Goal: Task Accomplishment & Management: Use online tool/utility

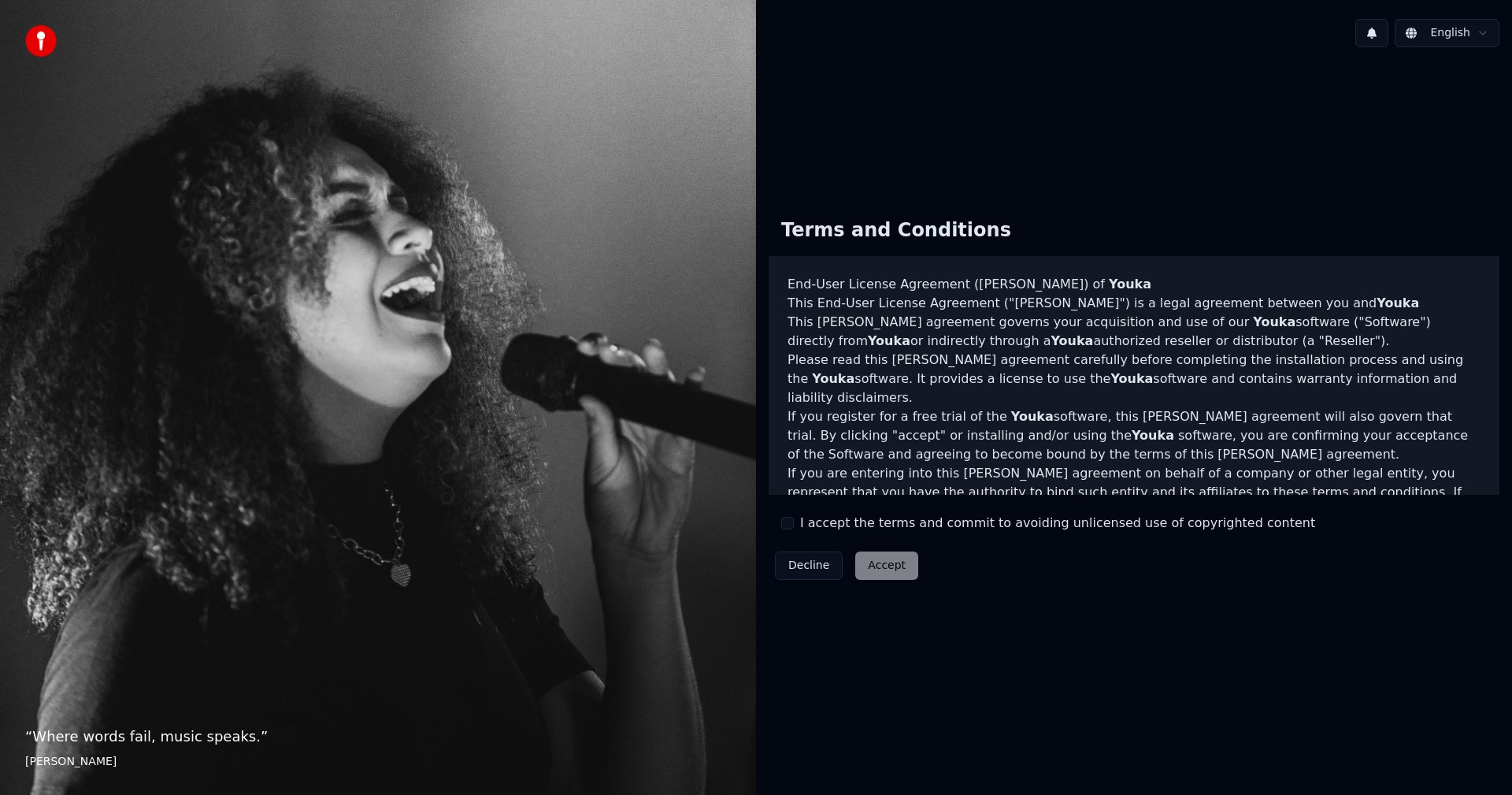
click at [784, 515] on div "I accept the terms and commit to avoiding unlicensed use of copyrighted content" at bounding box center [1048, 523] width 534 height 19
click at [787, 521] on button "I accept the terms and commit to avoiding unlicensed use of copyrighted content" at bounding box center [787, 523] width 13 height 13
click at [883, 559] on button "Accept" at bounding box center [887, 565] width 63 height 28
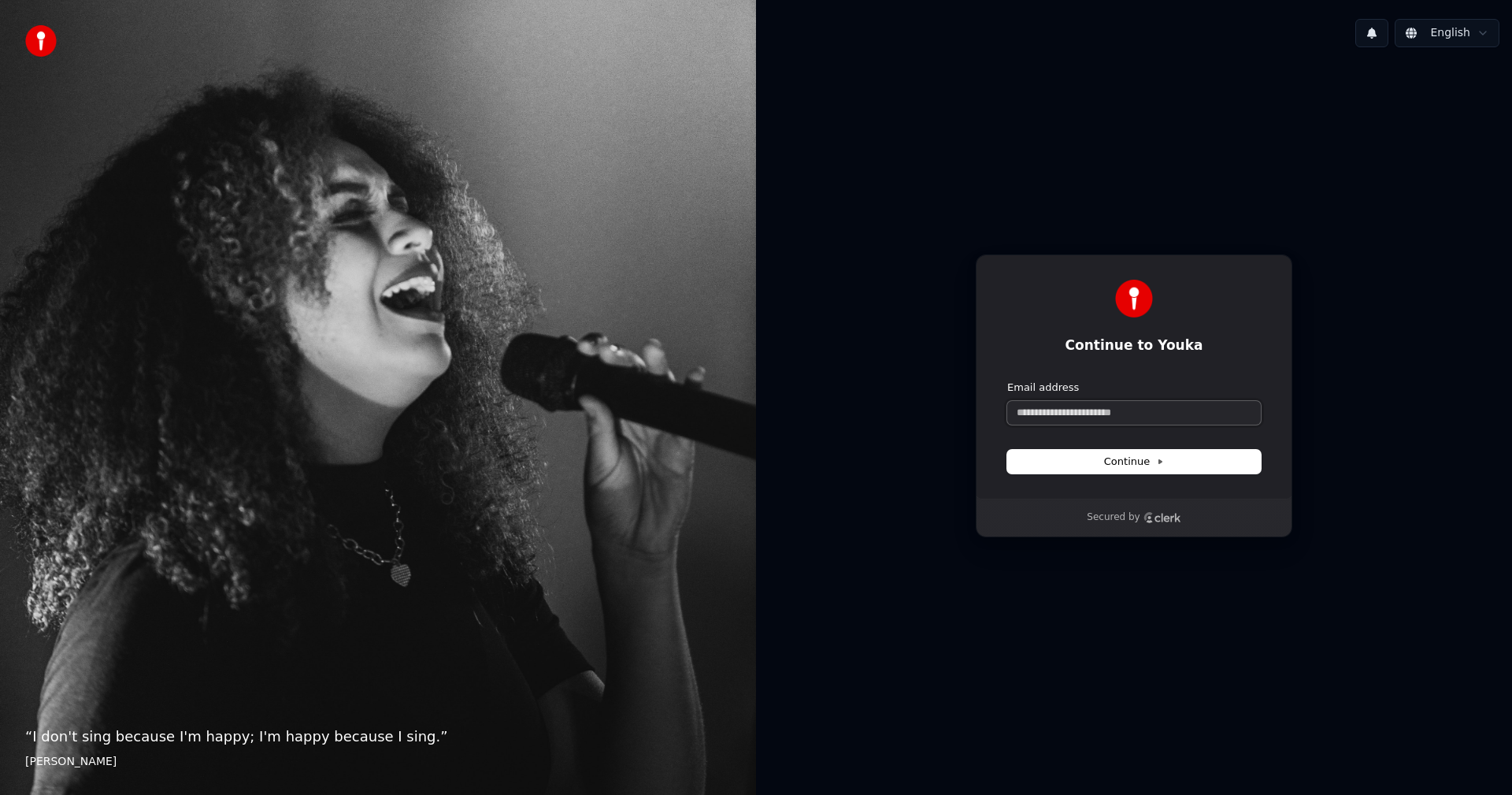
click at [1122, 410] on input "Email address" at bounding box center [1134, 413] width 254 height 24
click at [1007, 380] on button "submit" at bounding box center [1007, 380] width 0 height 0
type input "**********"
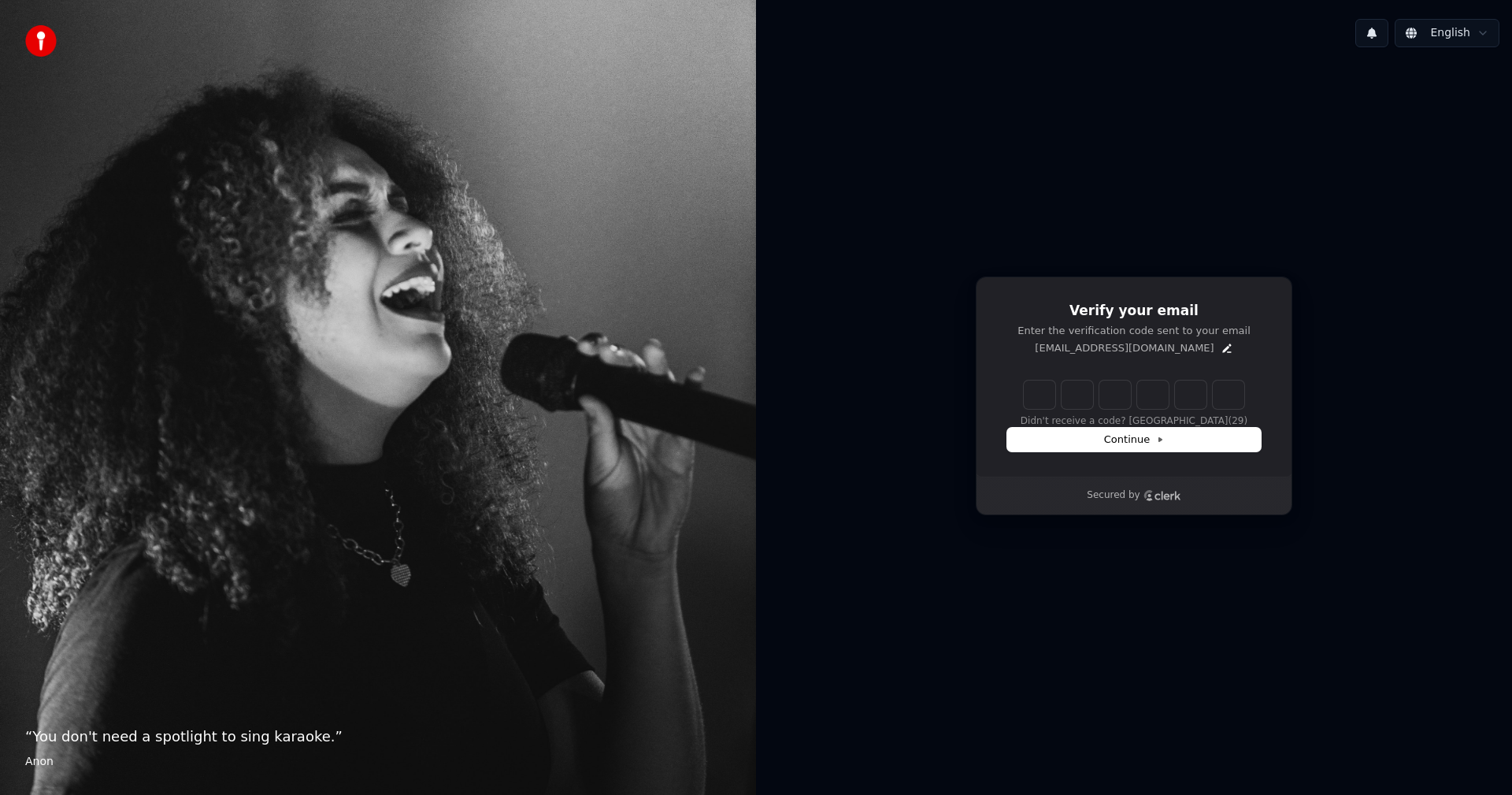
click at [1051, 397] on input "Enter verification code" at bounding box center [1133, 394] width 220 height 28
click at [1022, 386] on div "Didn't receive a code? Resend (23)" at bounding box center [1134, 403] width 254 height 47
click at [1046, 400] on input "Enter verification code" at bounding box center [1150, 394] width 252 height 28
type input "******"
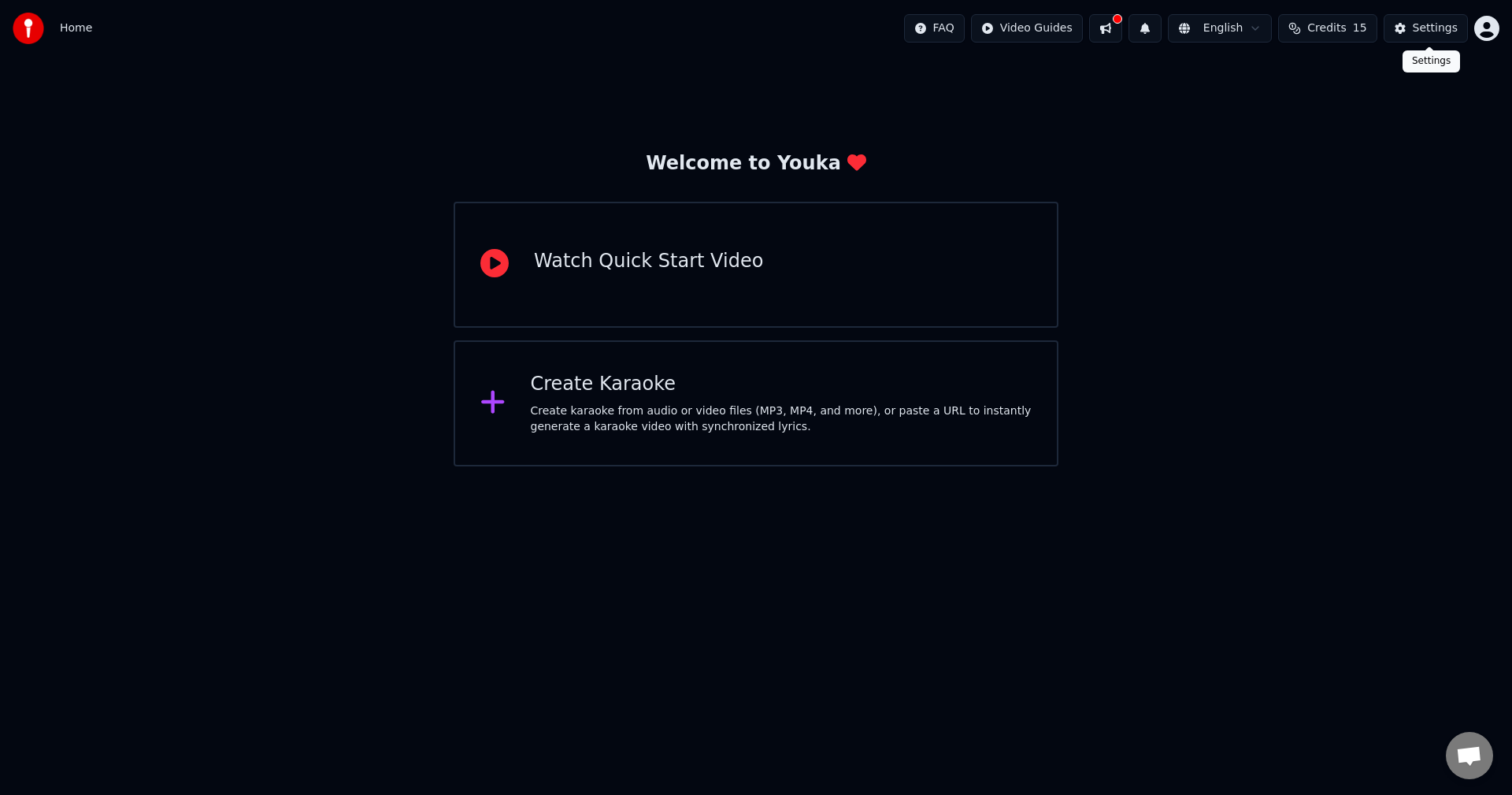
click at [1438, 21] on div "Settings" at bounding box center [1436, 28] width 45 height 15
click at [1487, 34] on html "Home FAQ Video Guides English Credits 15 Settings Welcome to Youka Watch Quick …" at bounding box center [756, 233] width 1512 height 466
click at [1153, 164] on html "Home FAQ Video Guides English Credits 15 Settings Welcome to Youka Watch Quick …" at bounding box center [756, 233] width 1512 height 466
click at [684, 275] on div "Watch Quick Start Video" at bounding box center [648, 265] width 230 height 32
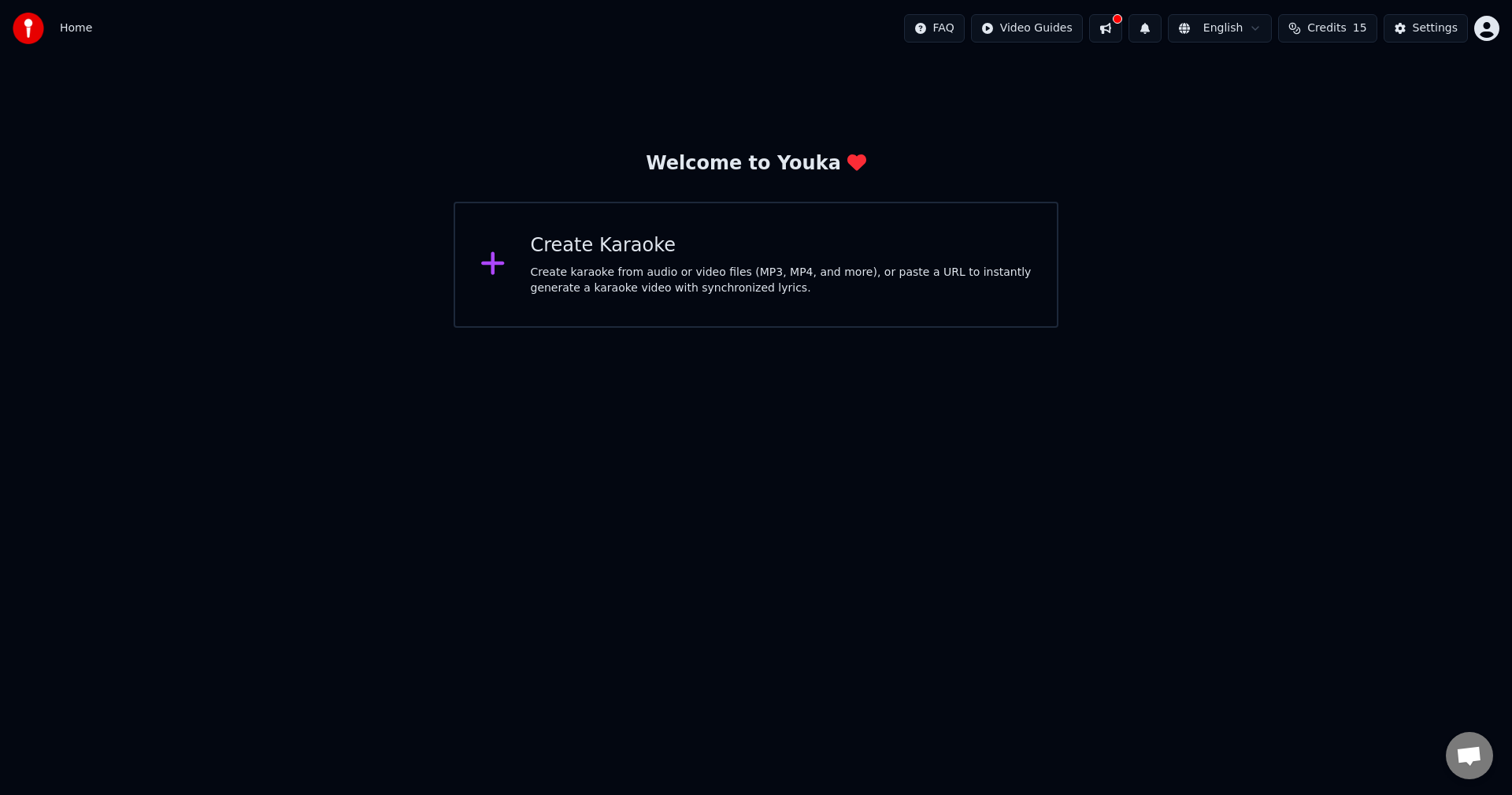
click at [684, 275] on div "Create karaoke from audio or video files (MP3, MP4, and more), or paste a URL t…" at bounding box center [782, 280] width 502 height 32
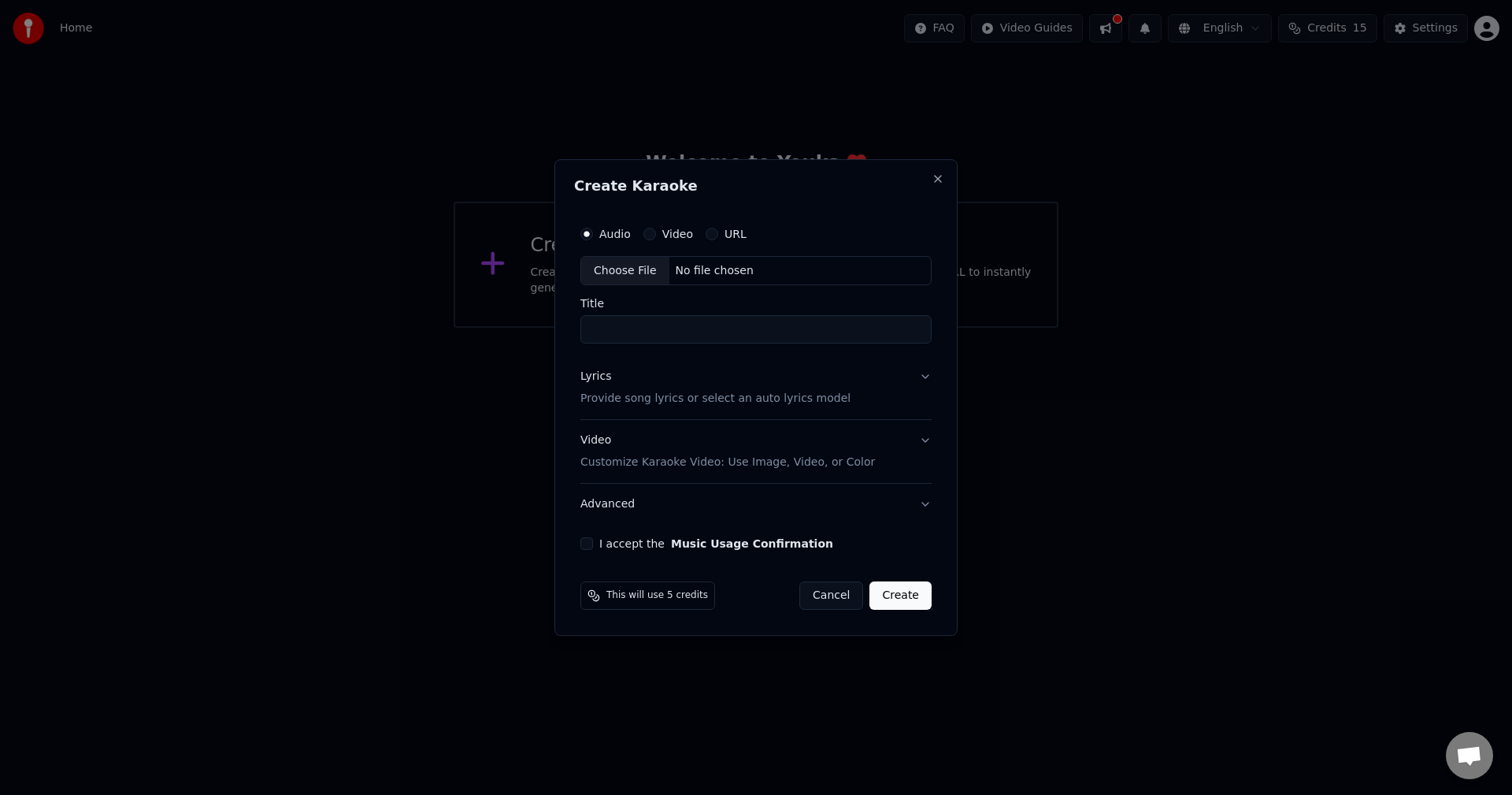
click at [690, 274] on div "No file chosen" at bounding box center [715, 271] width 91 height 15
click at [670, 233] on label "Video" at bounding box center [678, 234] width 31 height 11
click at [656, 233] on button "Video" at bounding box center [649, 234] width 13 height 13
click at [719, 273] on div "No file chosen" at bounding box center [715, 271] width 91 height 15
click at [603, 236] on label "Audio" at bounding box center [615, 234] width 32 height 11
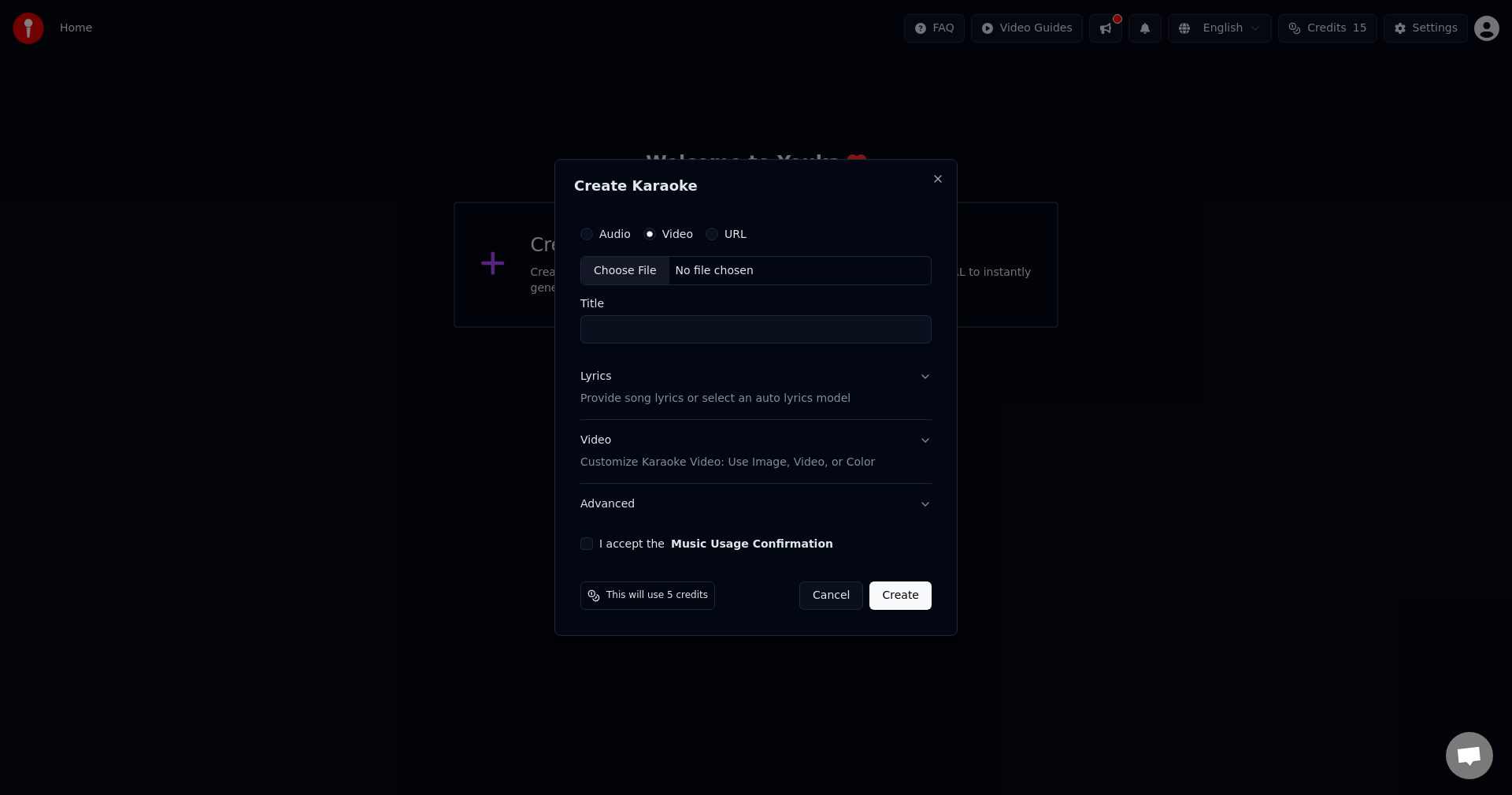
click at [593, 236] on button "Audio" at bounding box center [587, 234] width 13 height 13
click at [688, 281] on div "Choose File No file chosen" at bounding box center [756, 271] width 351 height 30
type input "**********"
click at [760, 321] on input "**********" at bounding box center [756, 330] width 357 height 28
click at [924, 380] on button "Lyrics Provide song lyrics or select an auto lyrics model" at bounding box center [756, 389] width 357 height 63
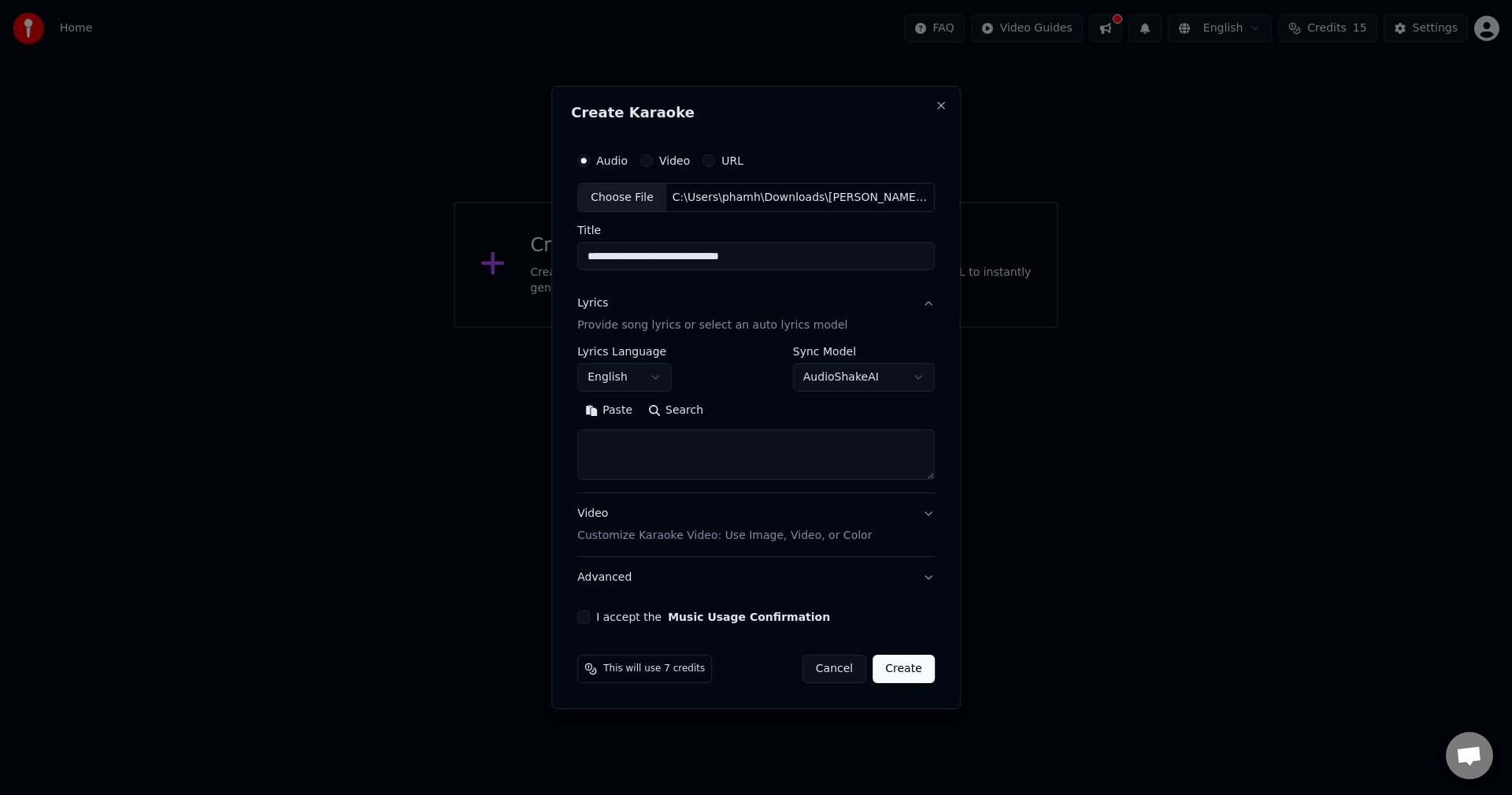
click at [607, 377] on button "English" at bounding box center [625, 378] width 94 height 28
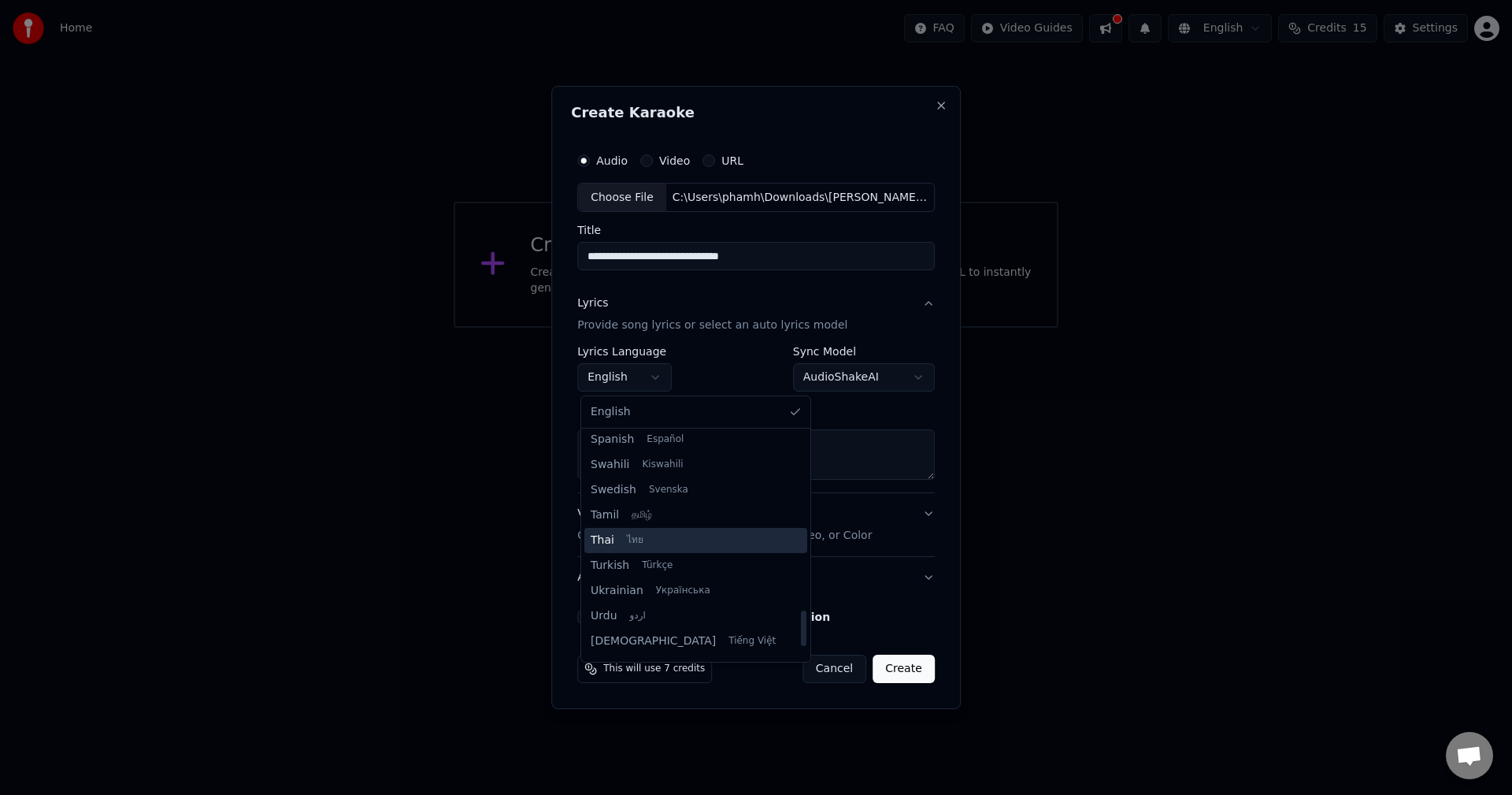
scroll to position [1209, 0]
select select "**"
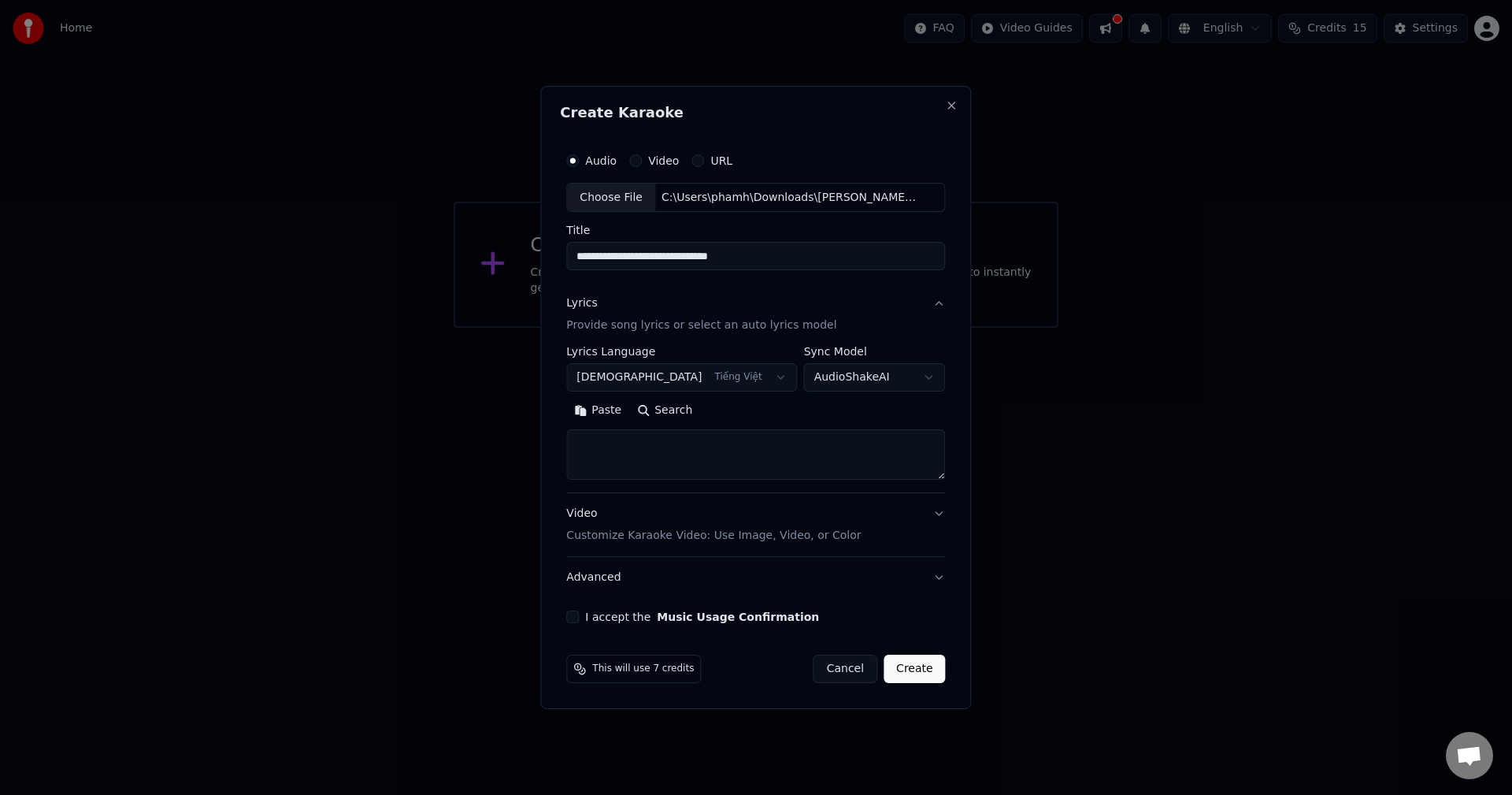
click at [706, 436] on textarea at bounding box center [756, 455] width 379 height 51
click at [834, 328] on body "**********" at bounding box center [756, 164] width 1512 height 328
click at [724, 328] on body "**********" at bounding box center [756, 164] width 1512 height 328
click at [852, 328] on body "**********" at bounding box center [756, 164] width 1512 height 328
click at [846, 328] on body "**********" at bounding box center [756, 164] width 1512 height 328
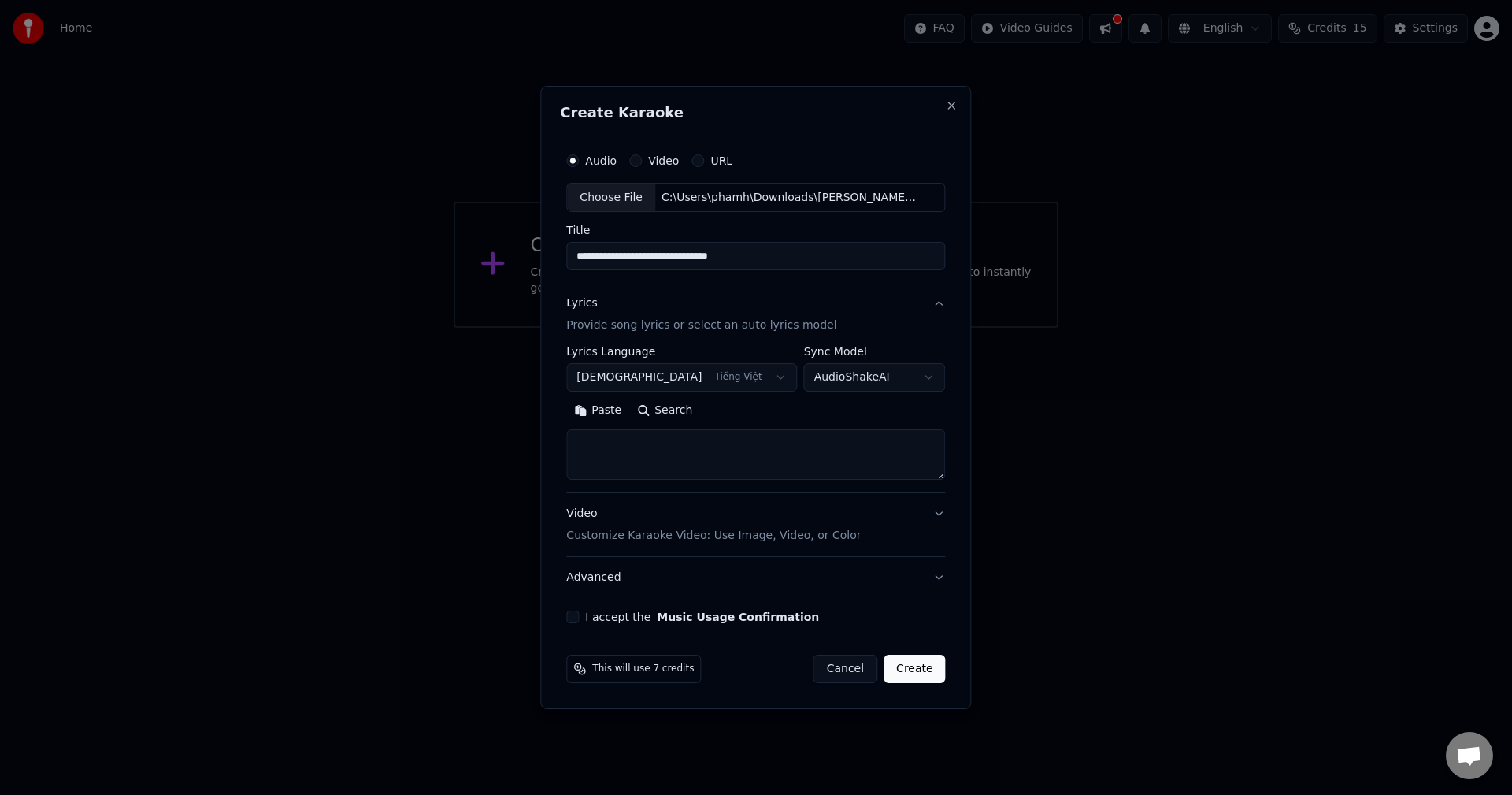
click at [693, 470] on textarea at bounding box center [756, 455] width 379 height 51
paste textarea "**********"
type textarea "**********"
click at [637, 533] on p "Customize Karaoke Video: Use Image, Video, or Color" at bounding box center [714, 535] width 295 height 15
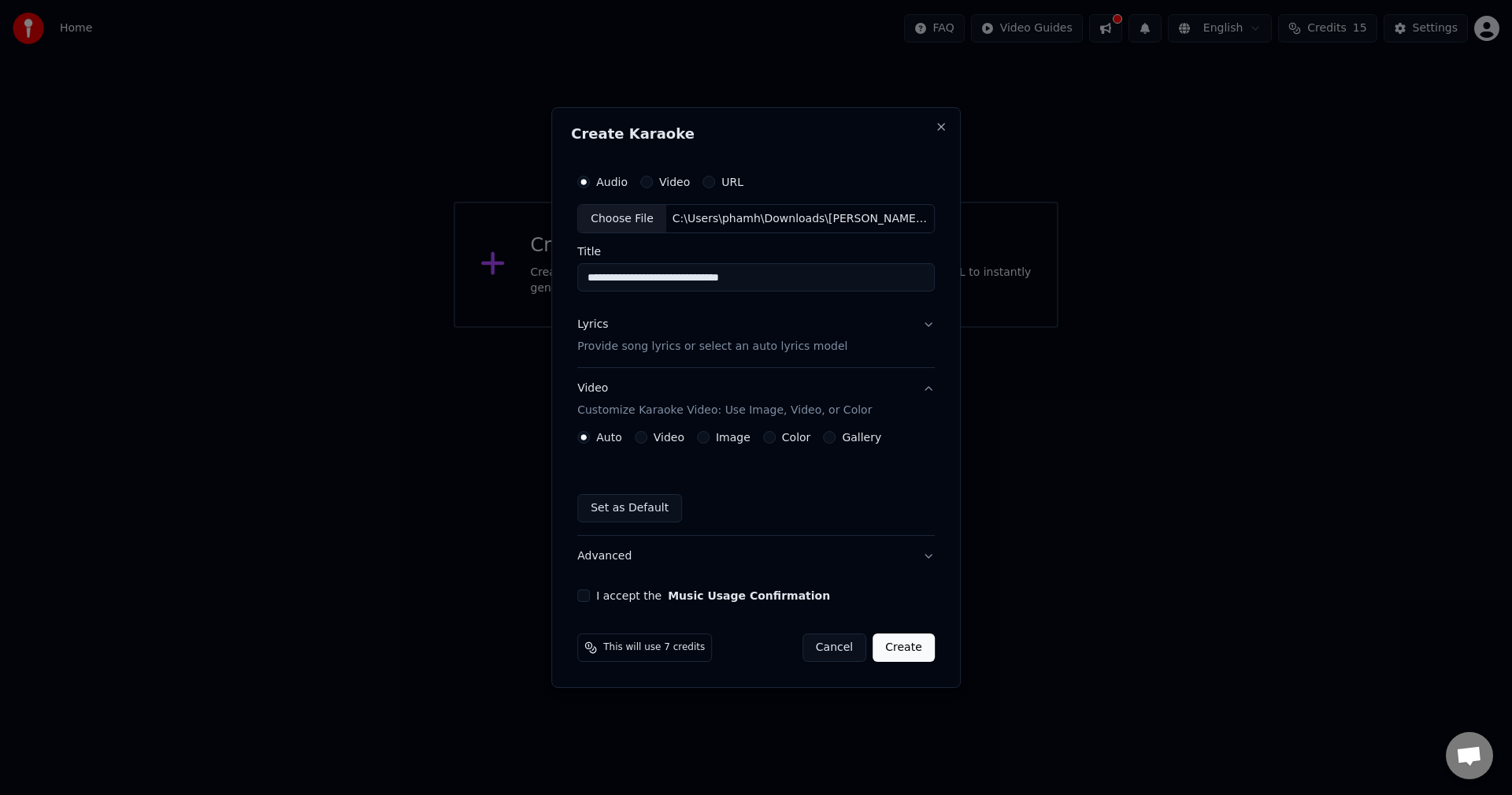
click at [644, 434] on button "Video" at bounding box center [641, 437] width 13 height 13
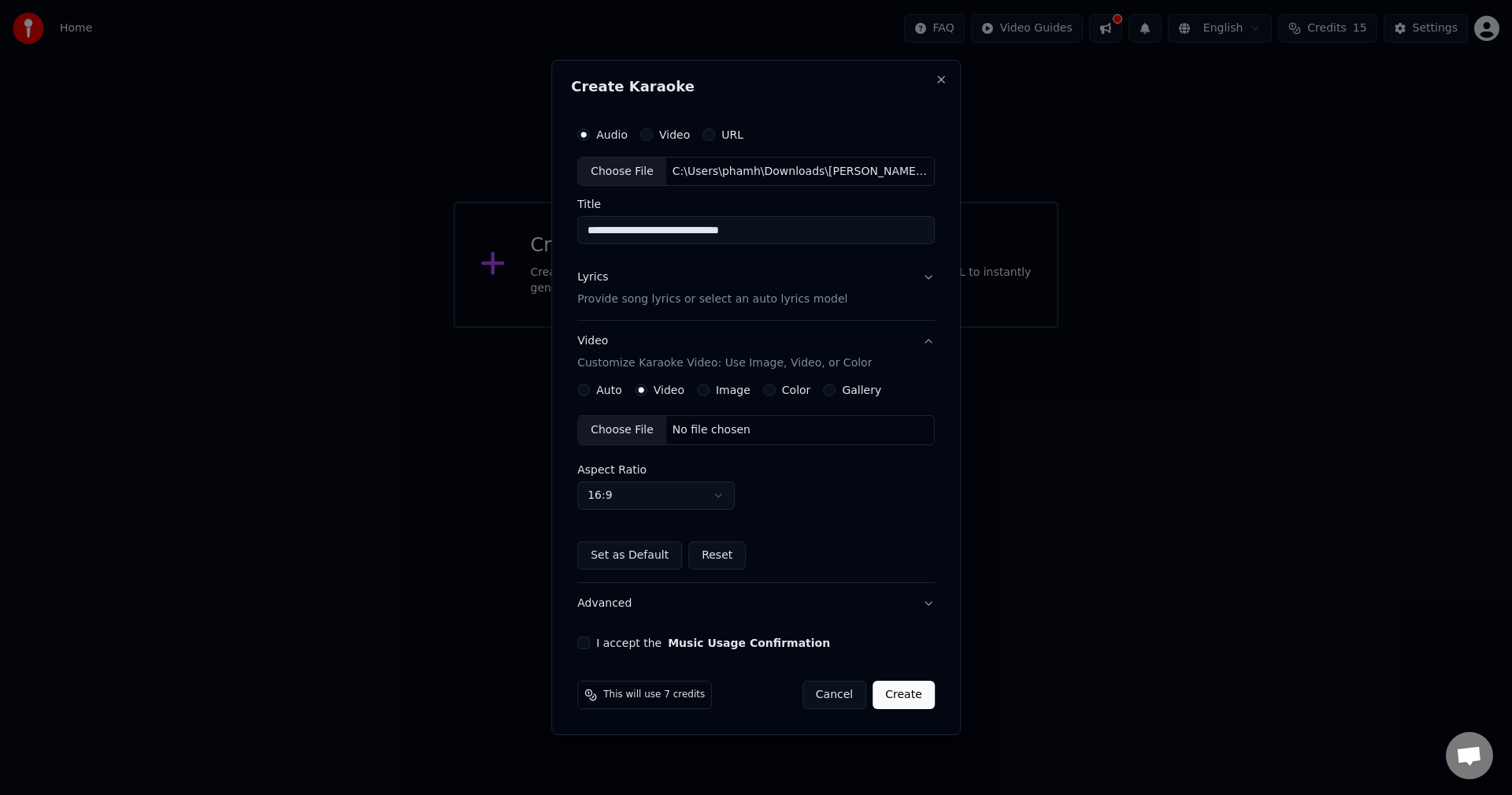
click at [696, 427] on div "No file chosen" at bounding box center [712, 430] width 91 height 15
click at [672, 328] on body "**********" at bounding box center [756, 164] width 1512 height 328
click at [699, 328] on body "**********" at bounding box center [756, 164] width 1512 height 328
click at [690, 328] on body "**********" at bounding box center [756, 164] width 1512 height 328
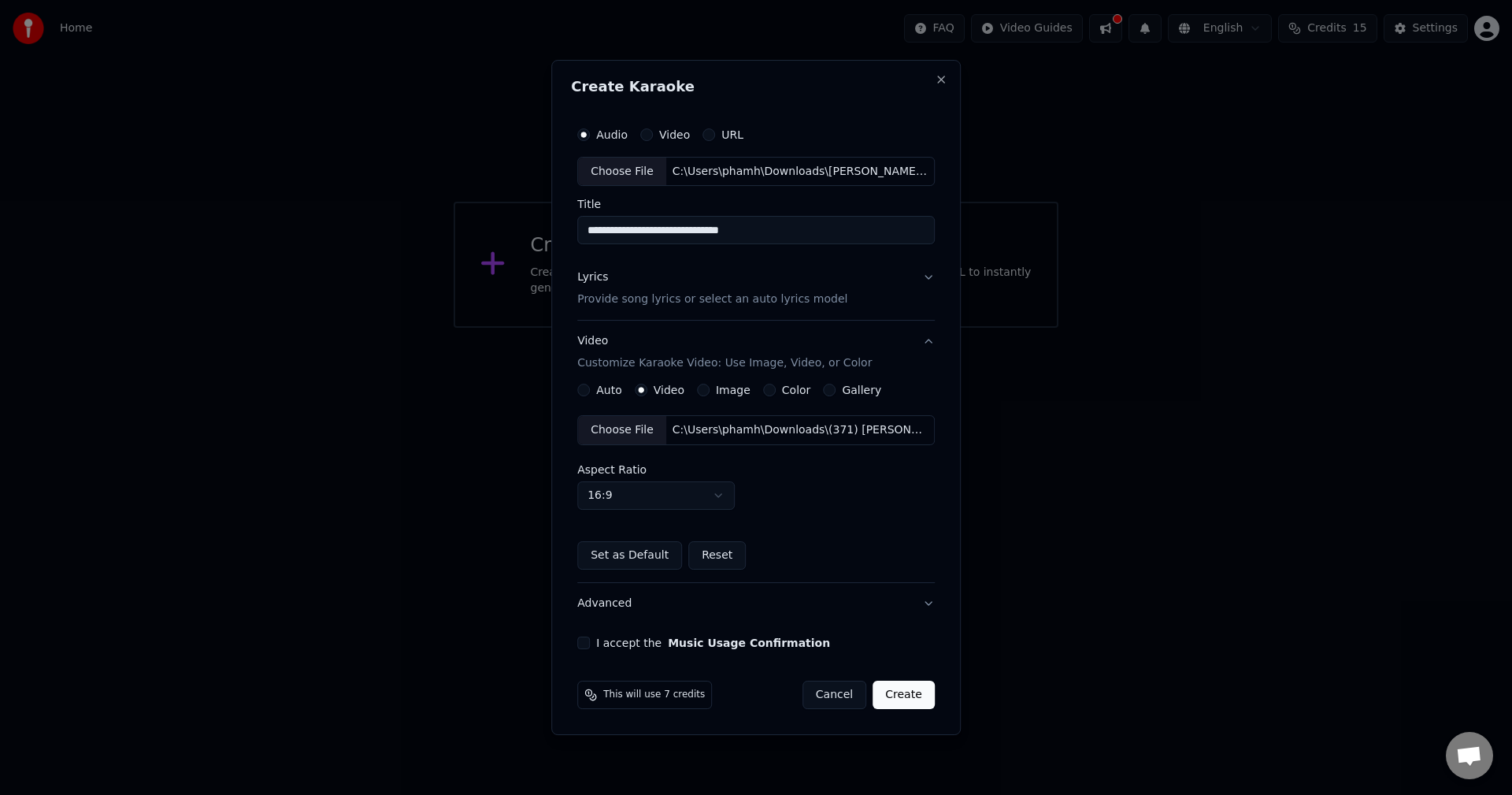
click at [649, 556] on button "Set as Default" at bounding box center [630, 555] width 105 height 28
click at [673, 556] on button "Reset" at bounding box center [672, 555] width 57 height 28
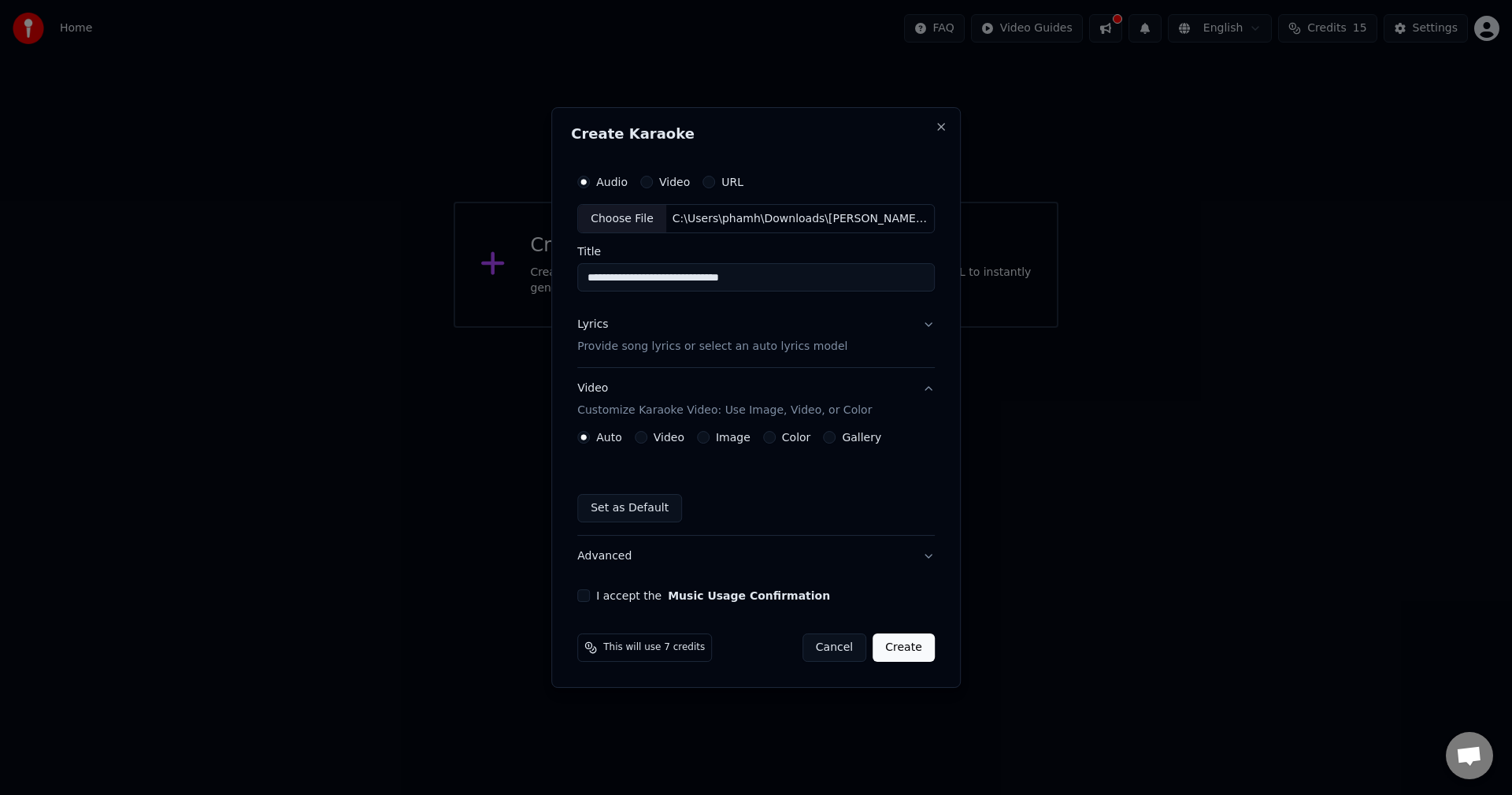
click at [643, 511] on button "Set as Default" at bounding box center [630, 508] width 105 height 28
click at [690, 353] on p "Provide song lyrics or select an auto lyrics model" at bounding box center [712, 347] width 270 height 15
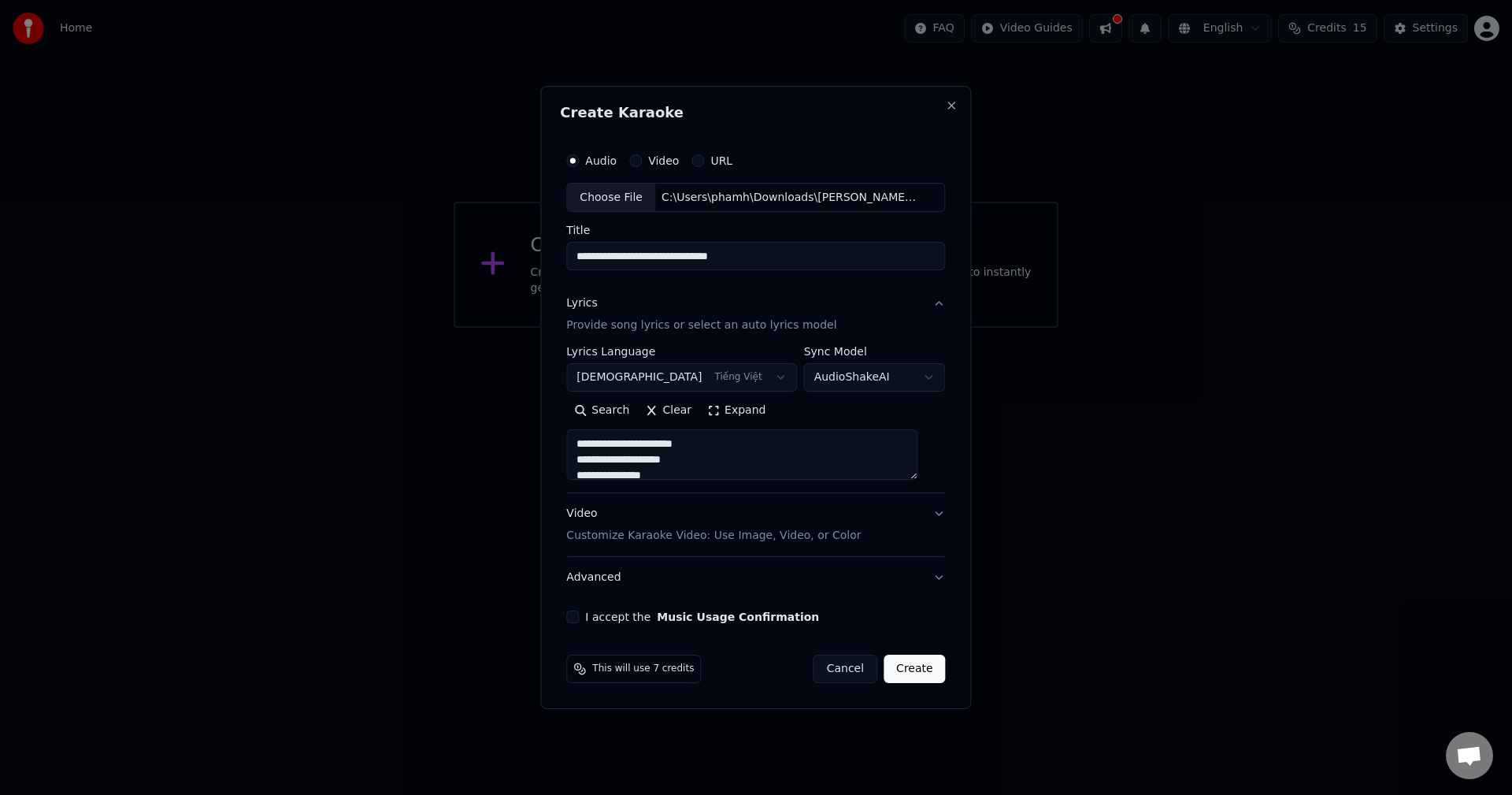
click at [706, 516] on div "Video Customize Karaoke Video: Use Image, Video, or Color" at bounding box center [714, 525] width 295 height 38
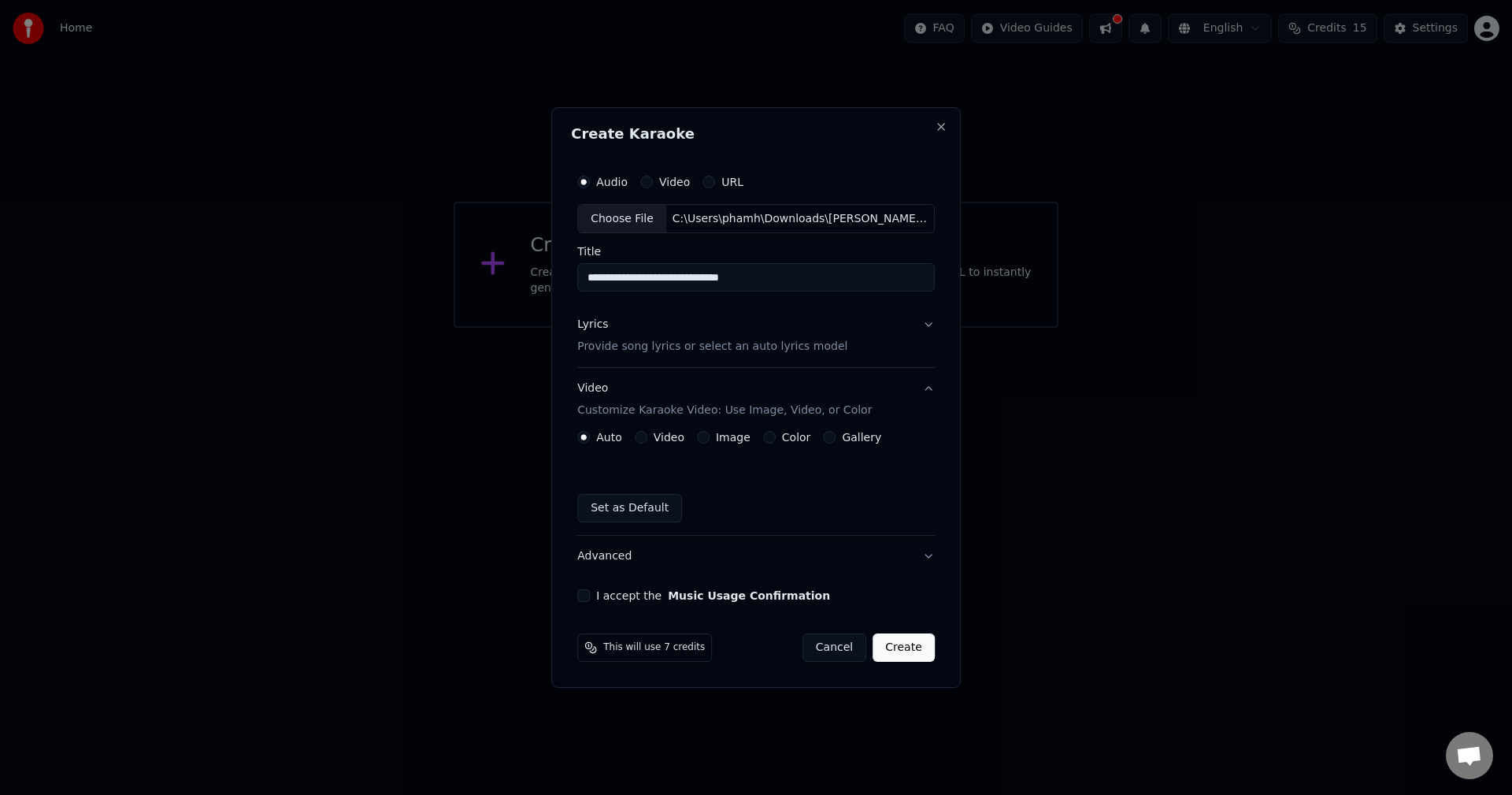
click at [669, 443] on label "Video" at bounding box center [669, 437] width 31 height 11
click at [648, 443] on button "Video" at bounding box center [641, 437] width 13 height 13
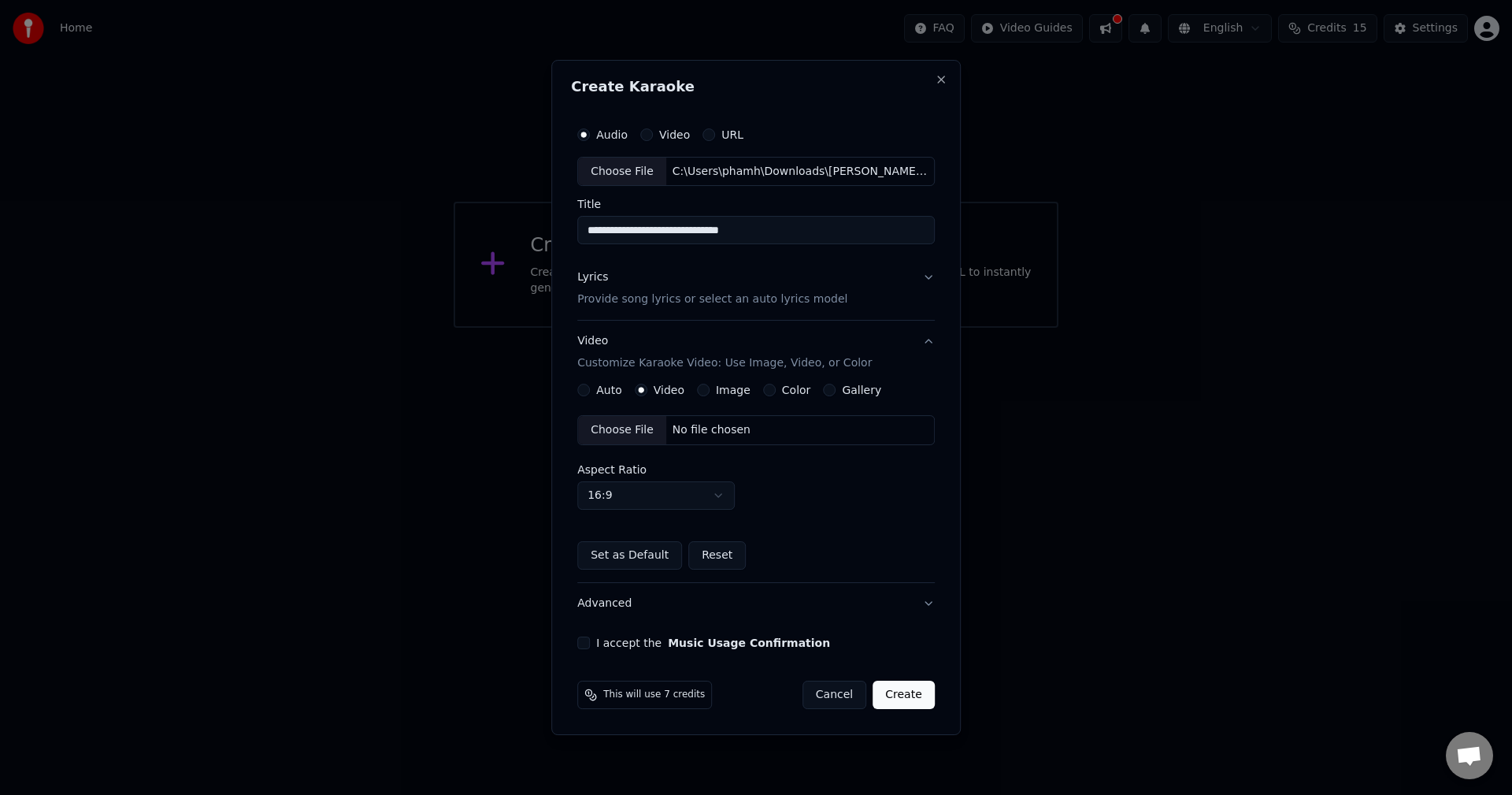
click at [645, 432] on div "Choose File" at bounding box center [622, 429] width 88 height 28
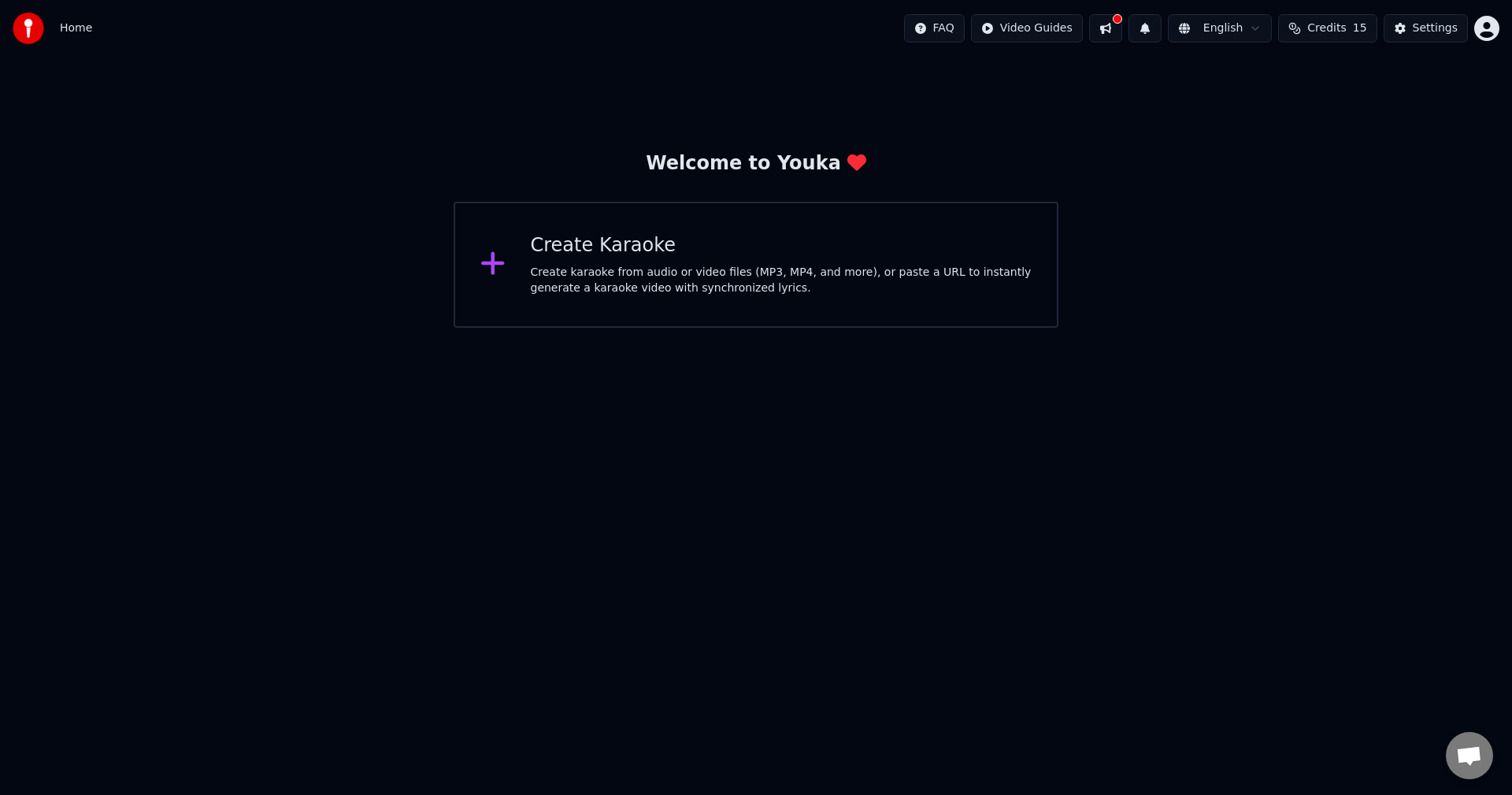
click at [664, 269] on div "Create karaoke from audio or video files (MP3, MP4, and more), or paste a URL t…" at bounding box center [782, 280] width 502 height 32
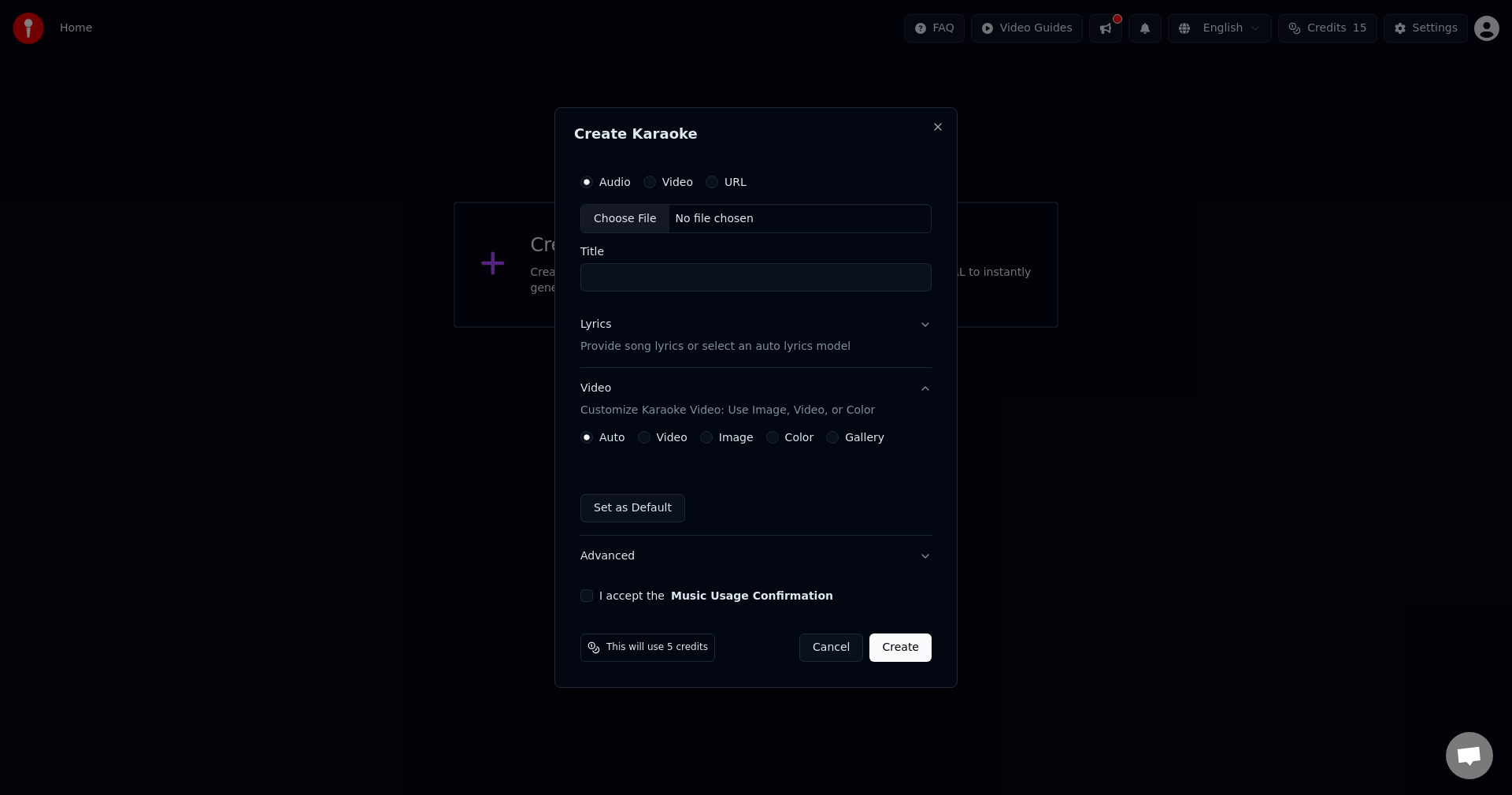
click at [699, 228] on div "Choose File No file chosen" at bounding box center [756, 218] width 351 height 30
type input "**********"
click at [642, 270] on input "**********" at bounding box center [756, 278] width 357 height 28
click at [723, 316] on button "Lyrics Provide song lyrics or select an auto lyrics model" at bounding box center [756, 337] width 357 height 63
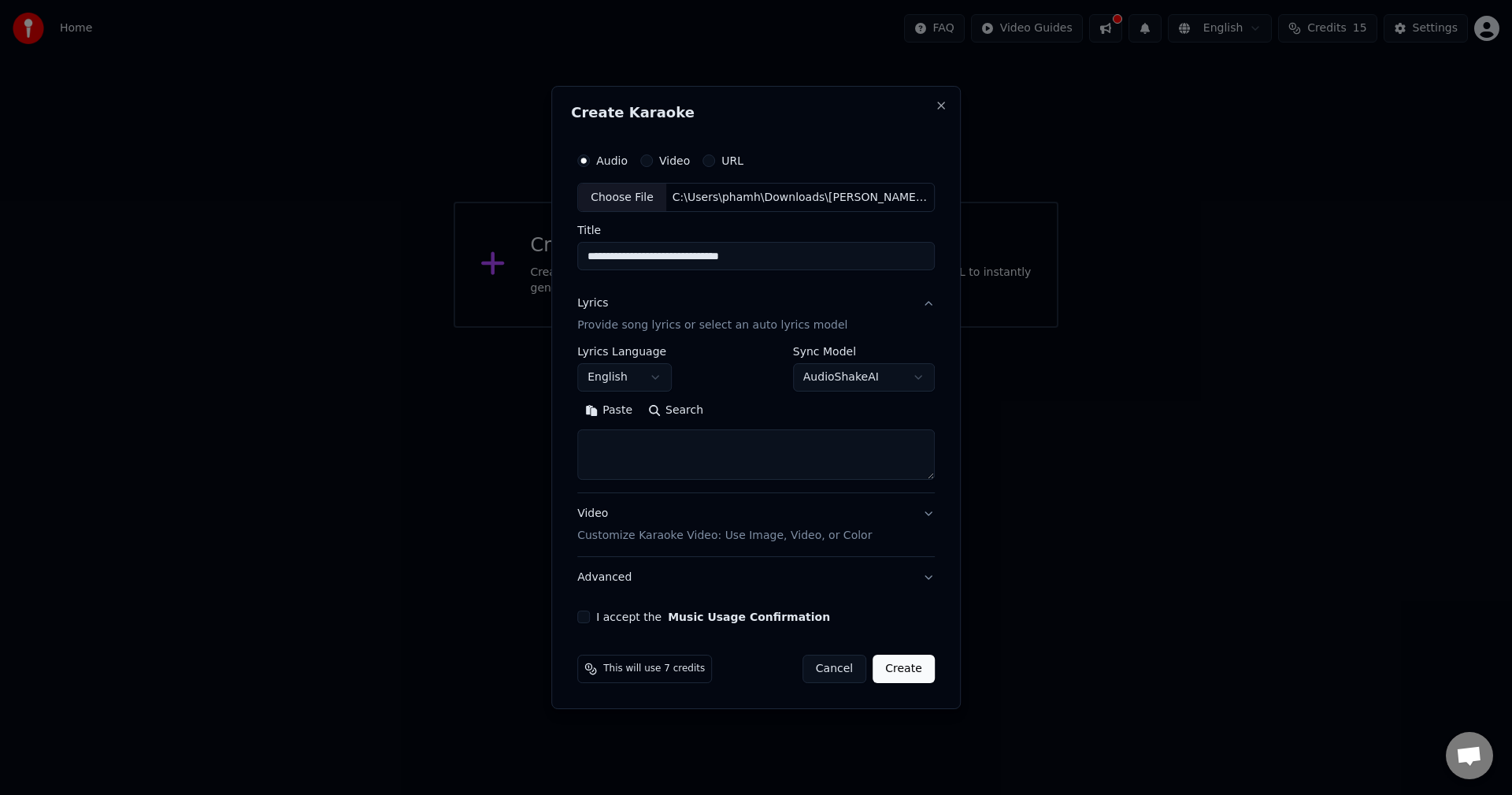
click at [644, 328] on body "**********" at bounding box center [756, 164] width 1512 height 328
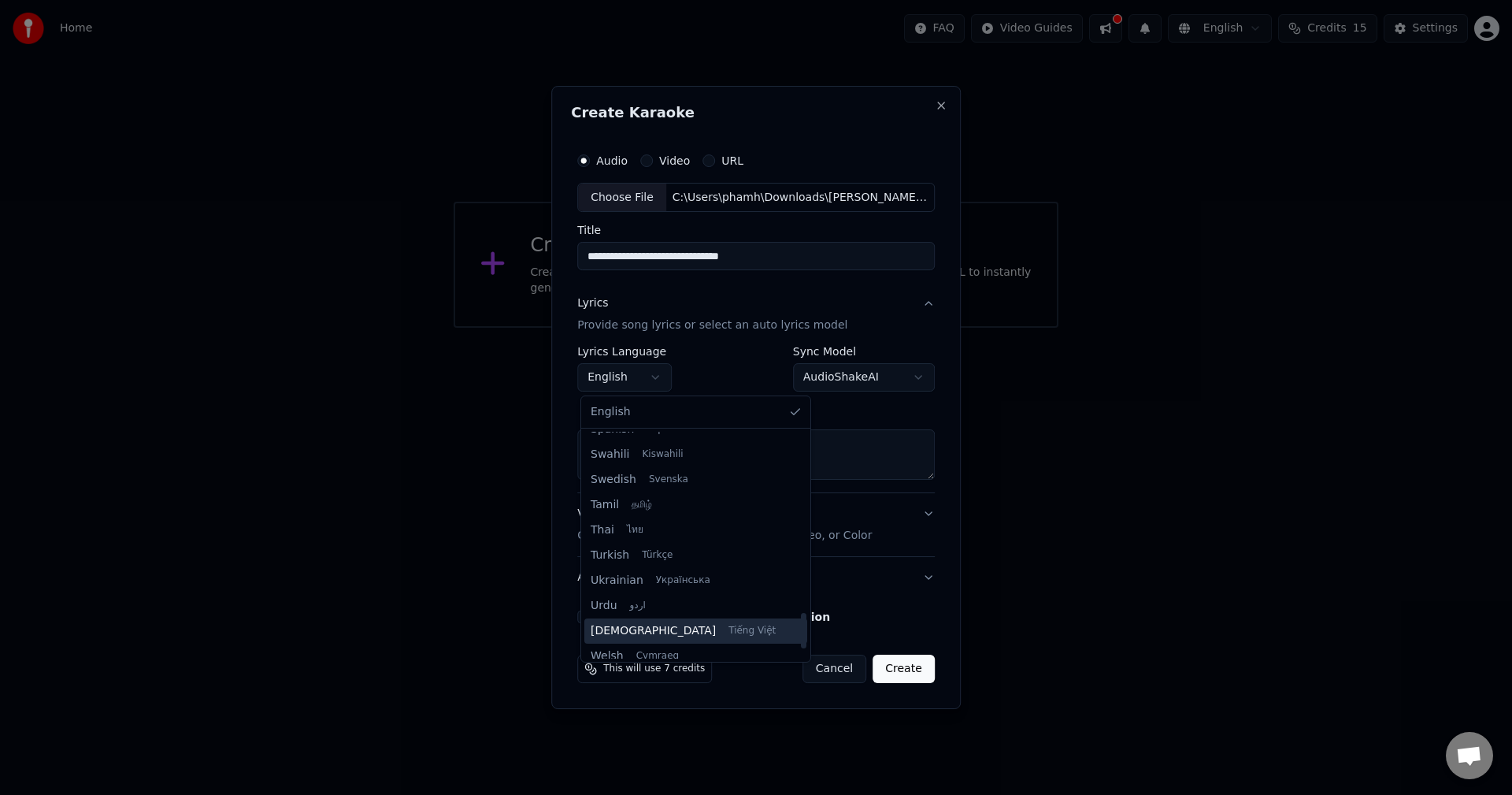
scroll to position [1209, 0]
select select "**"
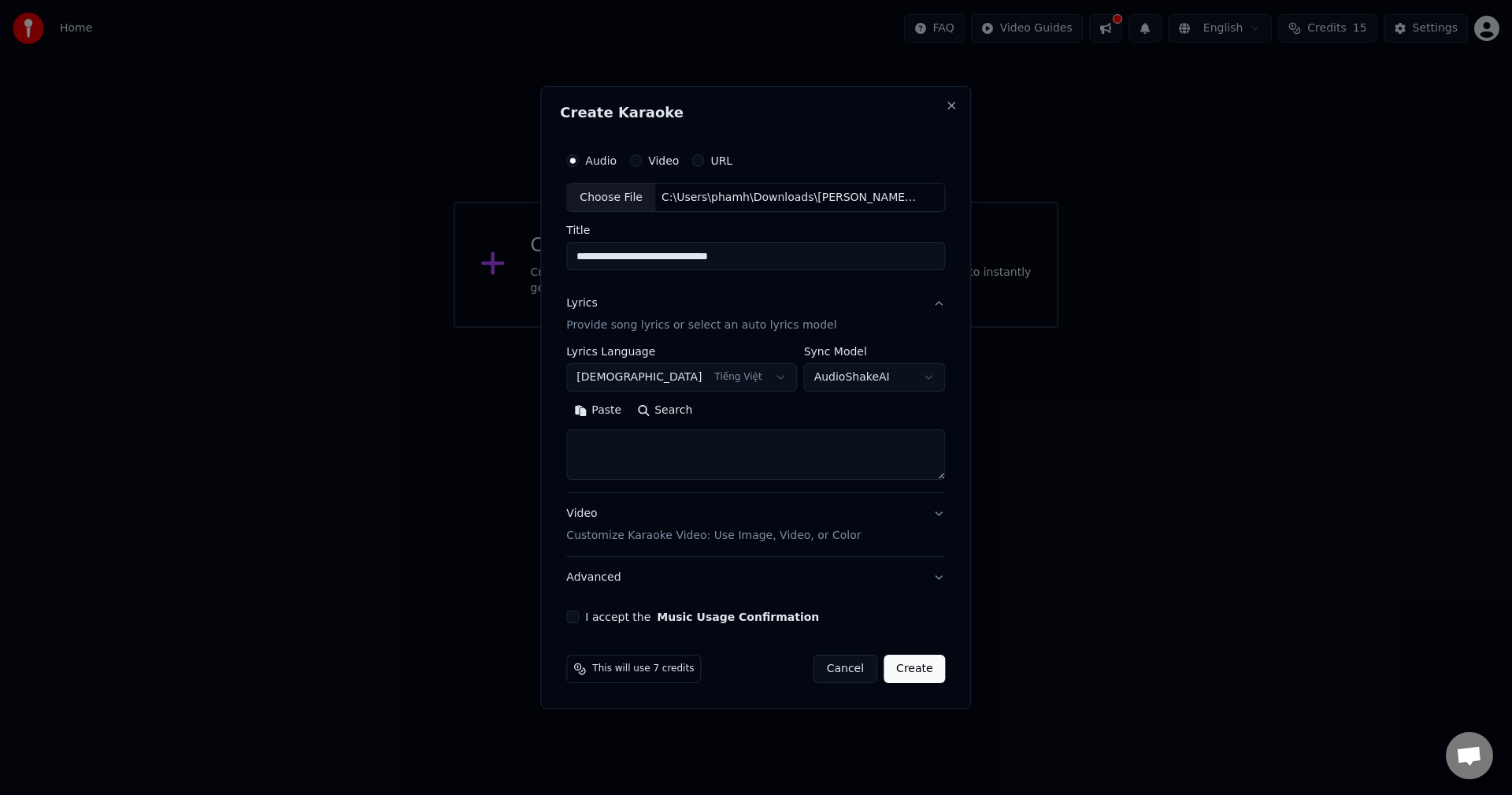
click at [650, 445] on textarea at bounding box center [756, 455] width 379 height 51
click at [625, 415] on button "Paste" at bounding box center [598, 410] width 63 height 25
click at [678, 508] on div "Video Customize Karaoke Video: Use Image, Video, or Color" at bounding box center [714, 525] width 295 height 38
type textarea "**********"
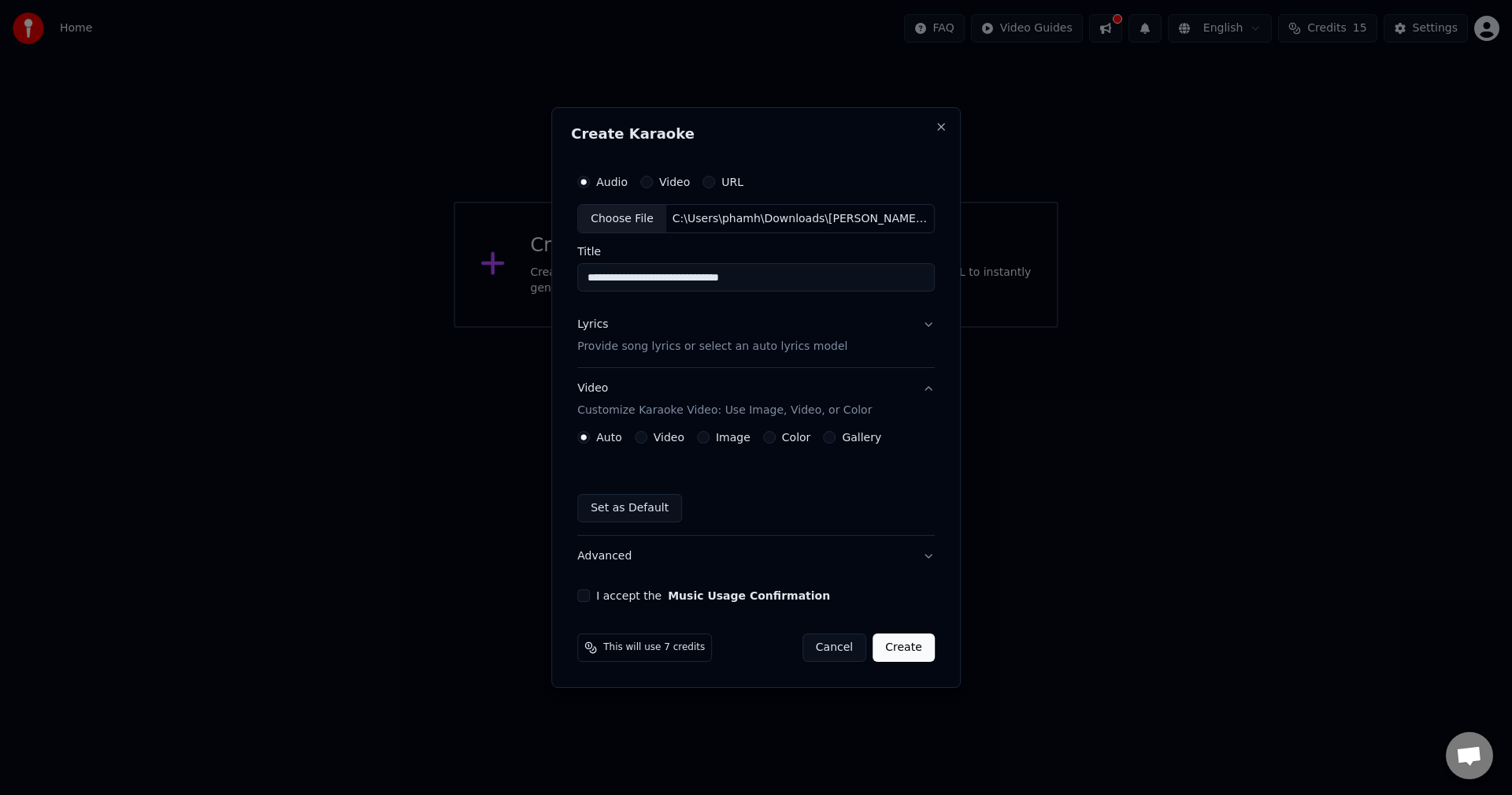
click at [666, 437] on label "Video" at bounding box center [669, 437] width 31 height 11
click at [648, 437] on button "Video" at bounding box center [641, 437] width 13 height 13
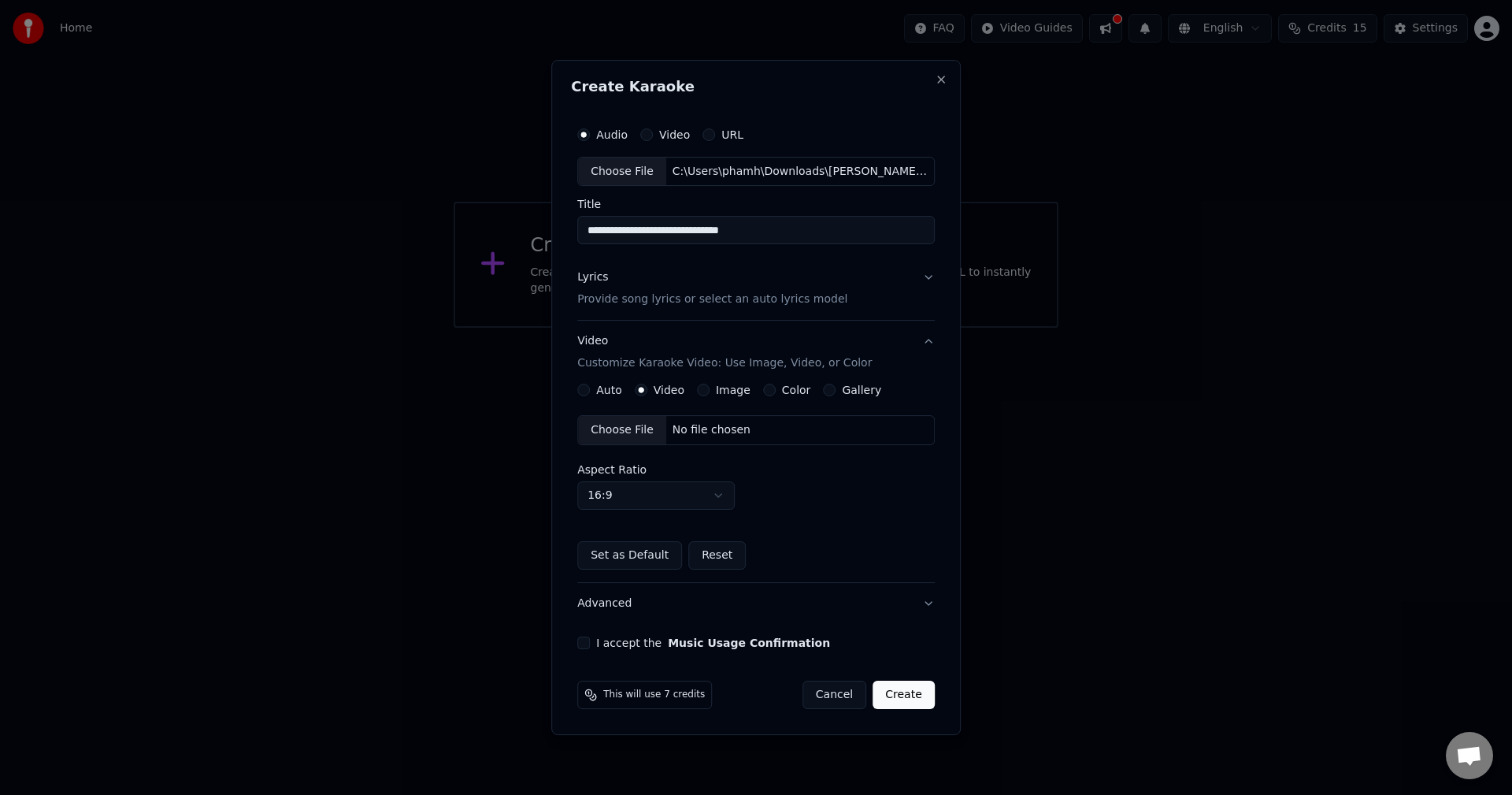
click at [623, 426] on div "Choose File" at bounding box center [622, 429] width 88 height 28
click at [660, 601] on button "Advanced" at bounding box center [756, 603] width 357 height 41
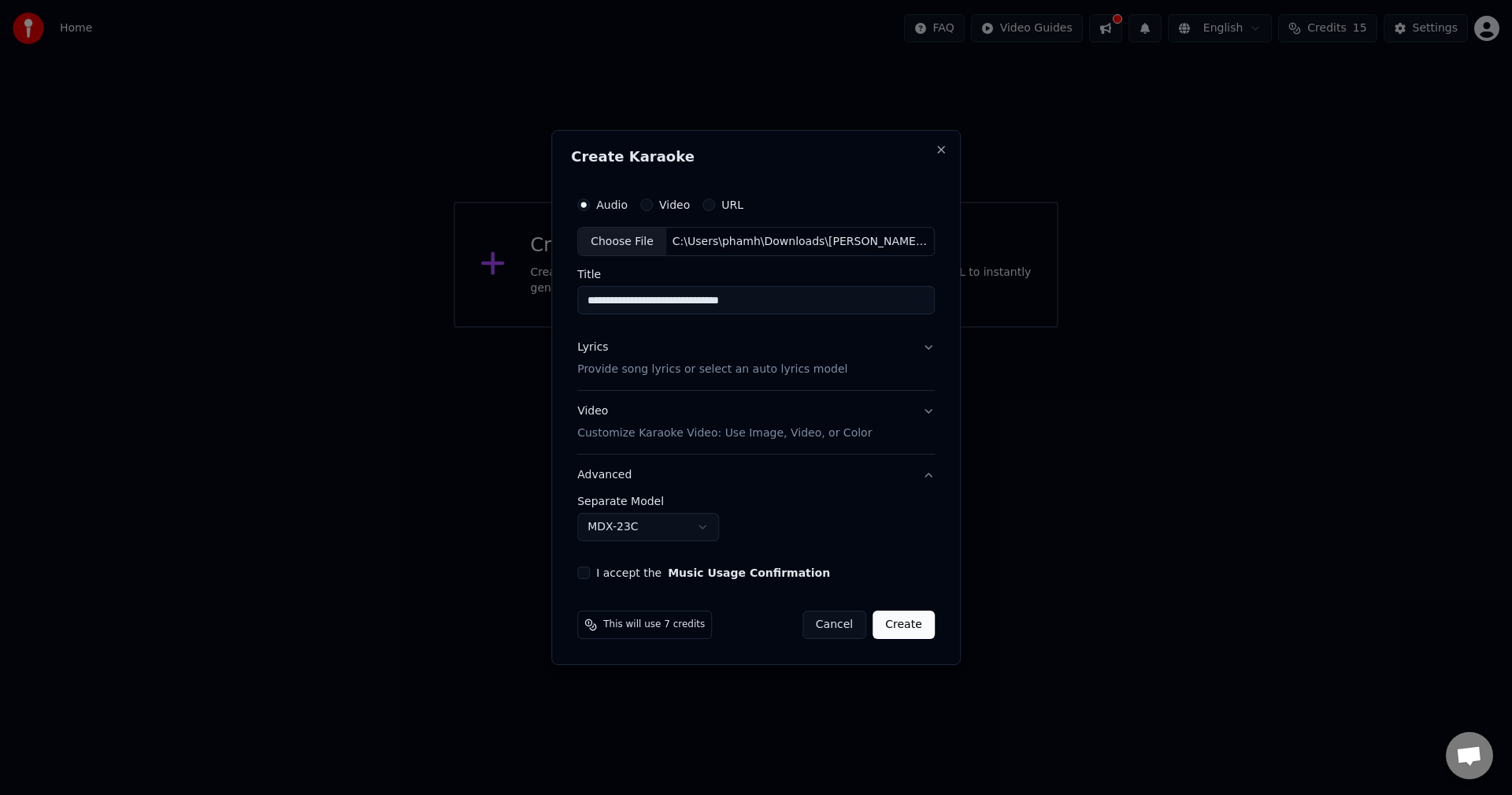
click at [658, 542] on div "**********" at bounding box center [756, 524] width 357 height 58
click at [680, 328] on body "**********" at bounding box center [756, 164] width 1512 height 328
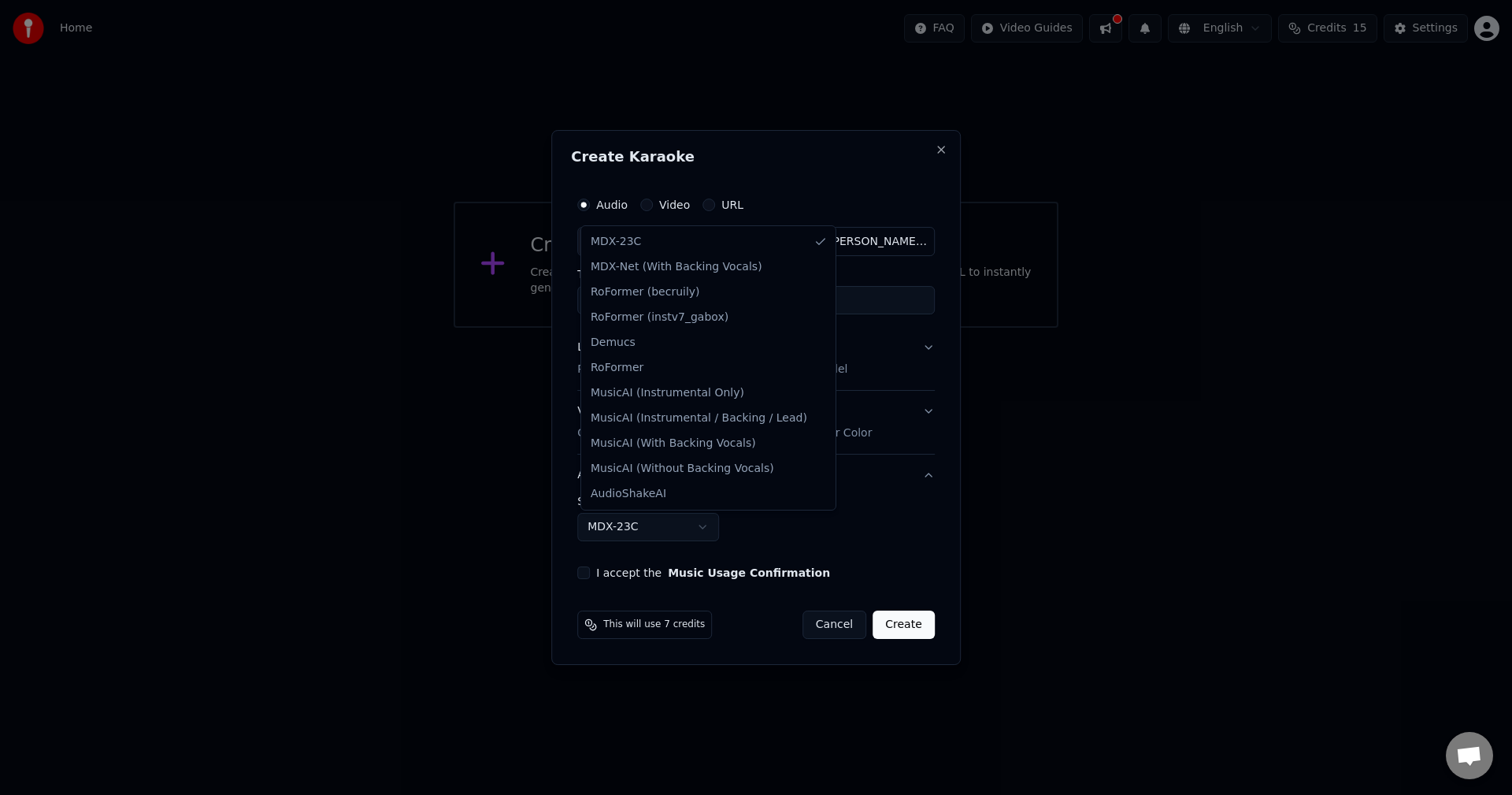
click at [584, 328] on body "**********" at bounding box center [756, 164] width 1512 height 328
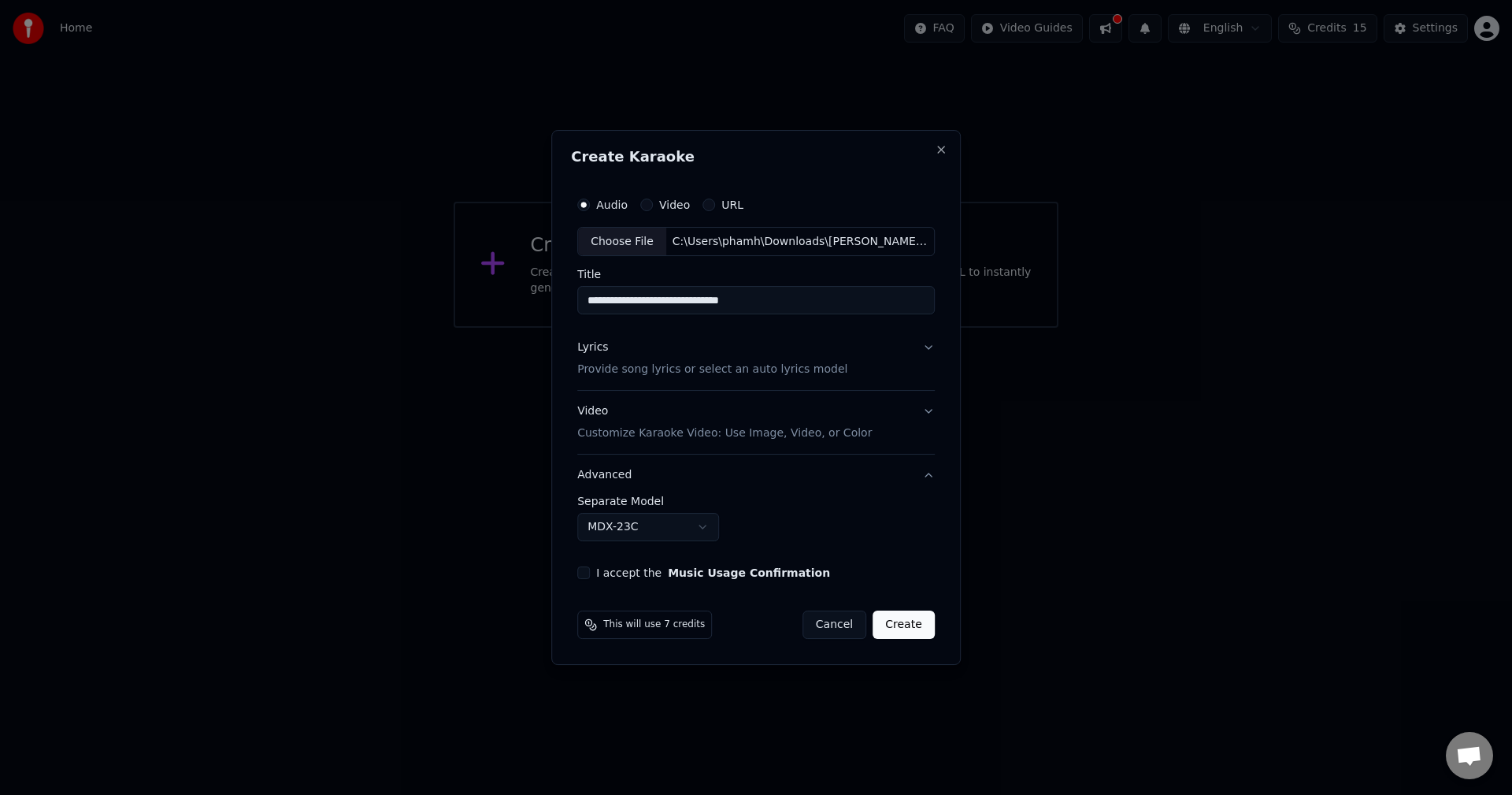
click at [585, 572] on button "I accept the Music Usage Confirmation" at bounding box center [583, 572] width 13 height 13
click at [895, 623] on button "Create" at bounding box center [904, 625] width 63 height 28
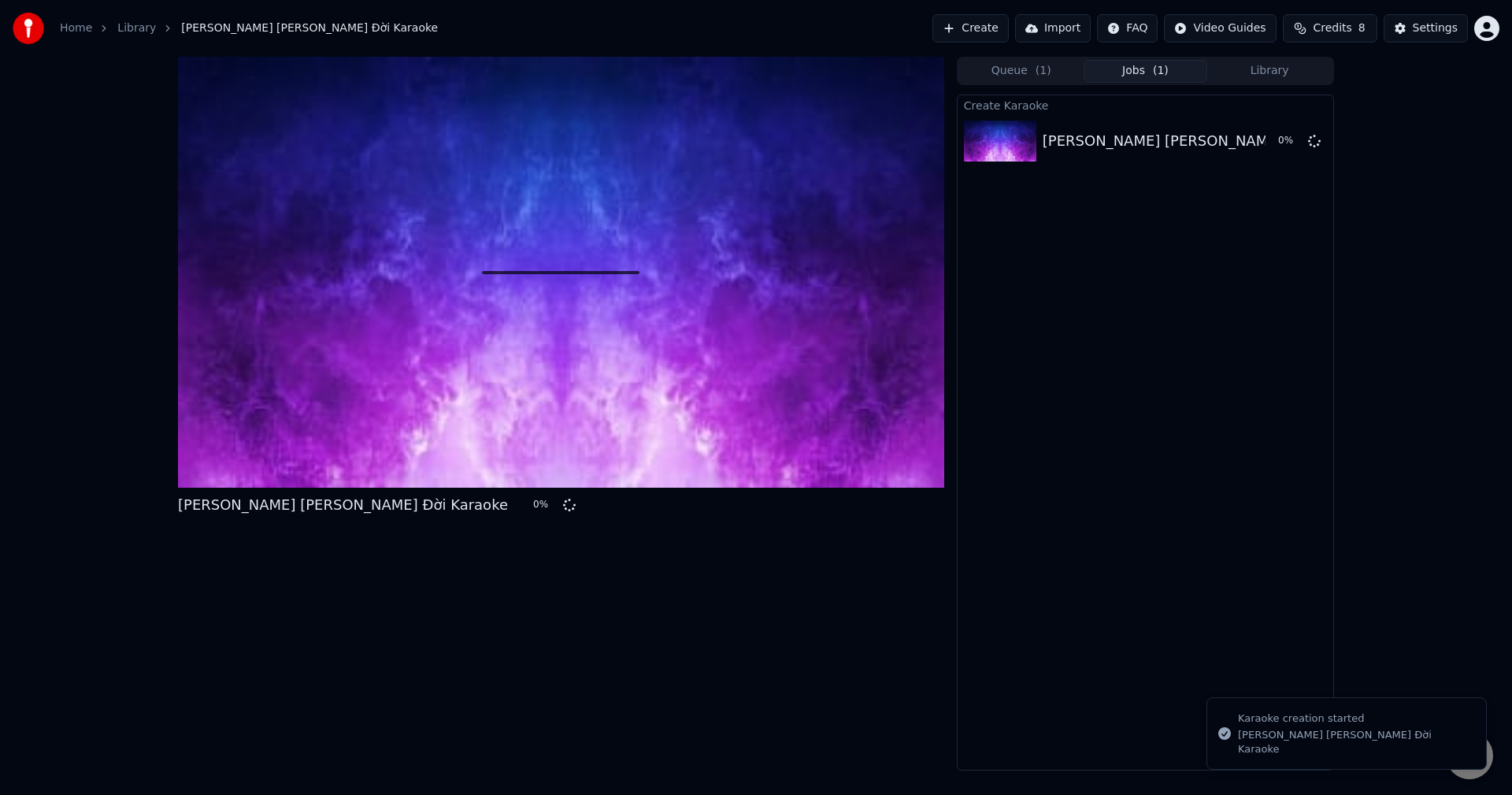
click at [1051, 68] on button "Queue ( 1 )" at bounding box center [1021, 71] width 124 height 23
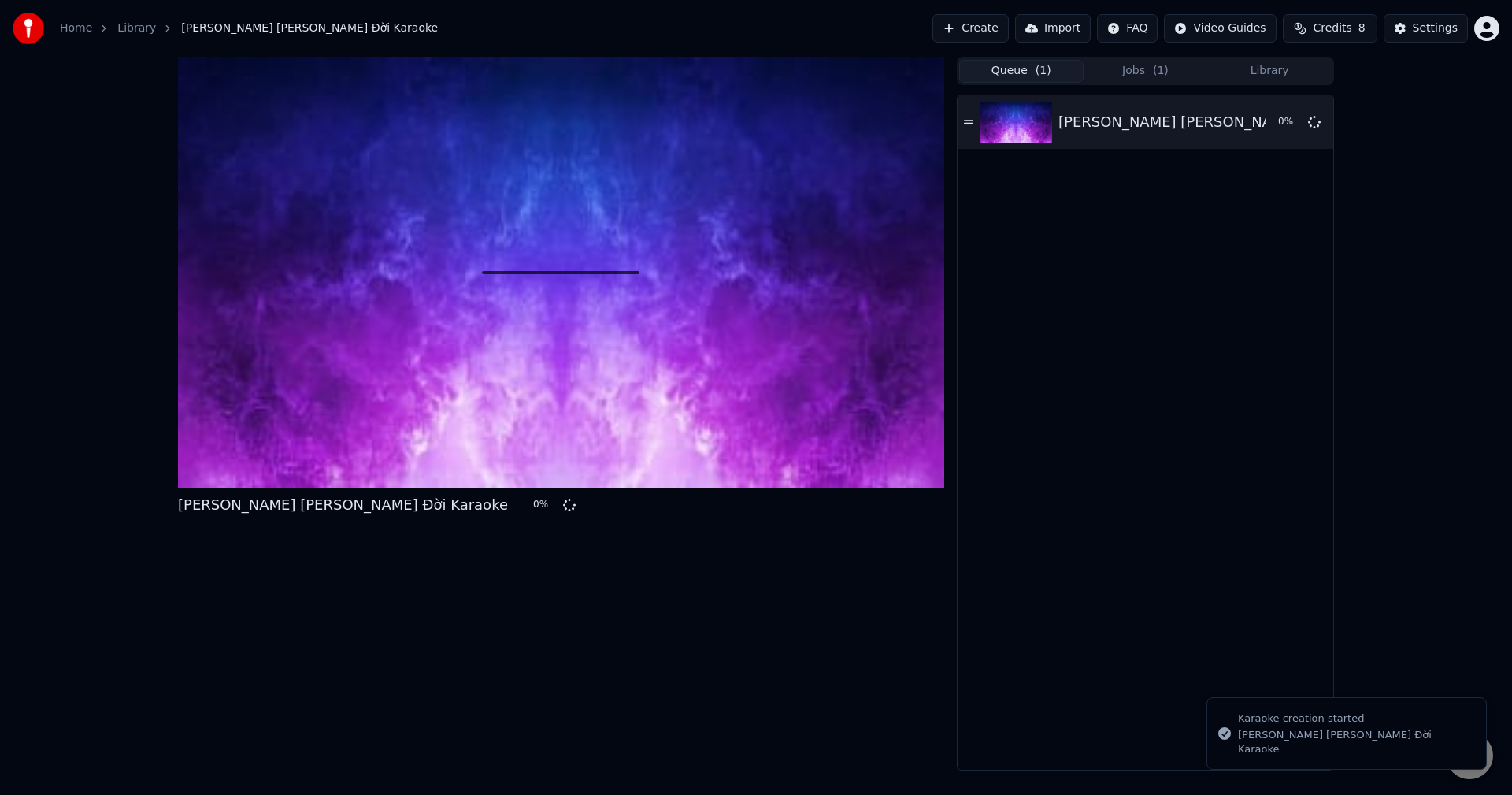
click at [1141, 73] on button "Jobs ( 1 )" at bounding box center [1145, 71] width 124 height 23
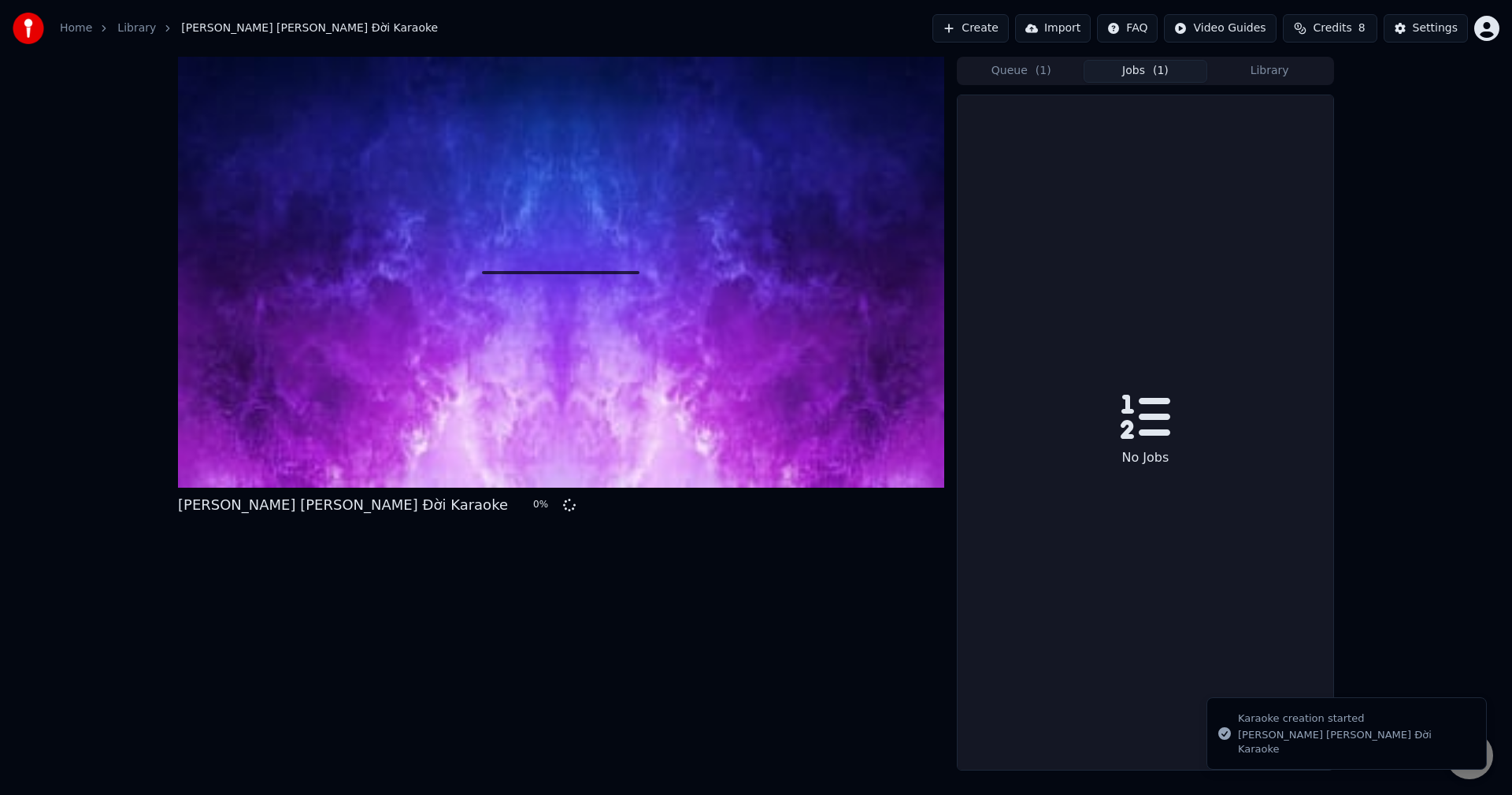
click at [1272, 66] on button "Library" at bounding box center [1270, 71] width 124 height 23
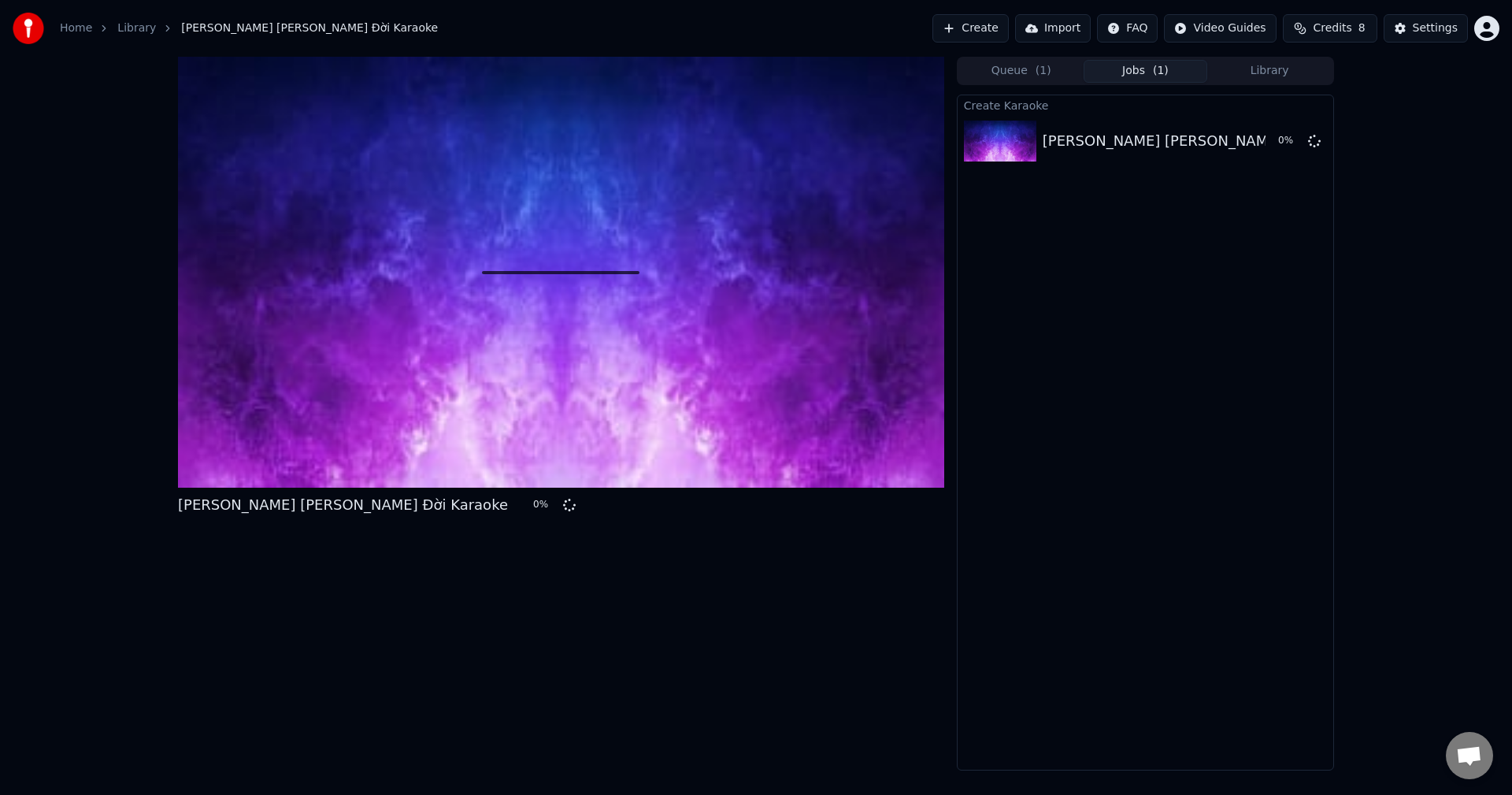
click at [1109, 73] on button "Jobs ( 1 )" at bounding box center [1145, 71] width 124 height 23
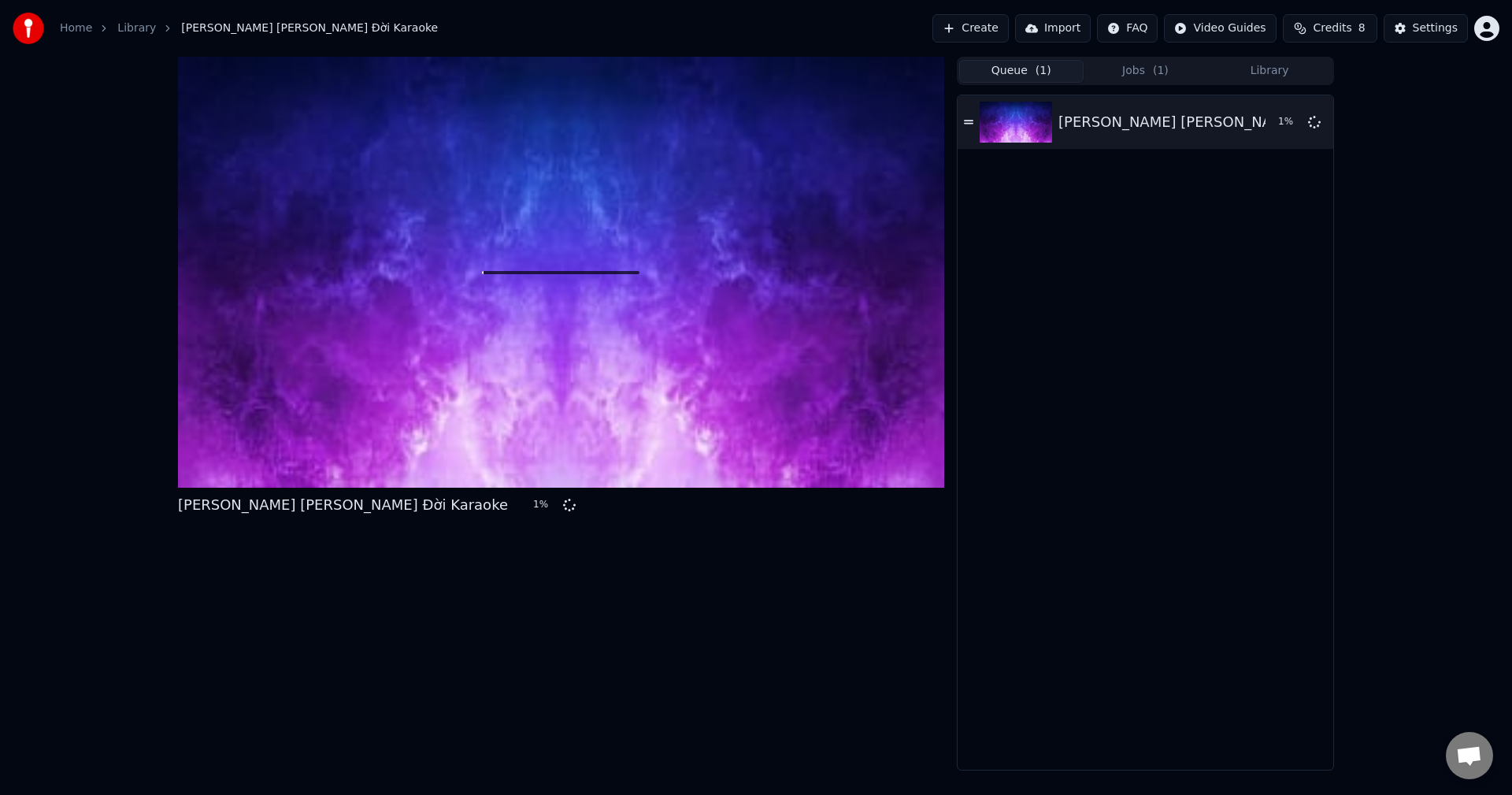
click at [1010, 74] on button "Queue ( 1 )" at bounding box center [1021, 71] width 124 height 23
drag, startPoint x: 179, startPoint y: 508, endPoint x: 310, endPoint y: 504, distance: 131.1
click at [308, 504] on div "[PERSON_NAME] [PERSON_NAME] Đời Karaoke" at bounding box center [343, 505] width 330 height 22
click at [327, 507] on div "[PERSON_NAME] [PERSON_NAME] Đời Karaoke" at bounding box center [343, 505] width 330 height 22
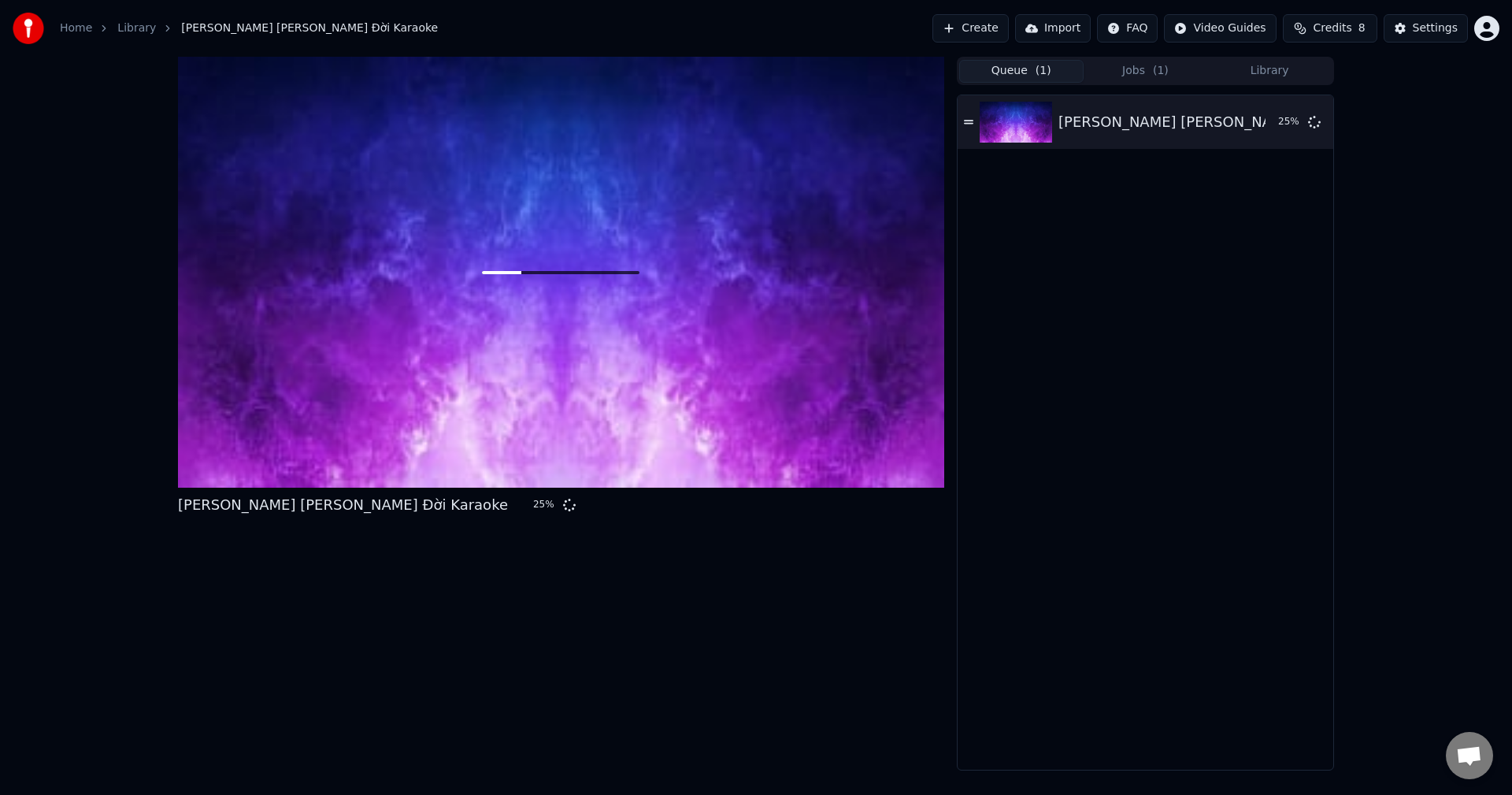
click at [327, 507] on div "[PERSON_NAME] [PERSON_NAME] Đời Karaoke" at bounding box center [343, 505] width 330 height 22
click at [330, 507] on div "[PERSON_NAME] [PERSON_NAME] Đời Karaoke" at bounding box center [343, 505] width 330 height 22
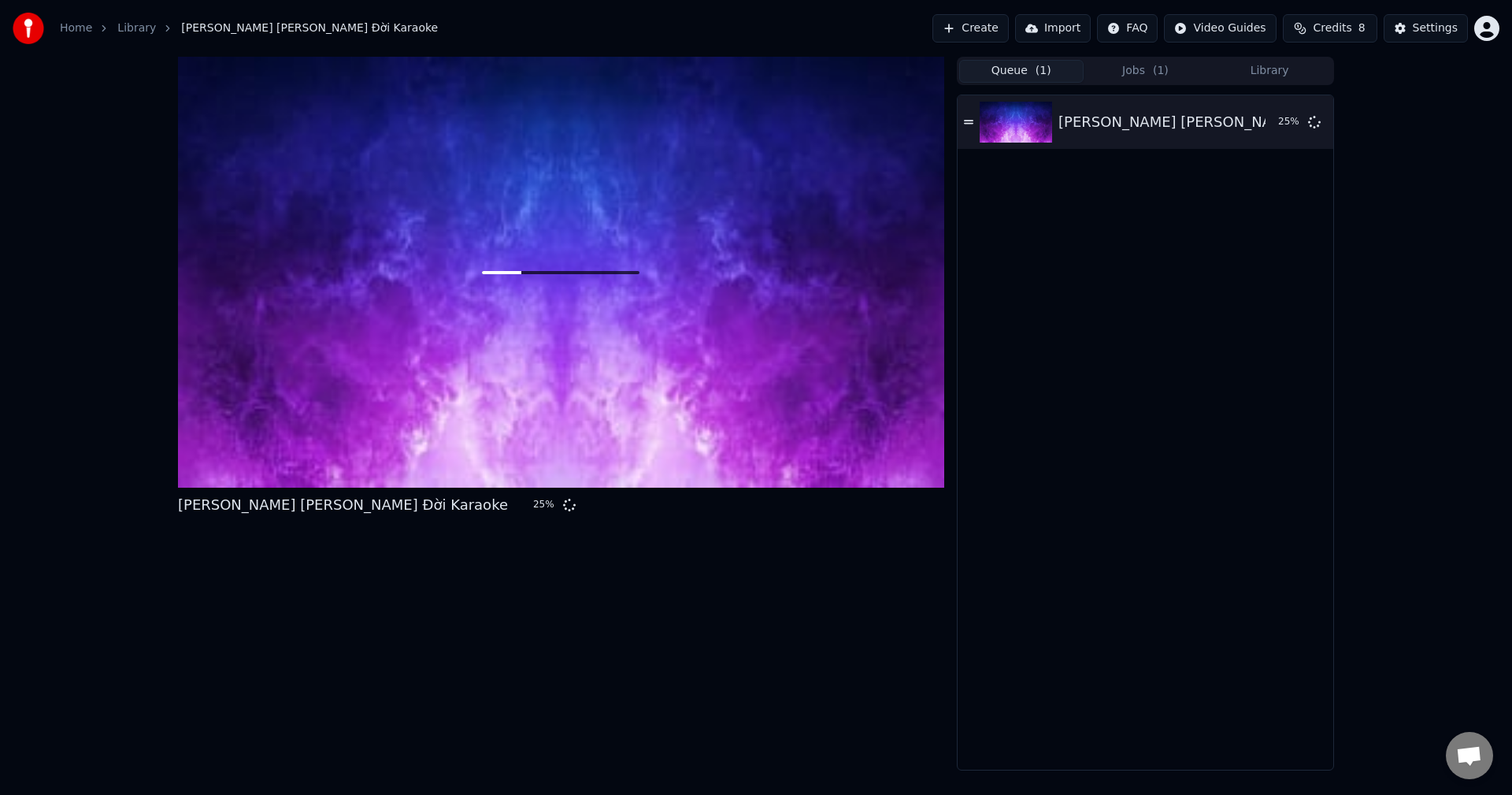
click at [330, 507] on div "[PERSON_NAME] [PERSON_NAME] Đời Karaoke" at bounding box center [343, 505] width 330 height 22
drag, startPoint x: 176, startPoint y: 505, endPoint x: 501, endPoint y: 502, distance: 325.0
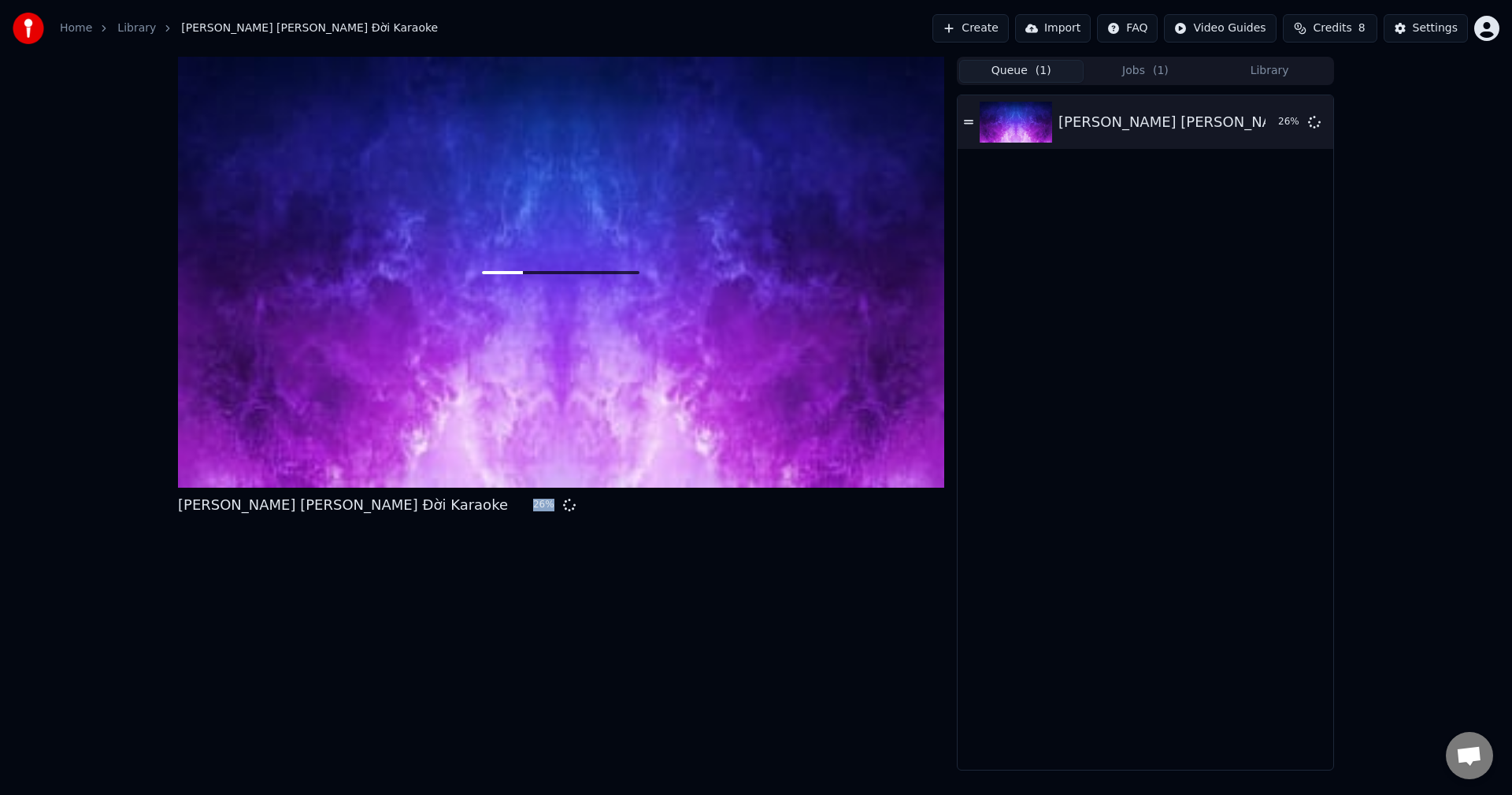
click at [495, 503] on div "[PERSON_NAME] [PERSON_NAME] Đời Karaoke 26 % Queue ( 1 ) Jobs ( 1 ) Library […" at bounding box center [756, 413] width 1181 height 714
click at [464, 527] on div "[PERSON_NAME] [PERSON_NAME] Đời Karaoke 26 %" at bounding box center [561, 413] width 767 height 714
click at [359, 505] on div "[PERSON_NAME] [PERSON_NAME] Đời Karaoke" at bounding box center [343, 505] width 330 height 22
drag, startPoint x: 392, startPoint y: 504, endPoint x: 475, endPoint y: 505, distance: 83.0
click at [453, 503] on div "[PERSON_NAME] [PERSON_NAME] Đời Karaoke 26 %" at bounding box center [561, 505] width 767 height 22
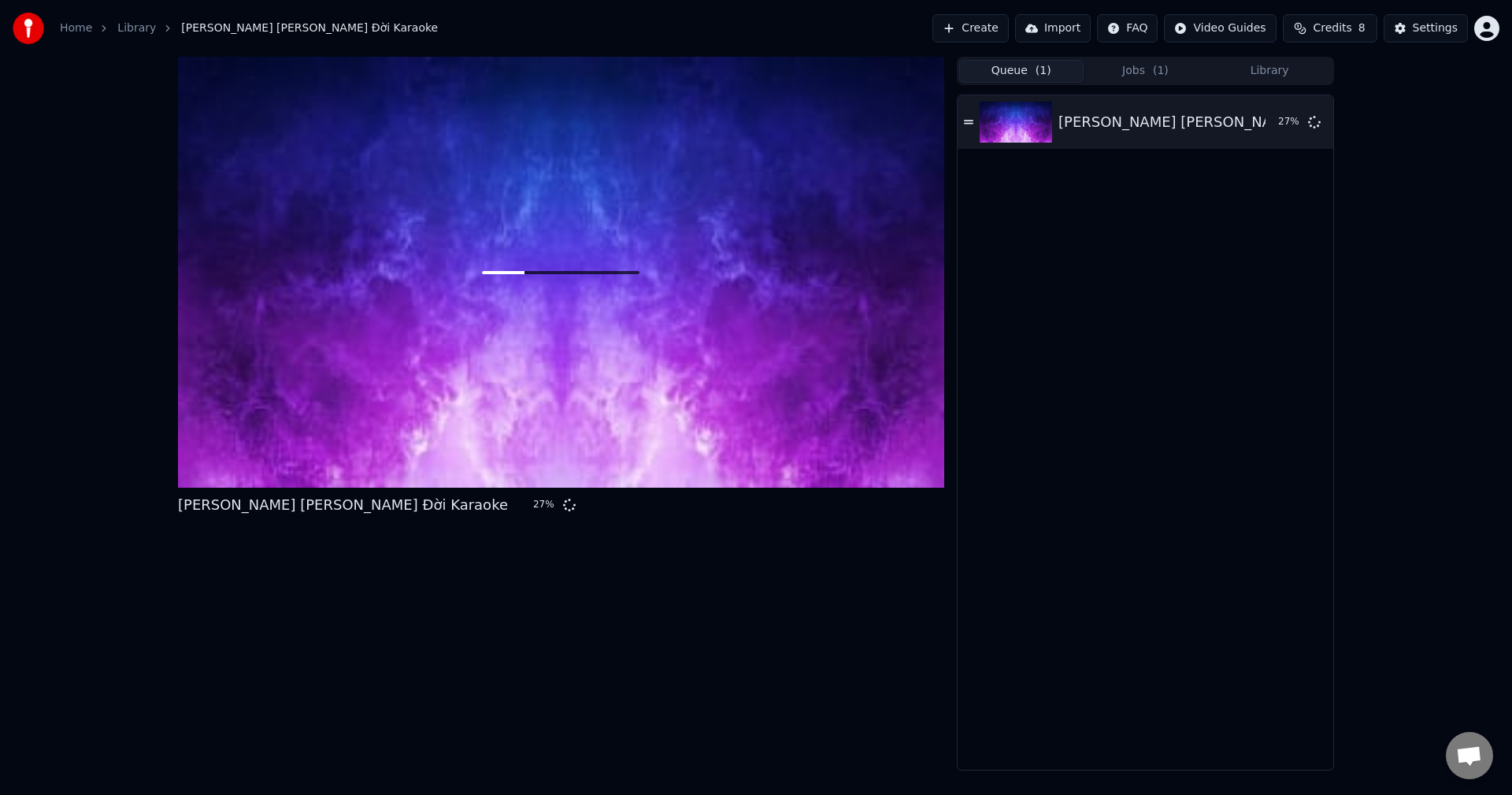
click at [472, 510] on div "[PERSON_NAME] [PERSON_NAME] Đời Karaoke 27 %" at bounding box center [561, 505] width 767 height 22
click at [135, 25] on link "Library" at bounding box center [136, 28] width 39 height 15
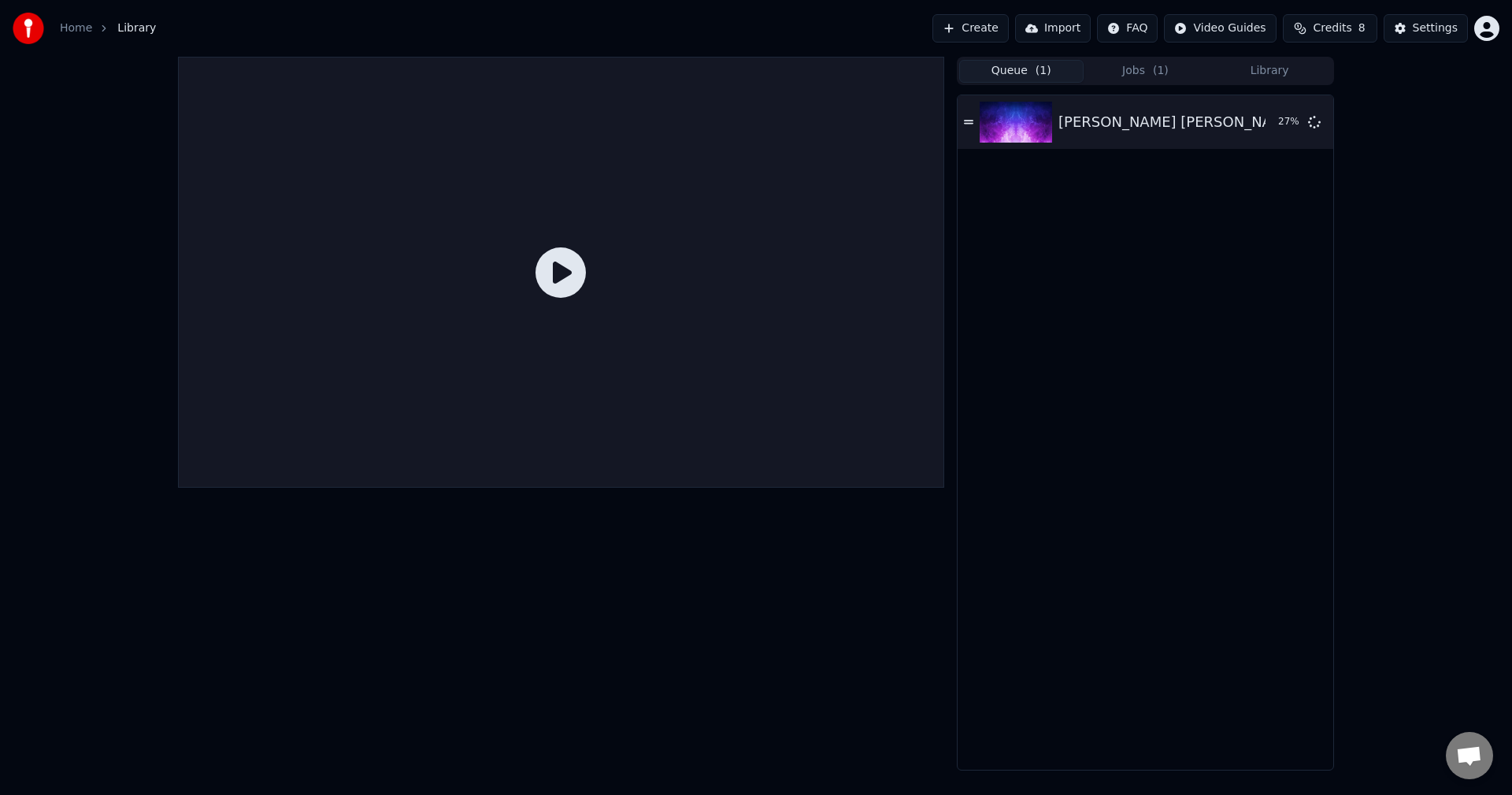
click at [565, 275] on icon at bounding box center [560, 272] width 51 height 51
click at [1169, 65] on button "Jobs ( 1 )" at bounding box center [1145, 71] width 124 height 23
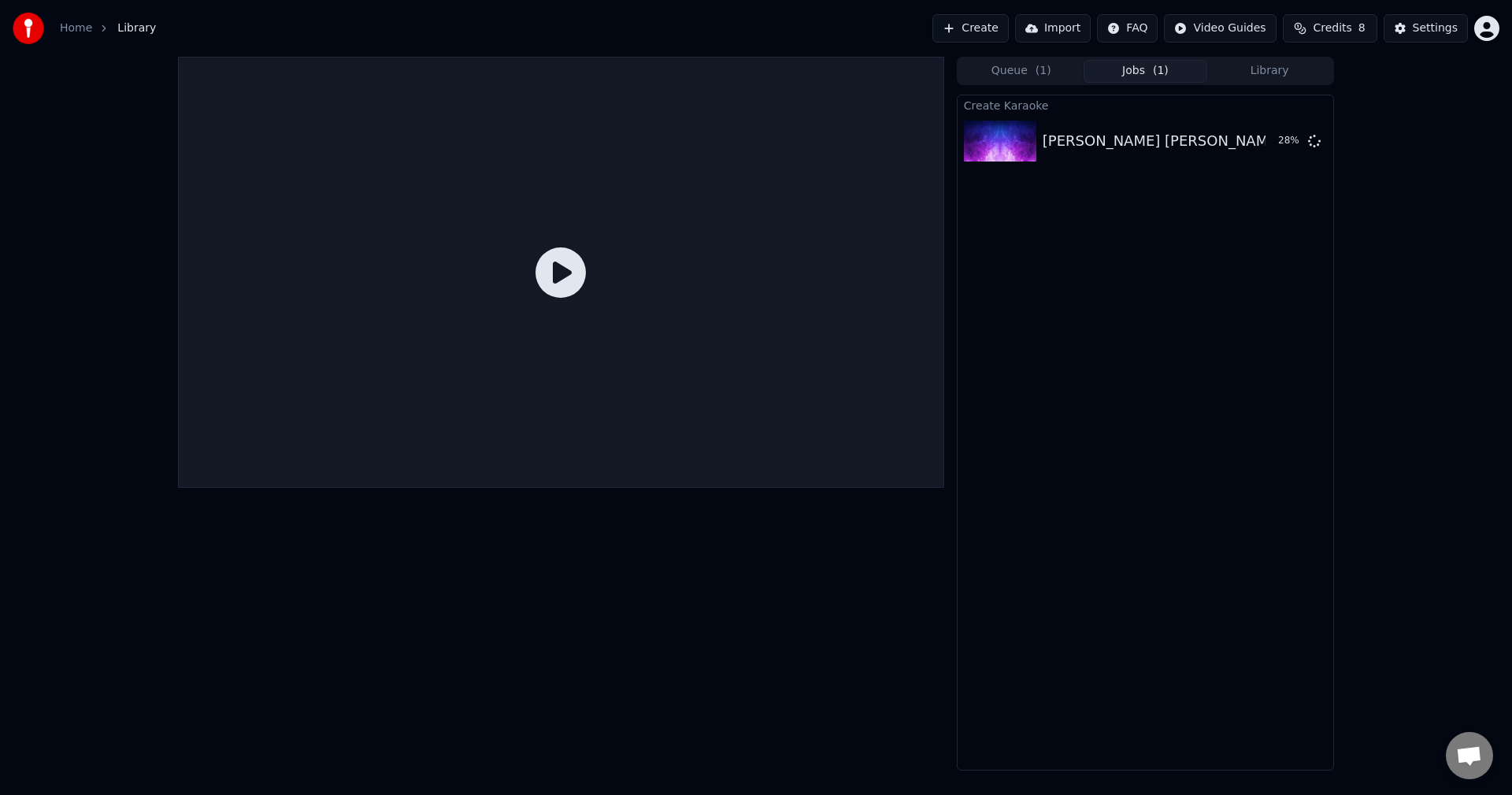
click at [1120, 142] on div "[PERSON_NAME] [PERSON_NAME] Đời Karaoke" at bounding box center [1207, 141] width 330 height 22
click at [568, 278] on icon at bounding box center [560, 272] width 51 height 51
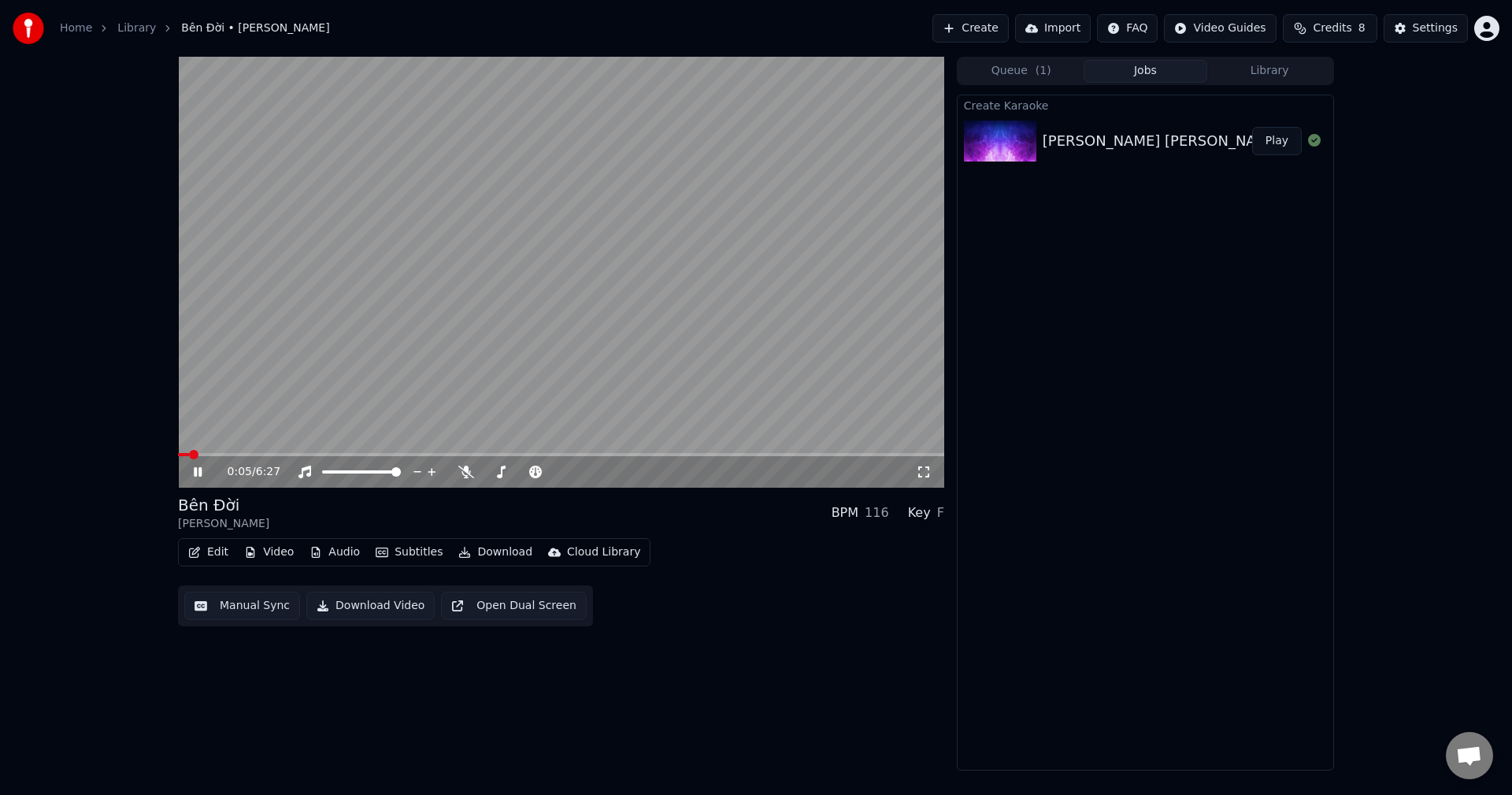
click at [1275, 58] on div "Queue ( 1 ) Jobs Library" at bounding box center [1145, 70] width 377 height 28
click at [1270, 71] on button "Library" at bounding box center [1270, 71] width 124 height 23
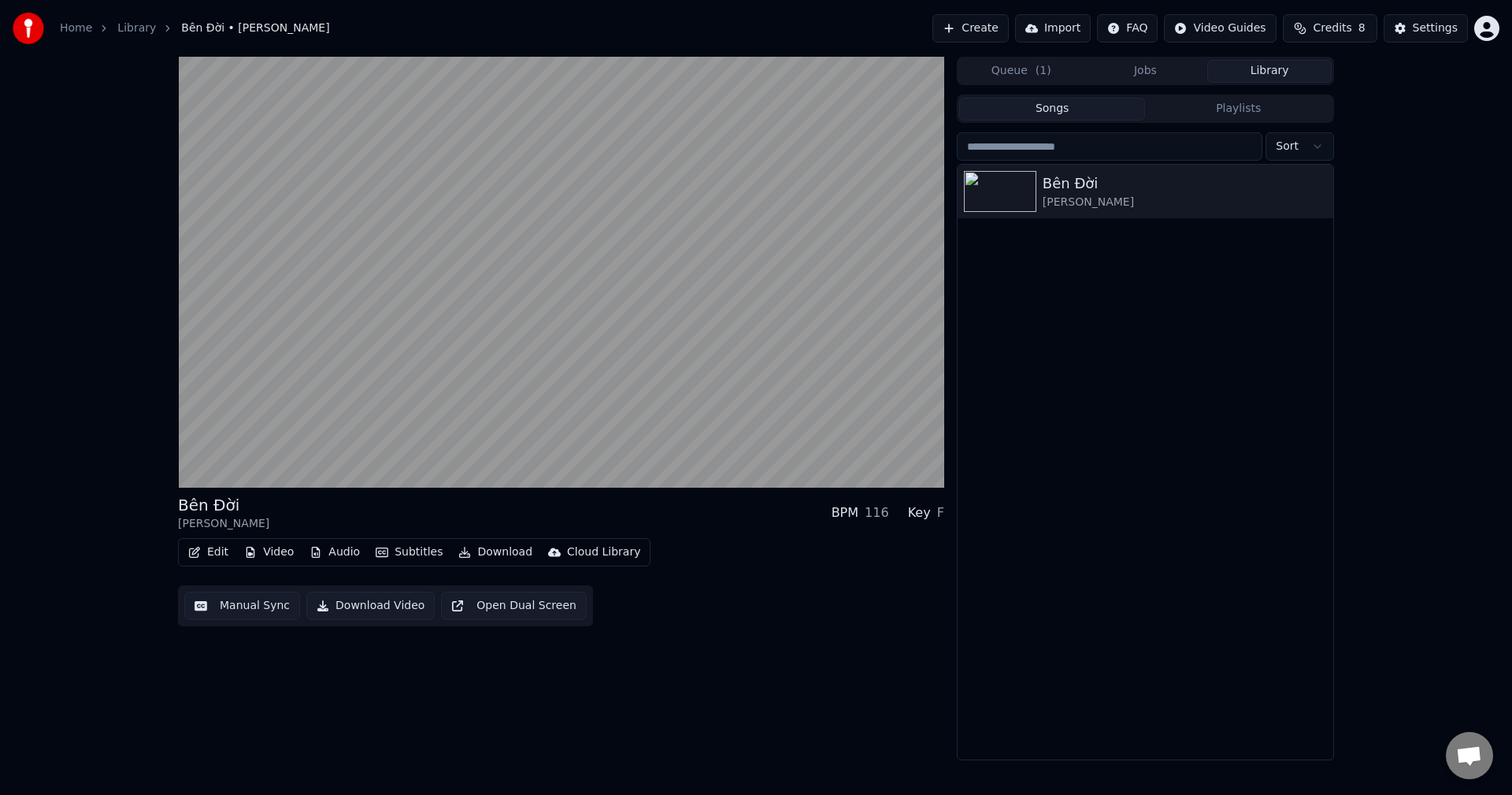
click at [1049, 75] on button "Queue ( 1 )" at bounding box center [1021, 71] width 124 height 23
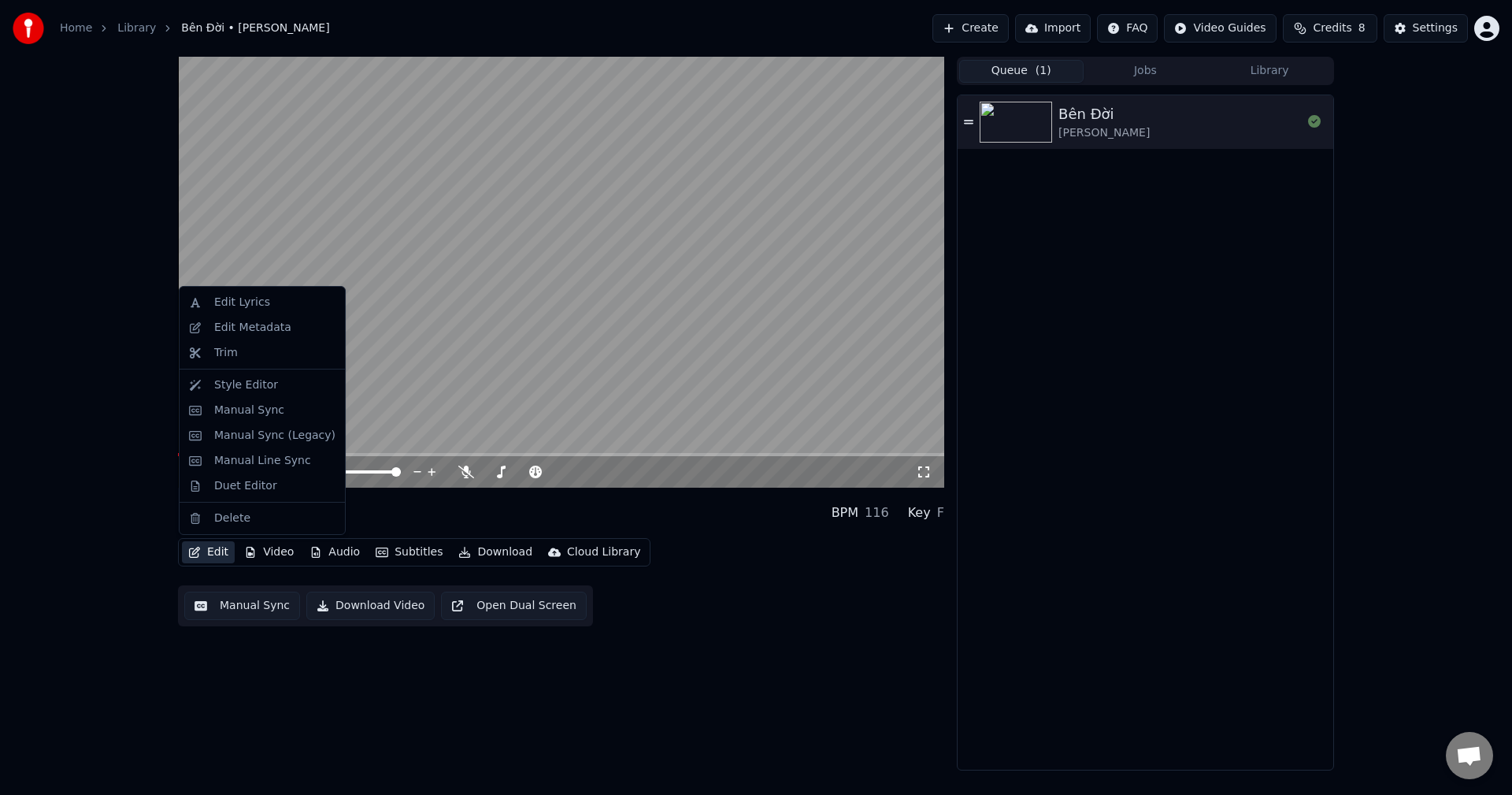
click at [210, 549] on button "Edit" at bounding box center [208, 553] width 53 height 22
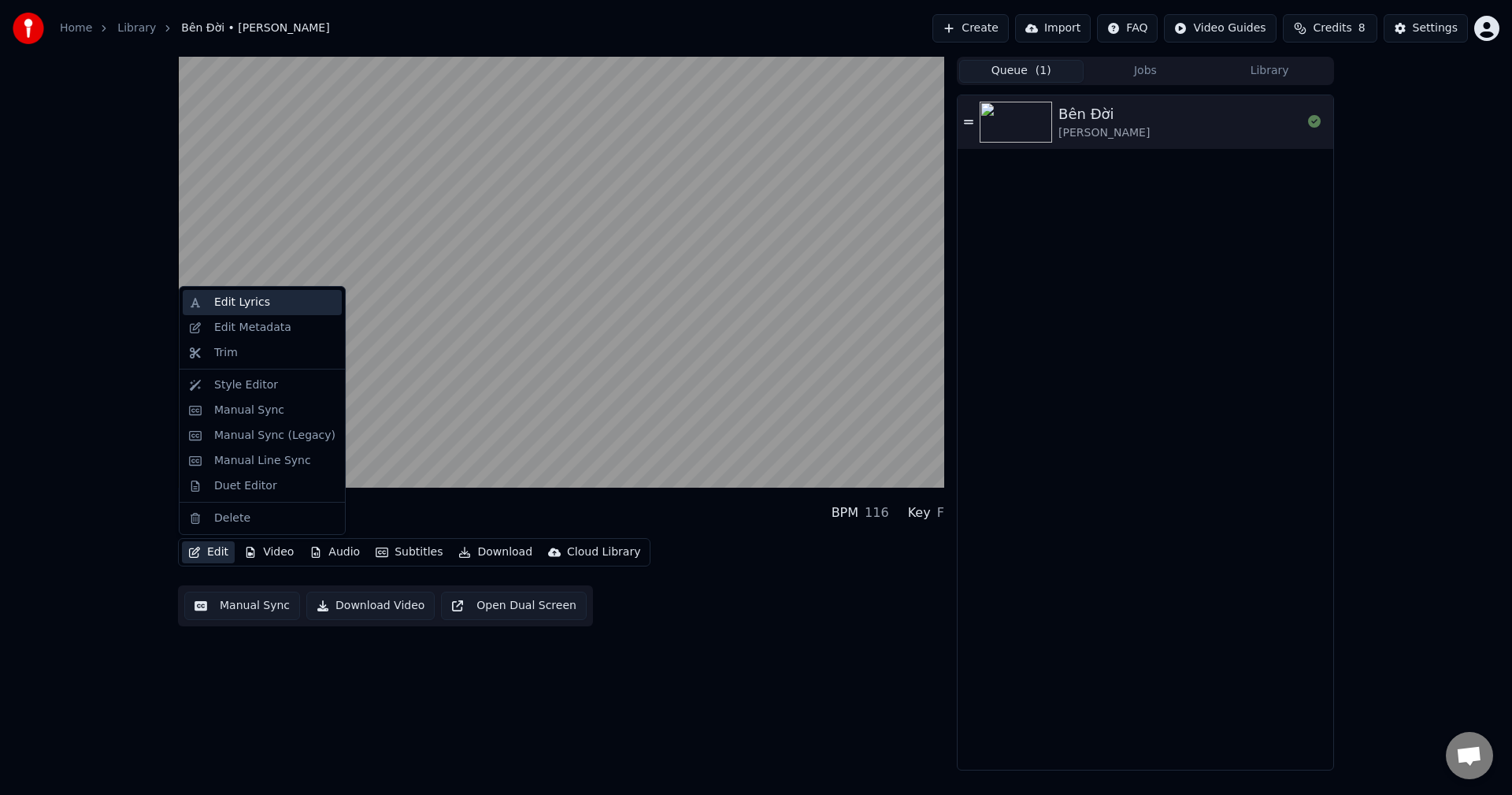
click at [248, 295] on div "Edit Lyrics" at bounding box center [242, 302] width 56 height 15
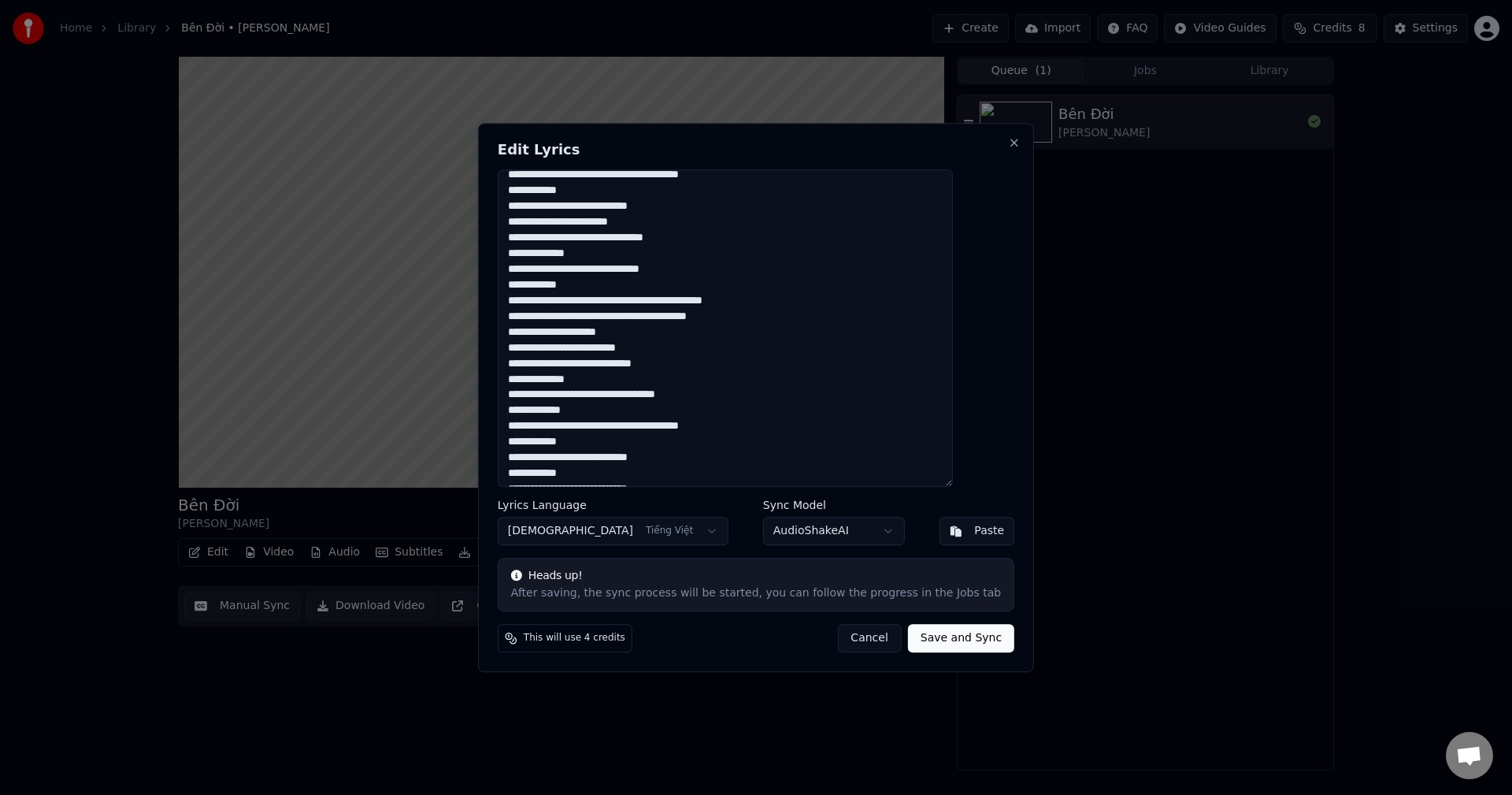
scroll to position [829, 0]
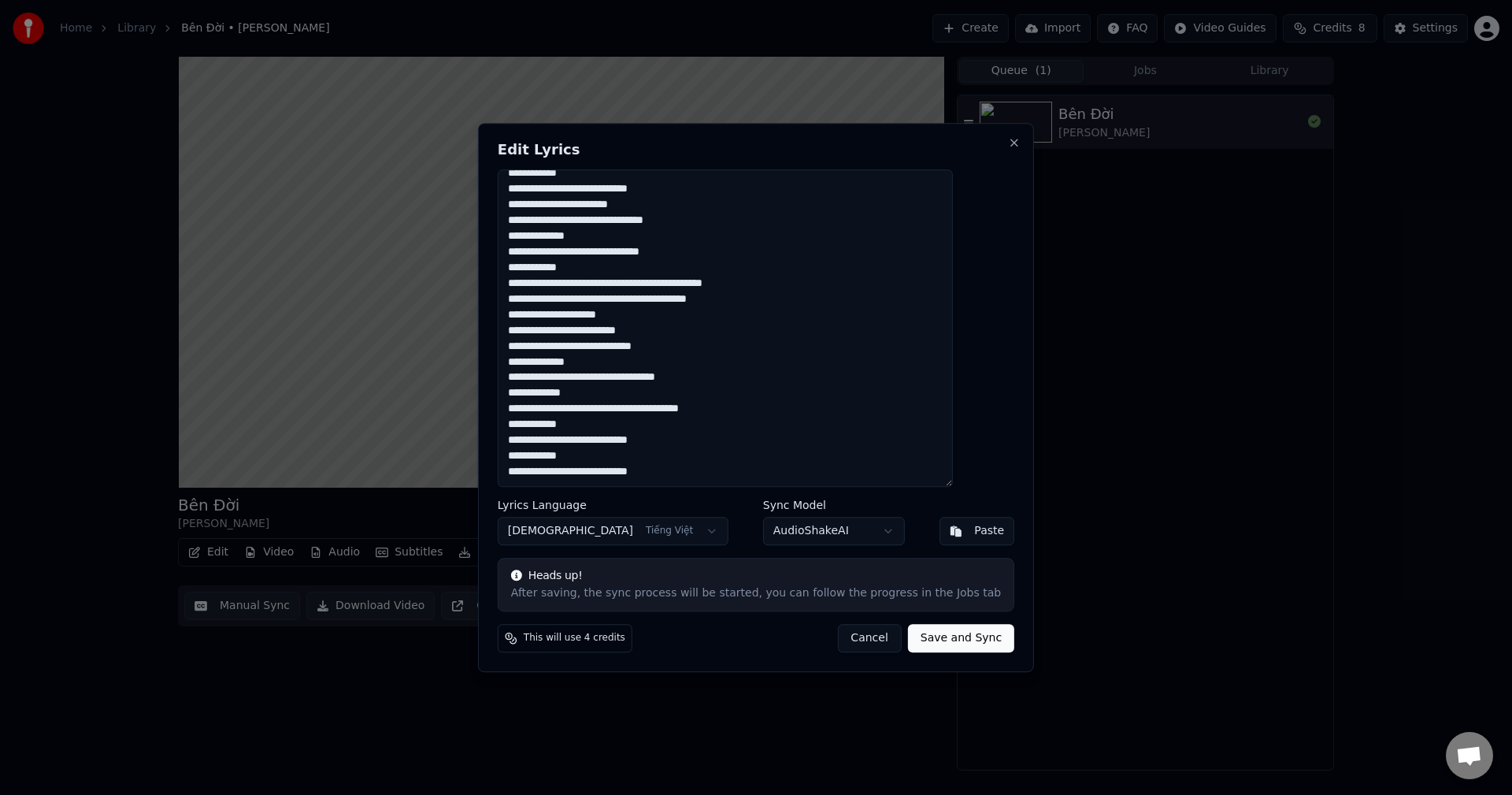
click at [839, 529] on body "Home Library Bên Đời • [PERSON_NAME] Create Import FAQ Video Guides Credits …" at bounding box center [756, 398] width 1512 height 795
click at [850, 529] on body "Home Library Bên Đời • [PERSON_NAME] Create Import FAQ Video Guides Credits …" at bounding box center [756, 398] width 1512 height 795
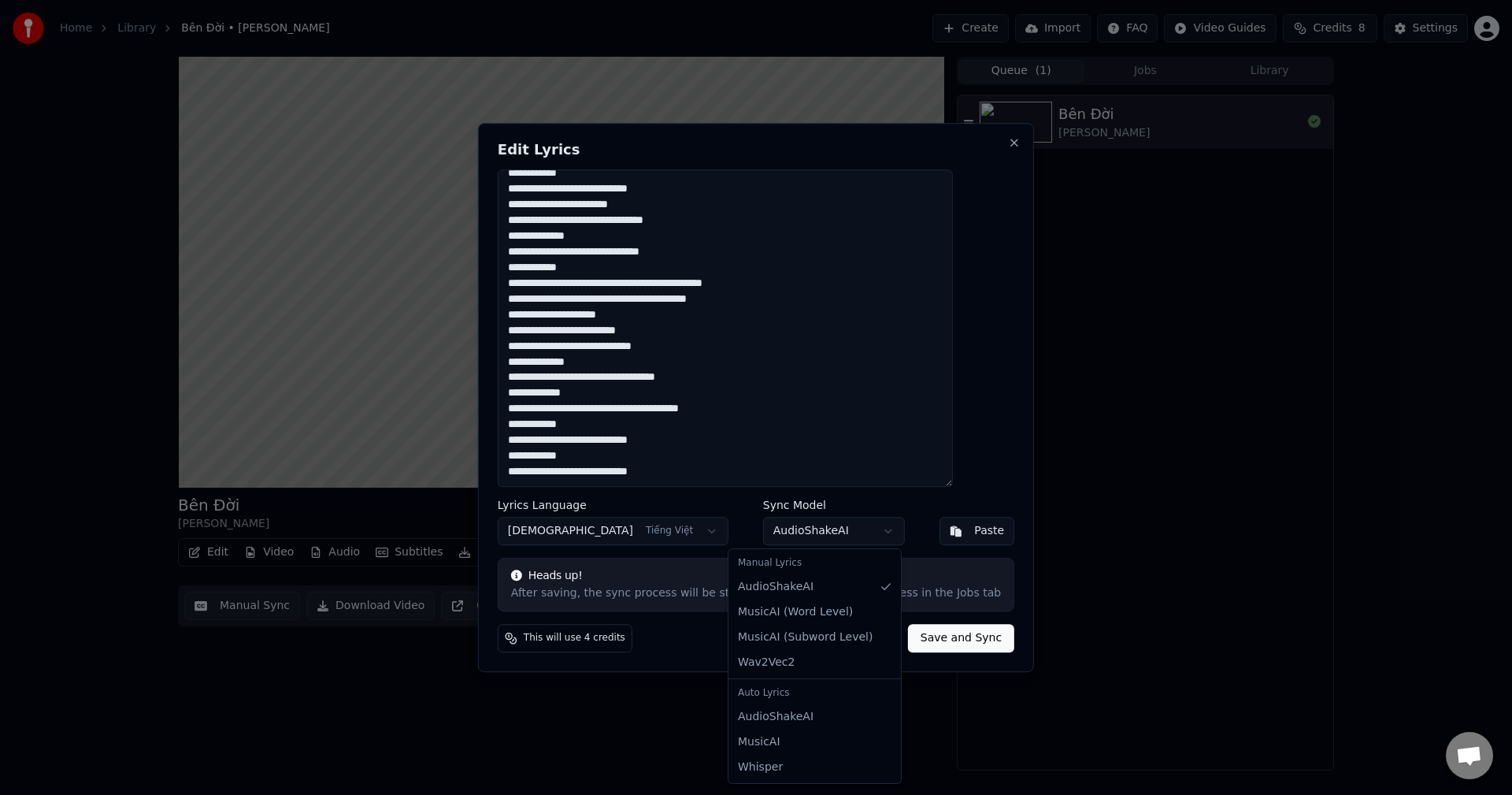
click at [850, 529] on body "Home Library Bên Đời • [PERSON_NAME] Create Import FAQ Video Guides Credits …" at bounding box center [756, 398] width 1512 height 795
click at [852, 533] on body "Home Library Bên Đời • [PERSON_NAME] Create Import FAQ Video Guides Credits …" at bounding box center [756, 398] width 1512 height 795
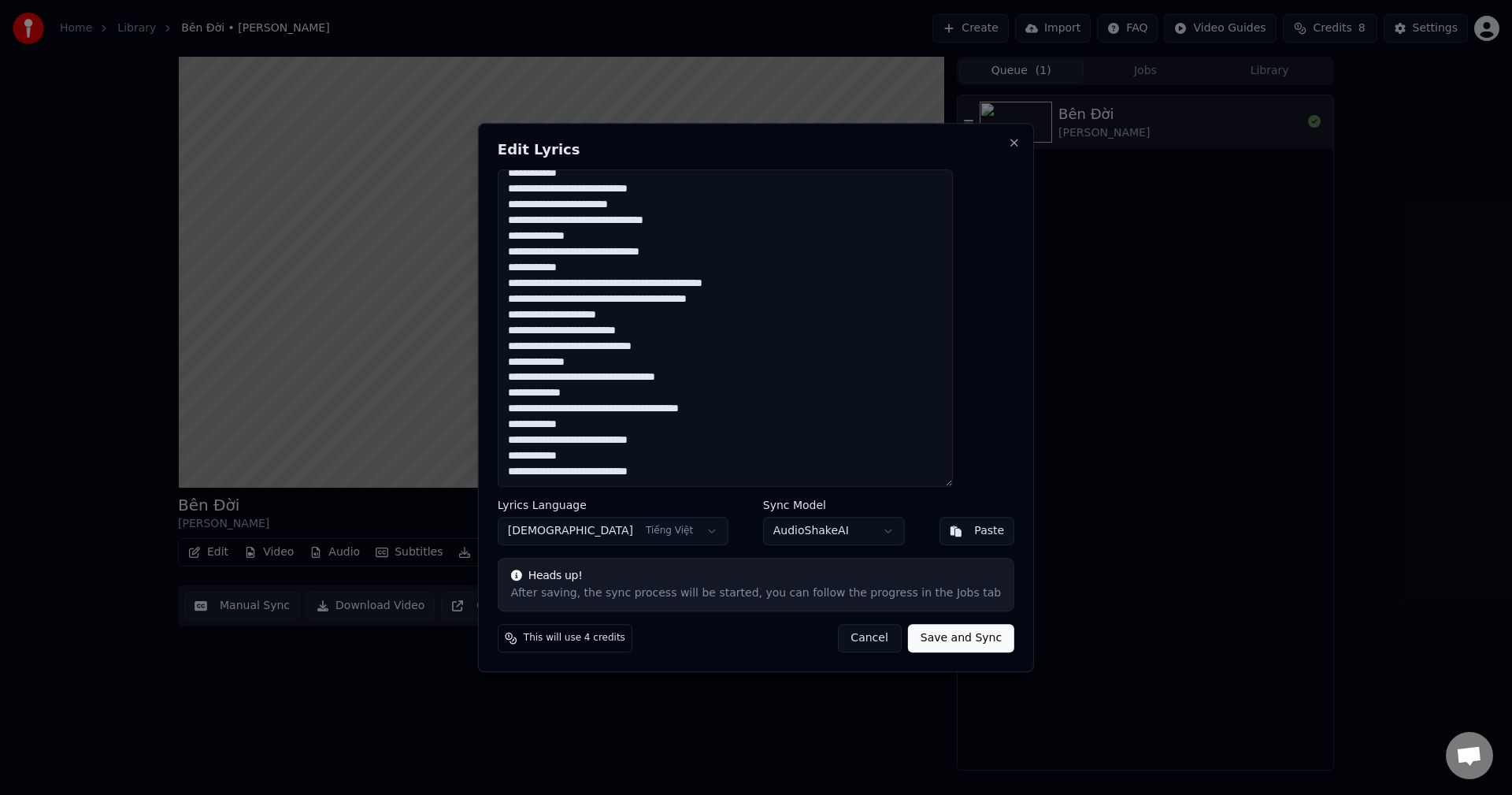
click at [852, 634] on button "Cancel" at bounding box center [869, 637] width 63 height 28
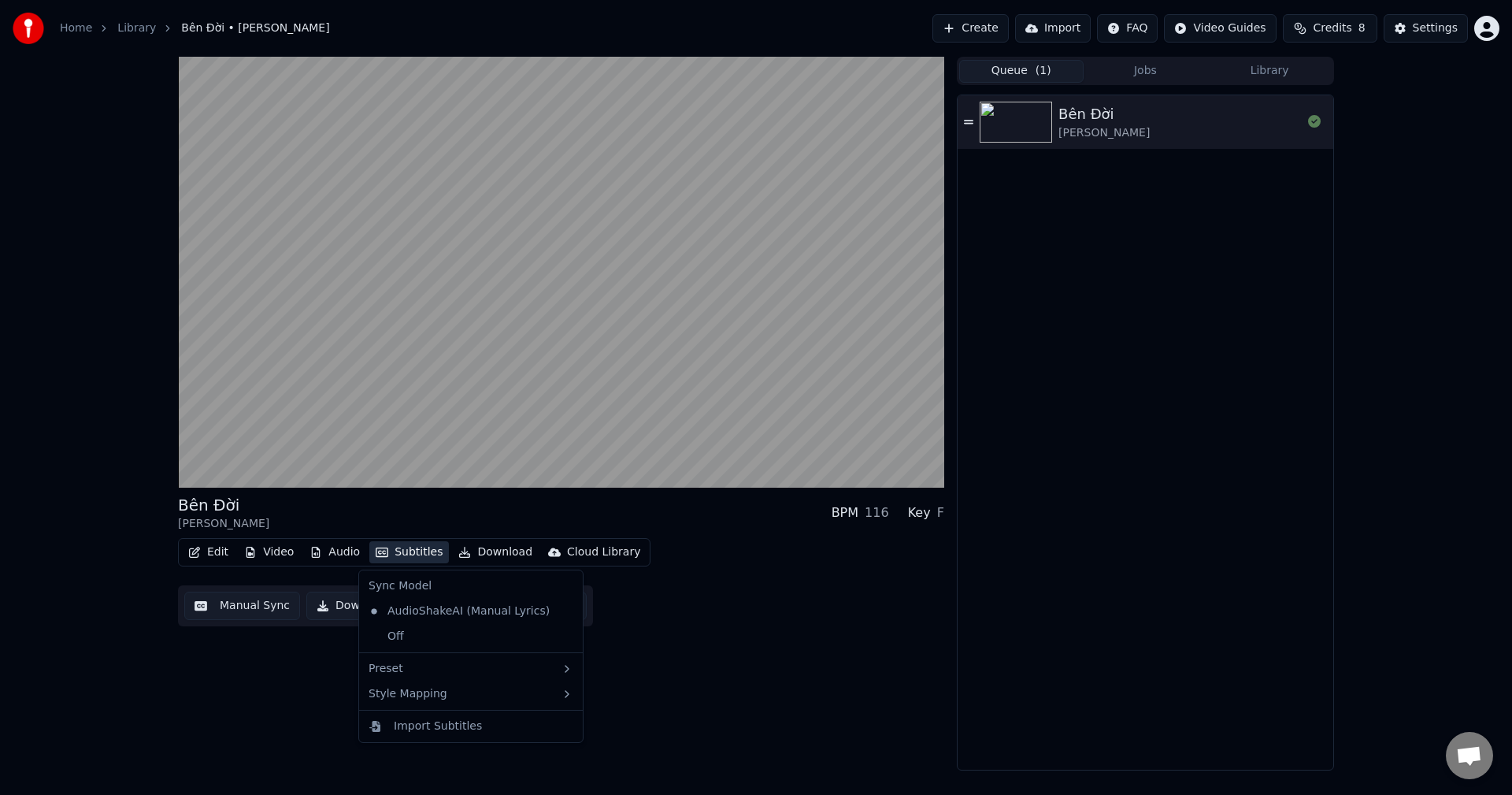
click at [420, 553] on button "Subtitles" at bounding box center [409, 553] width 80 height 22
click at [433, 690] on div "Style Mapping" at bounding box center [471, 693] width 218 height 25
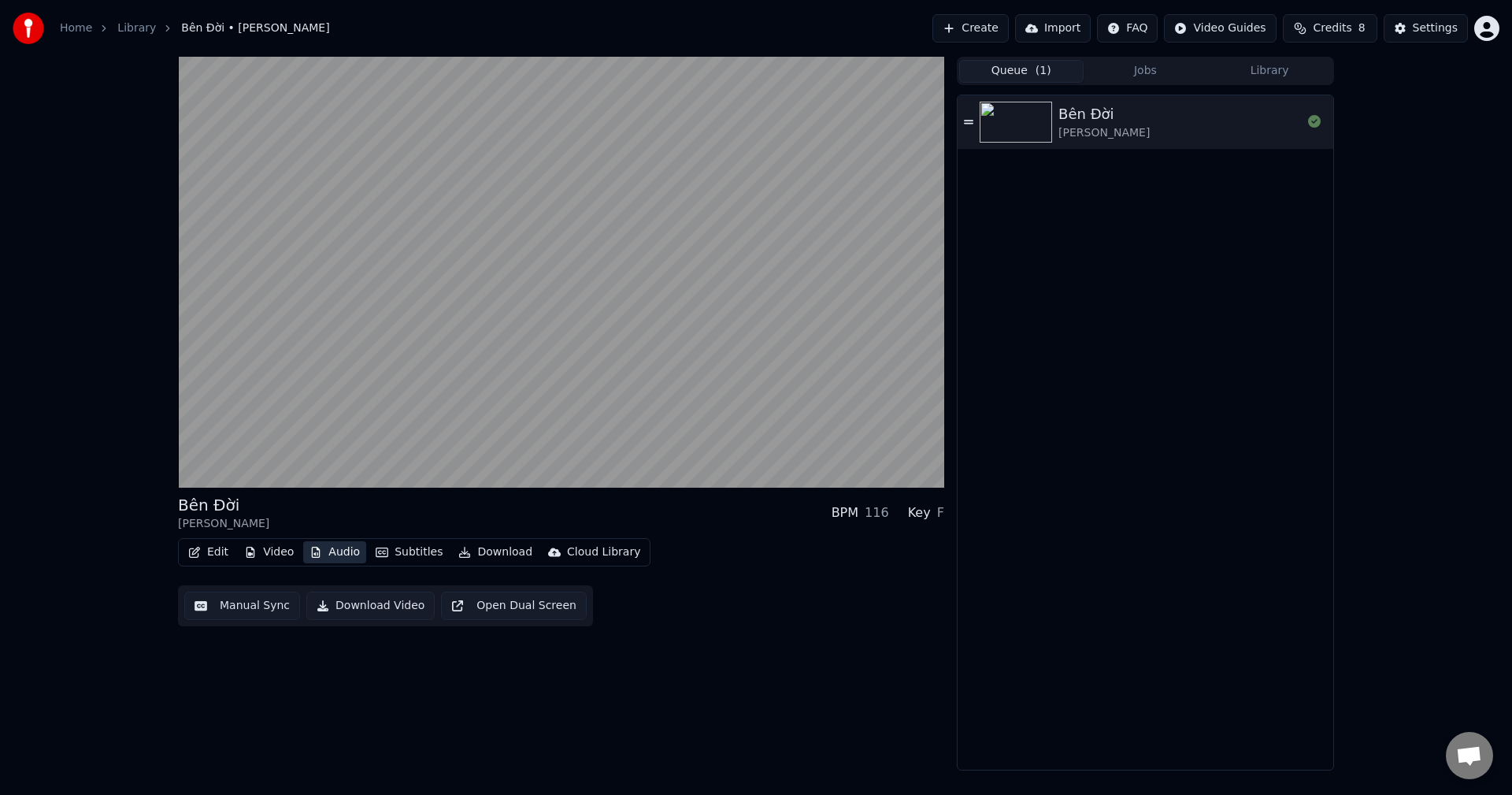
click at [324, 551] on button "Audio" at bounding box center [335, 553] width 63 height 22
click at [326, 551] on button "Audio" at bounding box center [335, 553] width 63 height 22
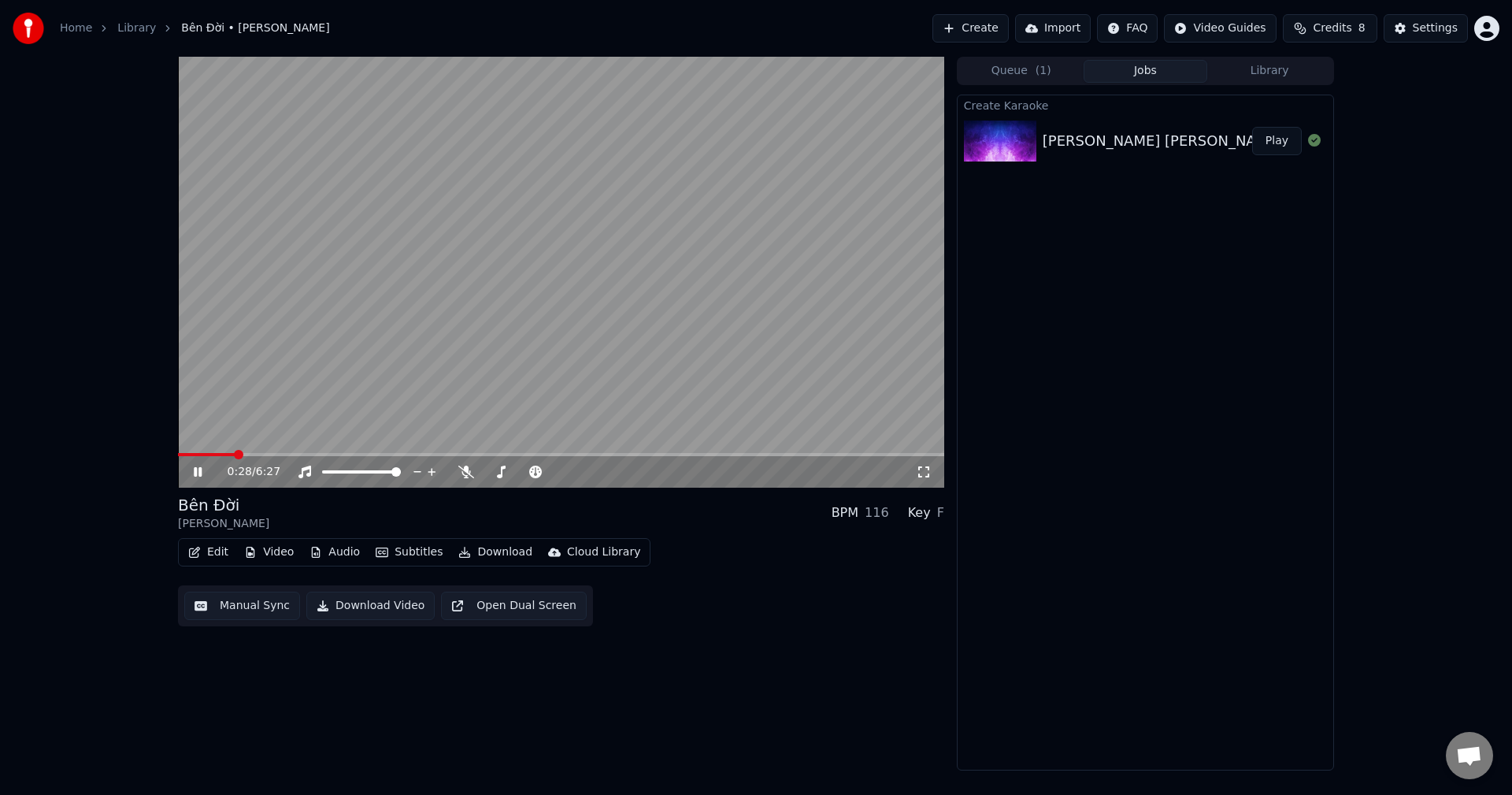
click at [1129, 70] on button "Jobs" at bounding box center [1145, 71] width 124 height 23
click at [1235, 70] on button "Library" at bounding box center [1270, 71] width 124 height 23
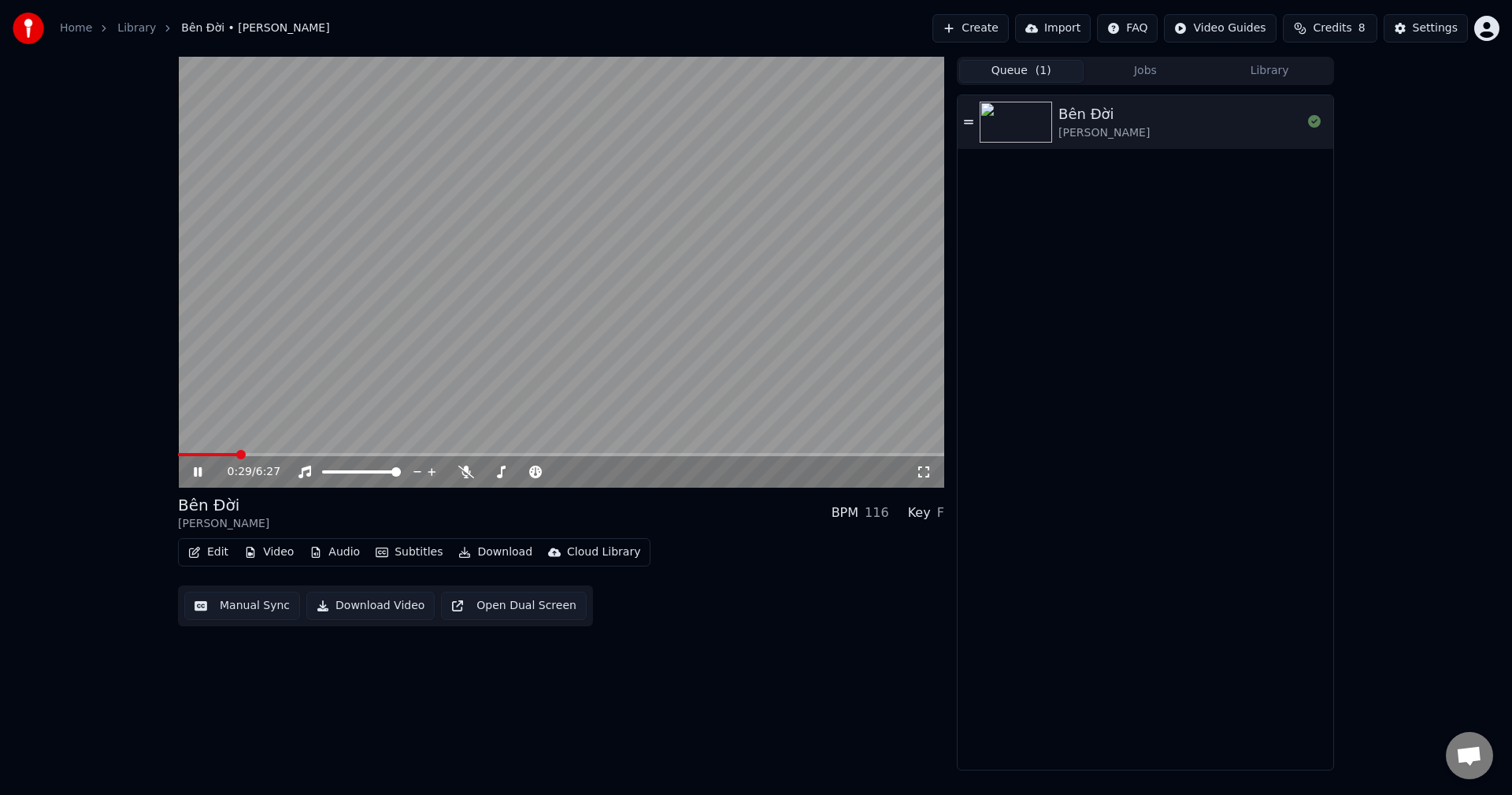
click at [1019, 74] on button "Queue ( 1 )" at bounding box center [1021, 71] width 124 height 23
click at [287, 454] on span at bounding box center [561, 455] width 767 height 3
click at [342, 454] on span at bounding box center [561, 455] width 767 height 3
click at [445, 455] on span at bounding box center [561, 455] width 767 height 3
click at [533, 454] on span at bounding box center [561, 455] width 767 height 3
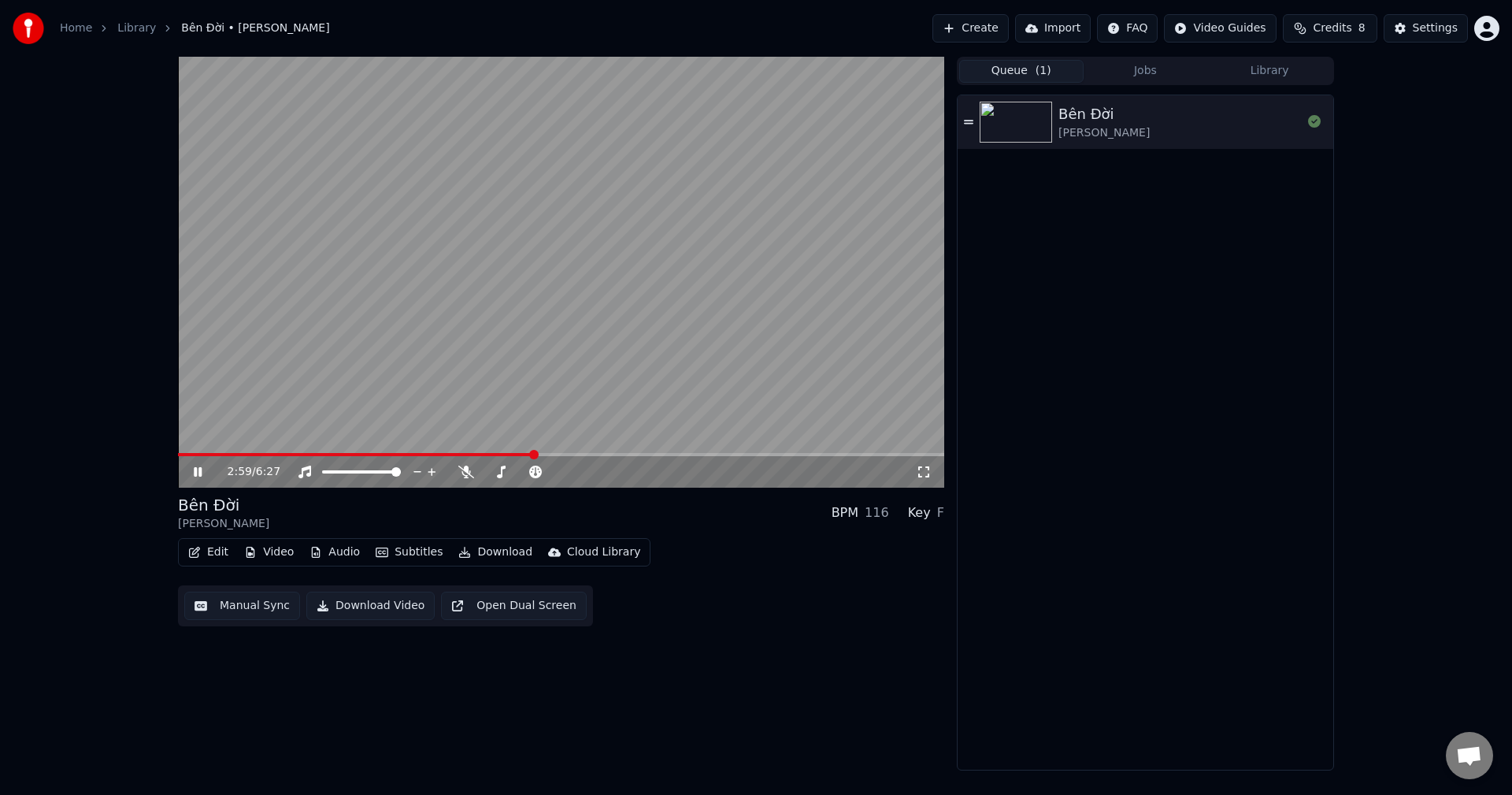
click at [582, 455] on span at bounding box center [561, 455] width 767 height 3
click at [650, 457] on div "3:25 / 6:27" at bounding box center [561, 471] width 767 height 32
click at [684, 455] on span at bounding box center [561, 455] width 767 height 3
click at [860, 452] on video at bounding box center [561, 272] width 767 height 431
click at [666, 460] on div "4:16 / 6:27" at bounding box center [561, 471] width 767 height 32
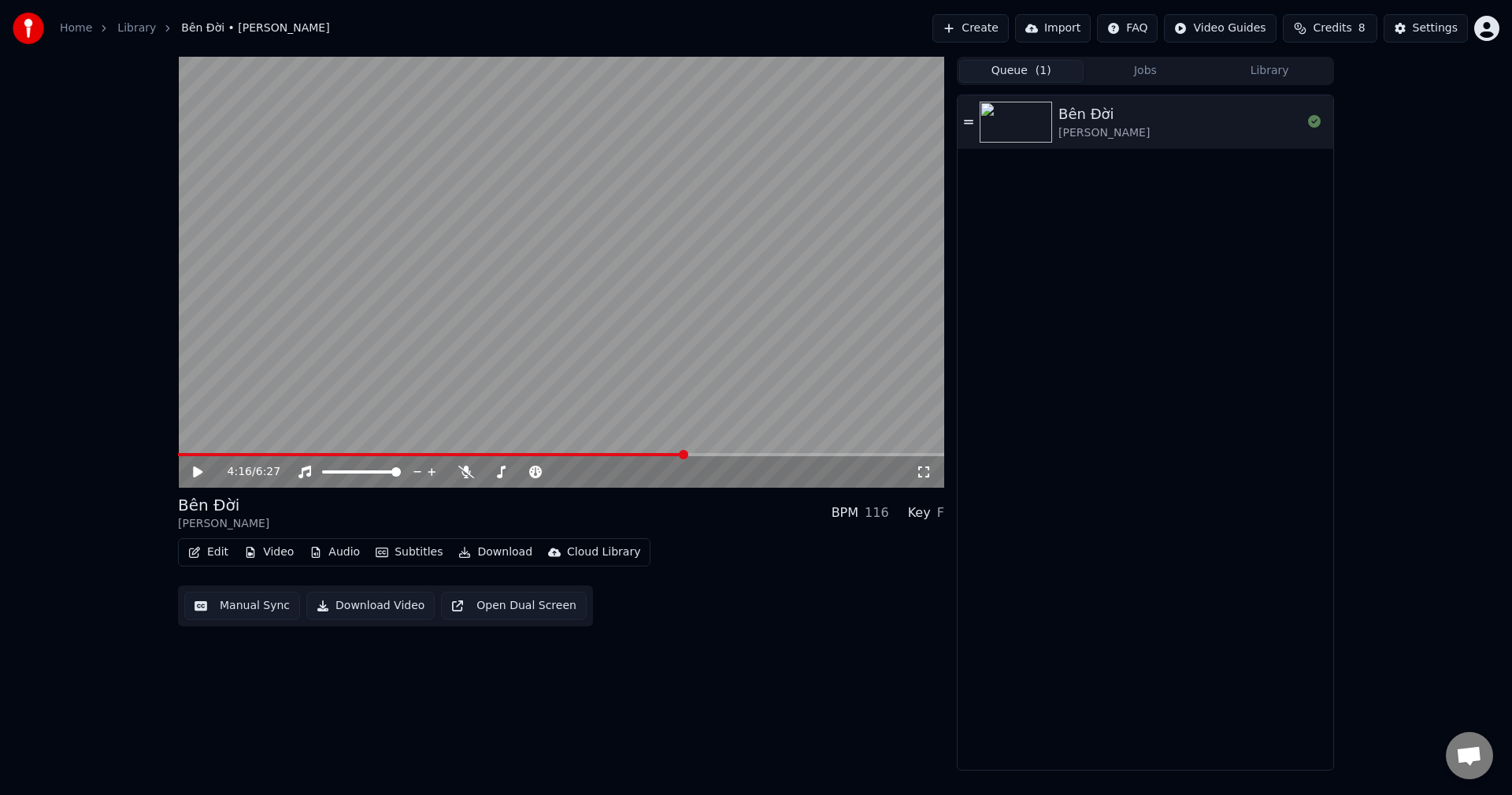
click at [656, 454] on span at bounding box center [432, 455] width 507 height 3
click at [642, 405] on video at bounding box center [561, 272] width 767 height 431
click at [305, 450] on video at bounding box center [561, 272] width 767 height 431
click at [300, 453] on span at bounding box center [427, 455] width 499 height 3
click at [195, 465] on icon at bounding box center [209, 471] width 37 height 13
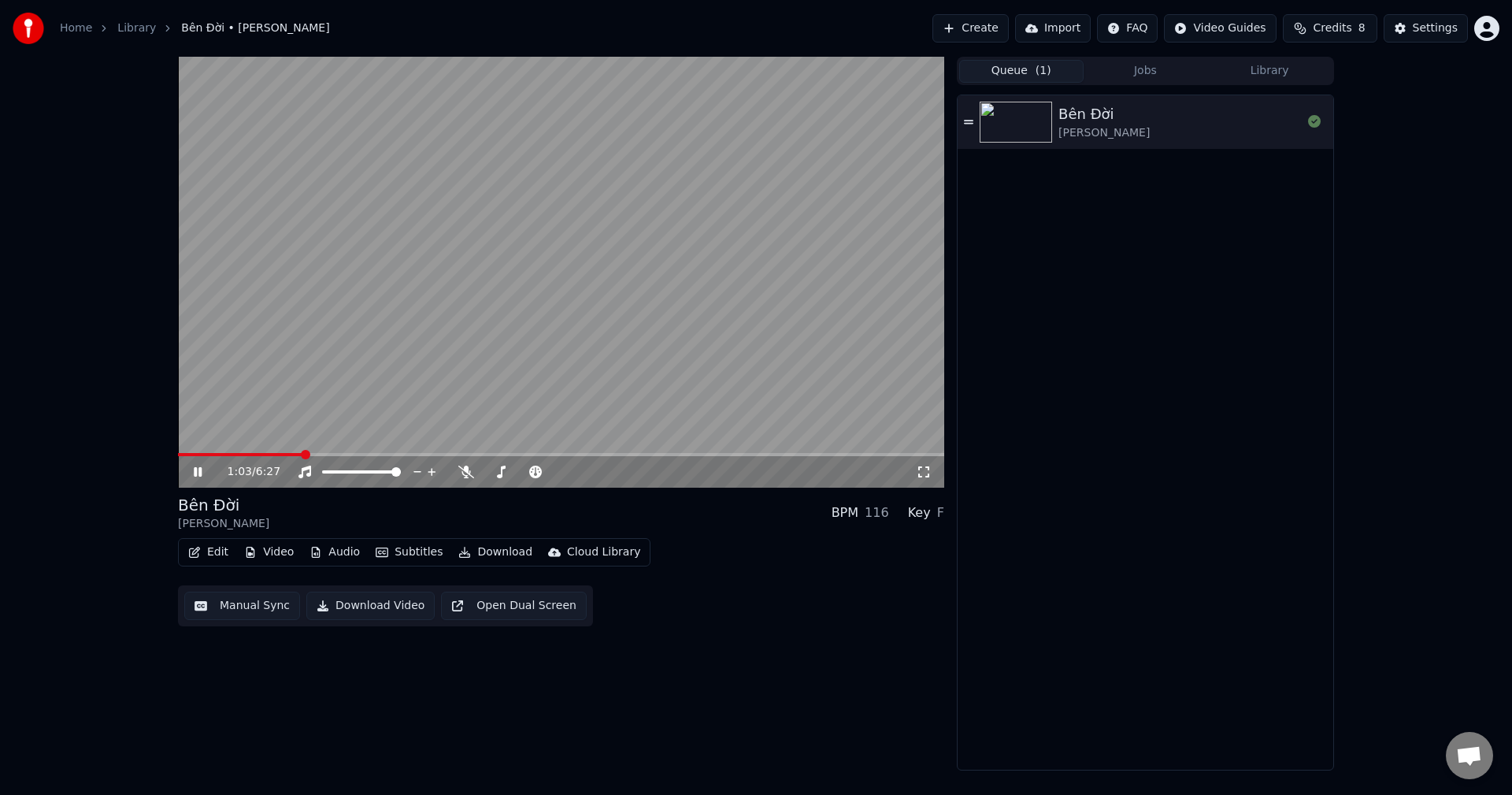
click at [420, 556] on button "Subtitles" at bounding box center [409, 553] width 80 height 22
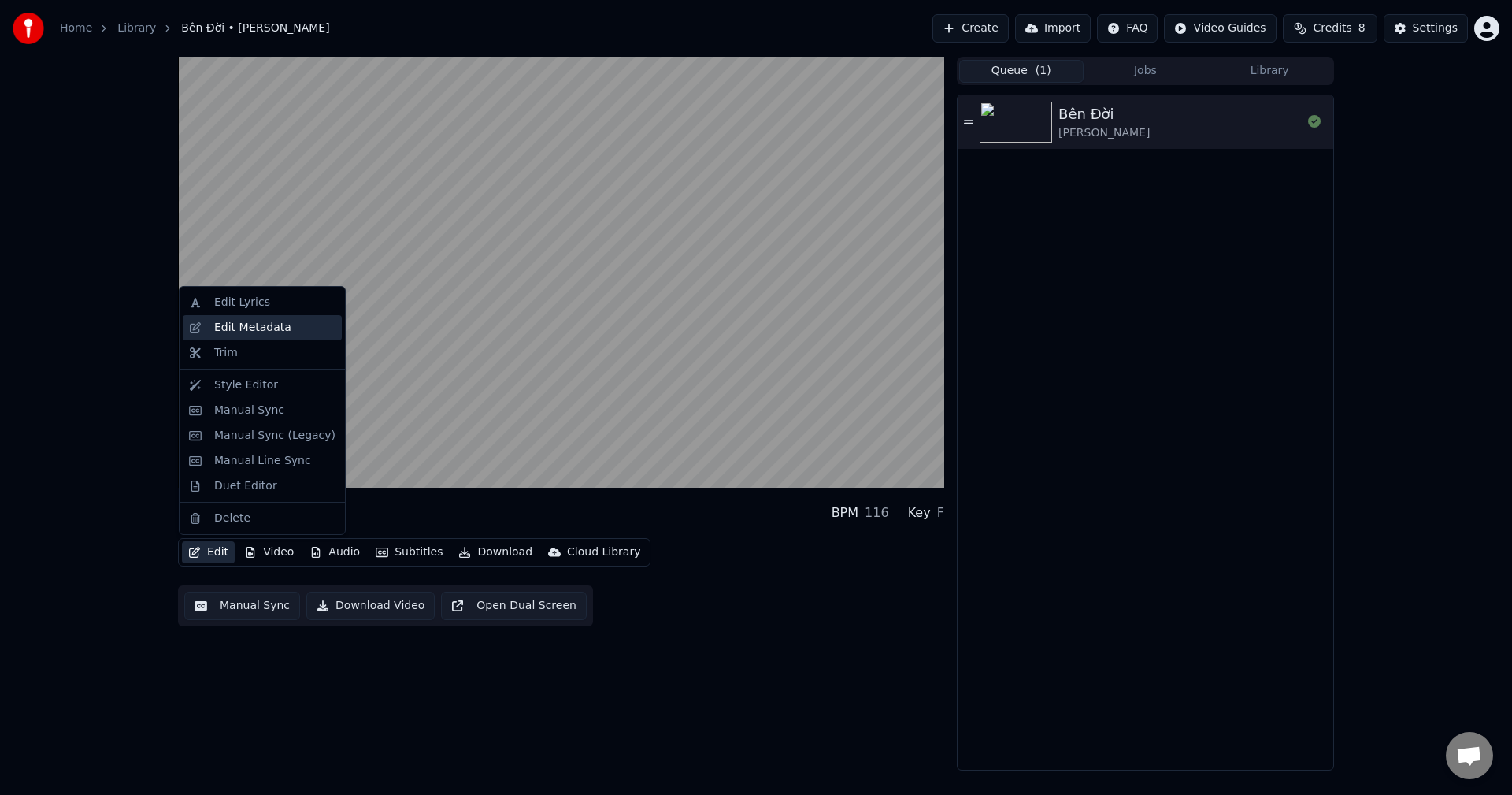
click at [231, 320] on div "Edit Metadata" at bounding box center [253, 327] width 77 height 15
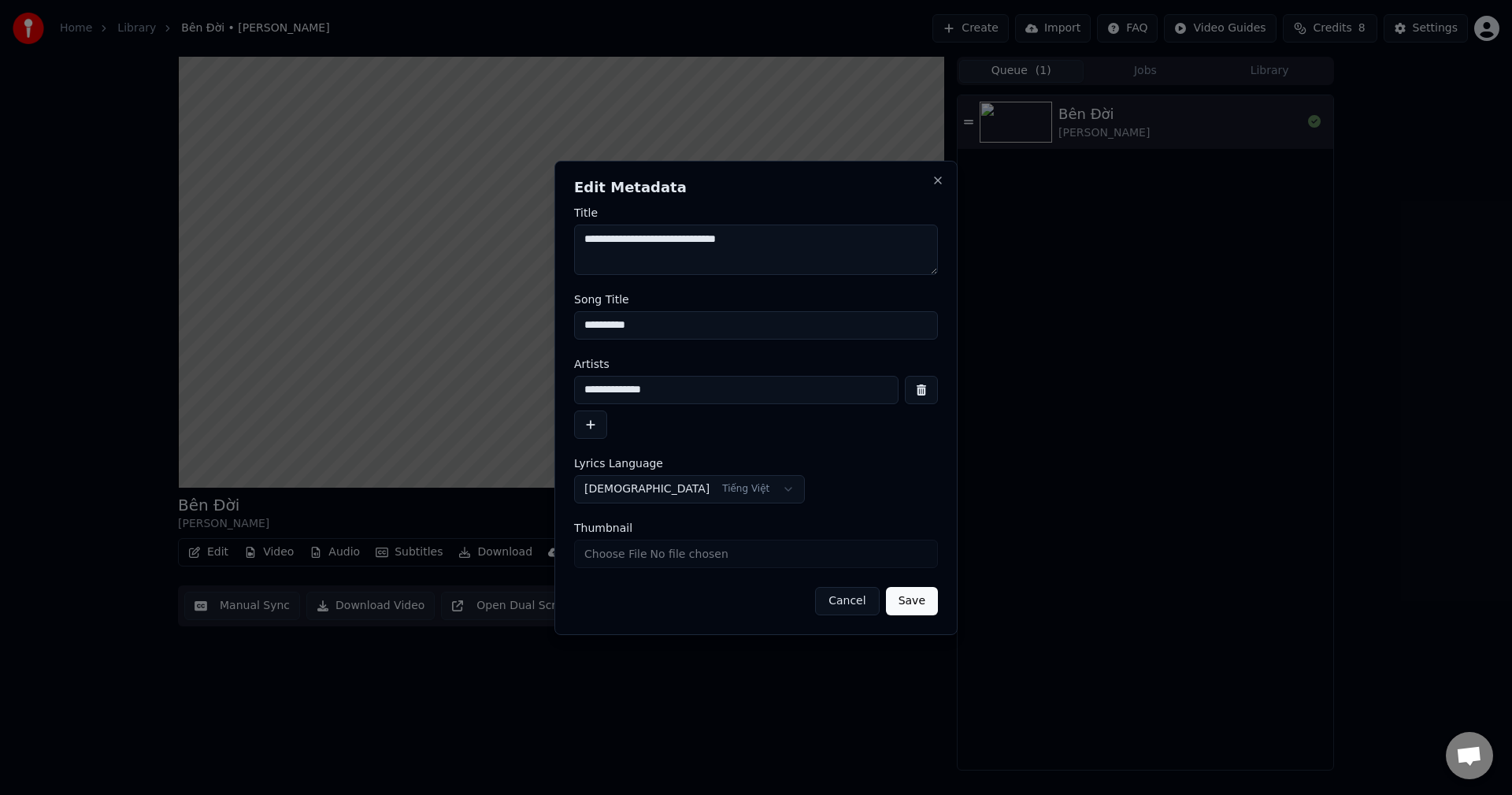
click at [848, 593] on button "Cancel" at bounding box center [847, 601] width 63 height 28
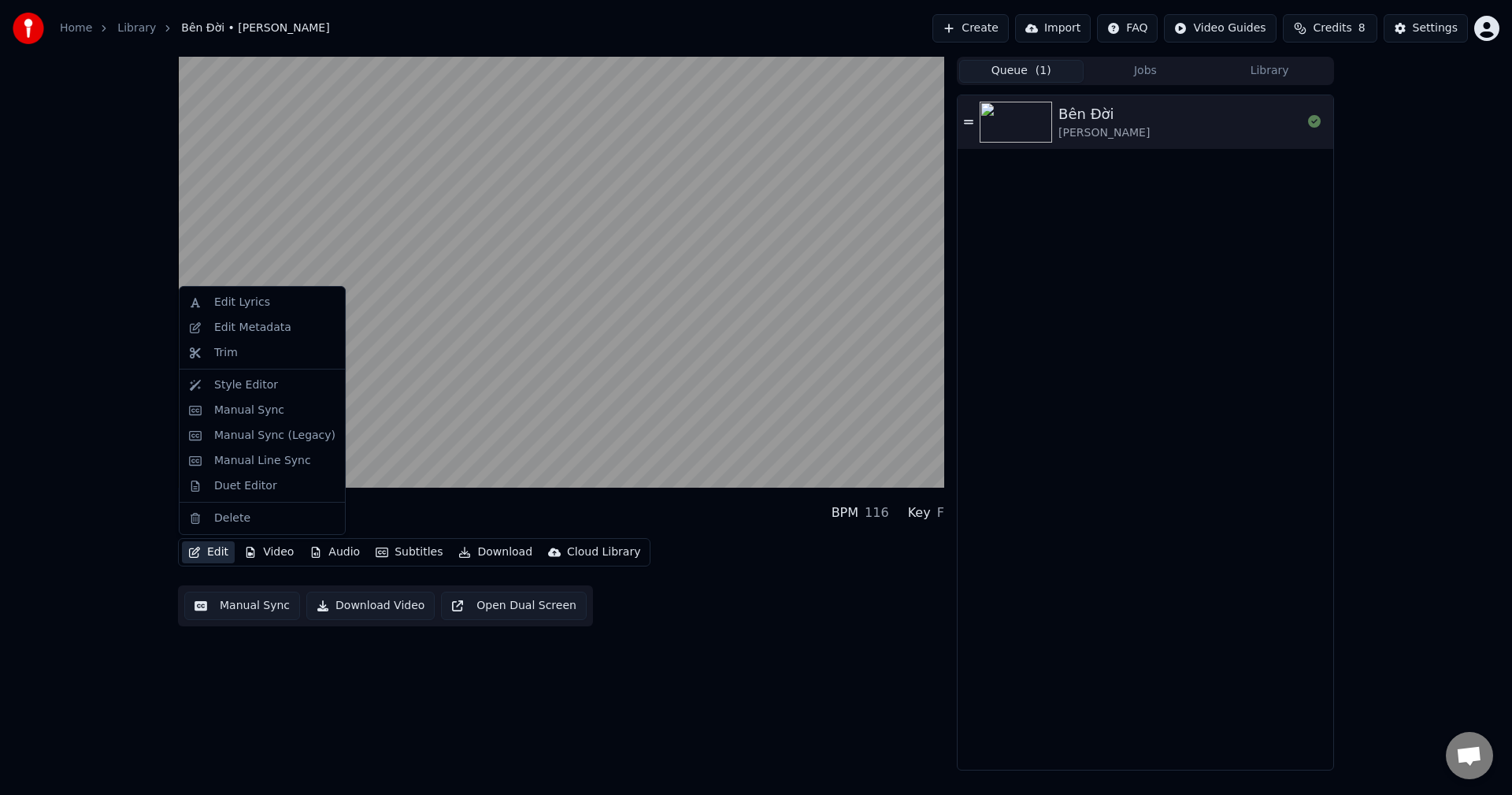
click at [224, 547] on button "Edit" at bounding box center [208, 553] width 53 height 22
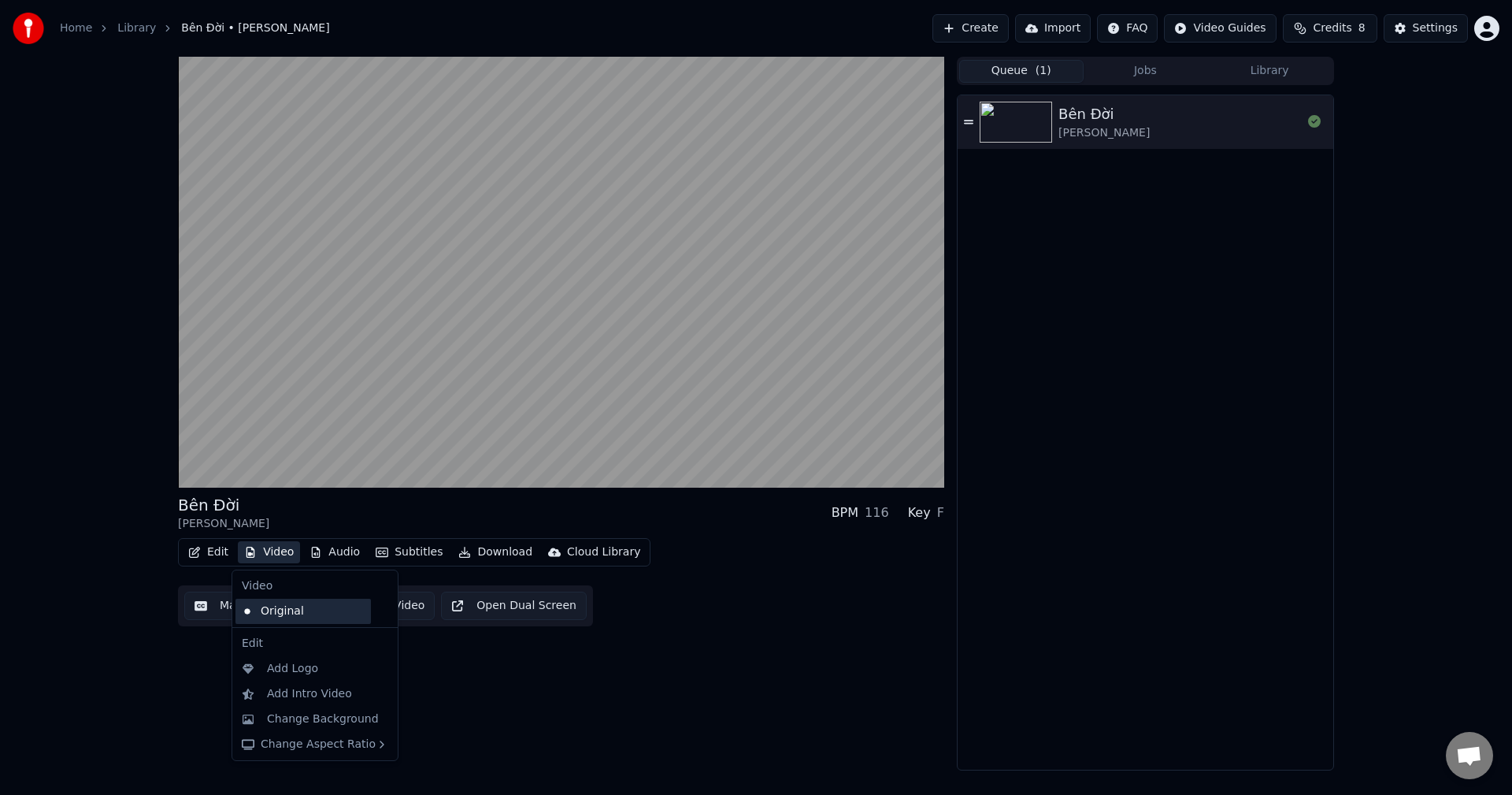
click at [248, 604] on div "Original" at bounding box center [303, 611] width 135 height 25
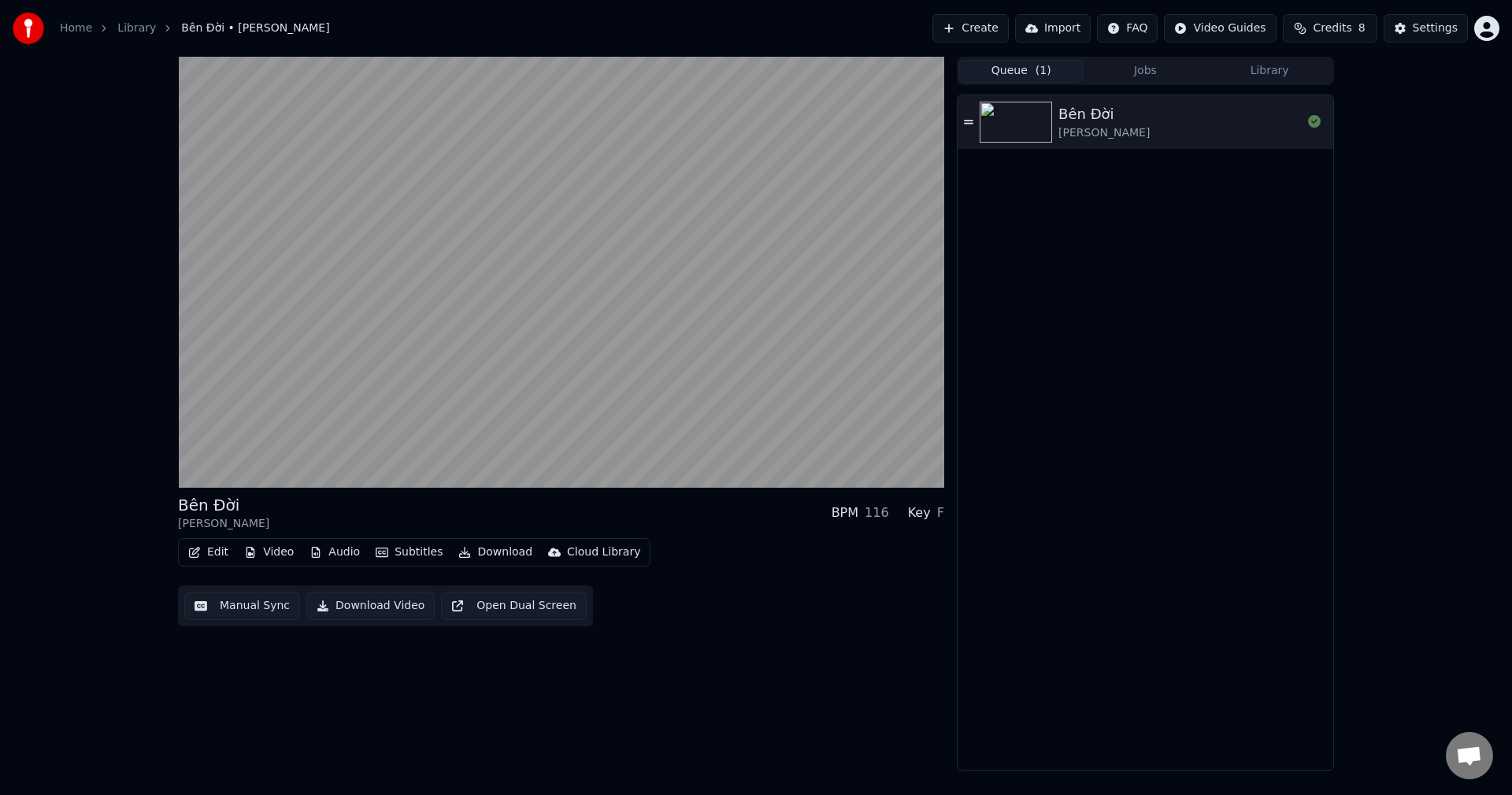
click at [230, 608] on button "Manual Sync" at bounding box center [242, 606] width 116 height 28
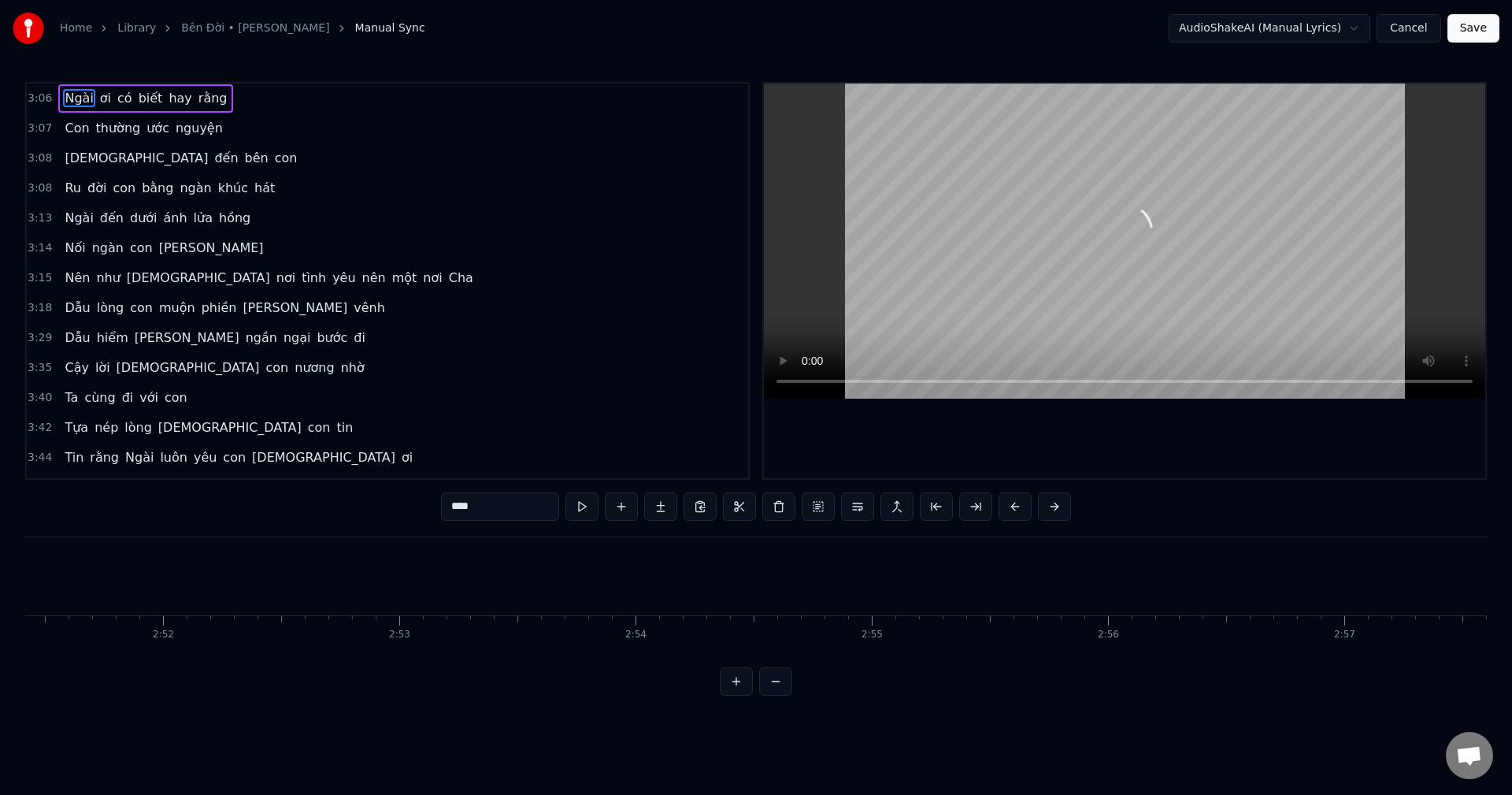
scroll to position [0, 44094]
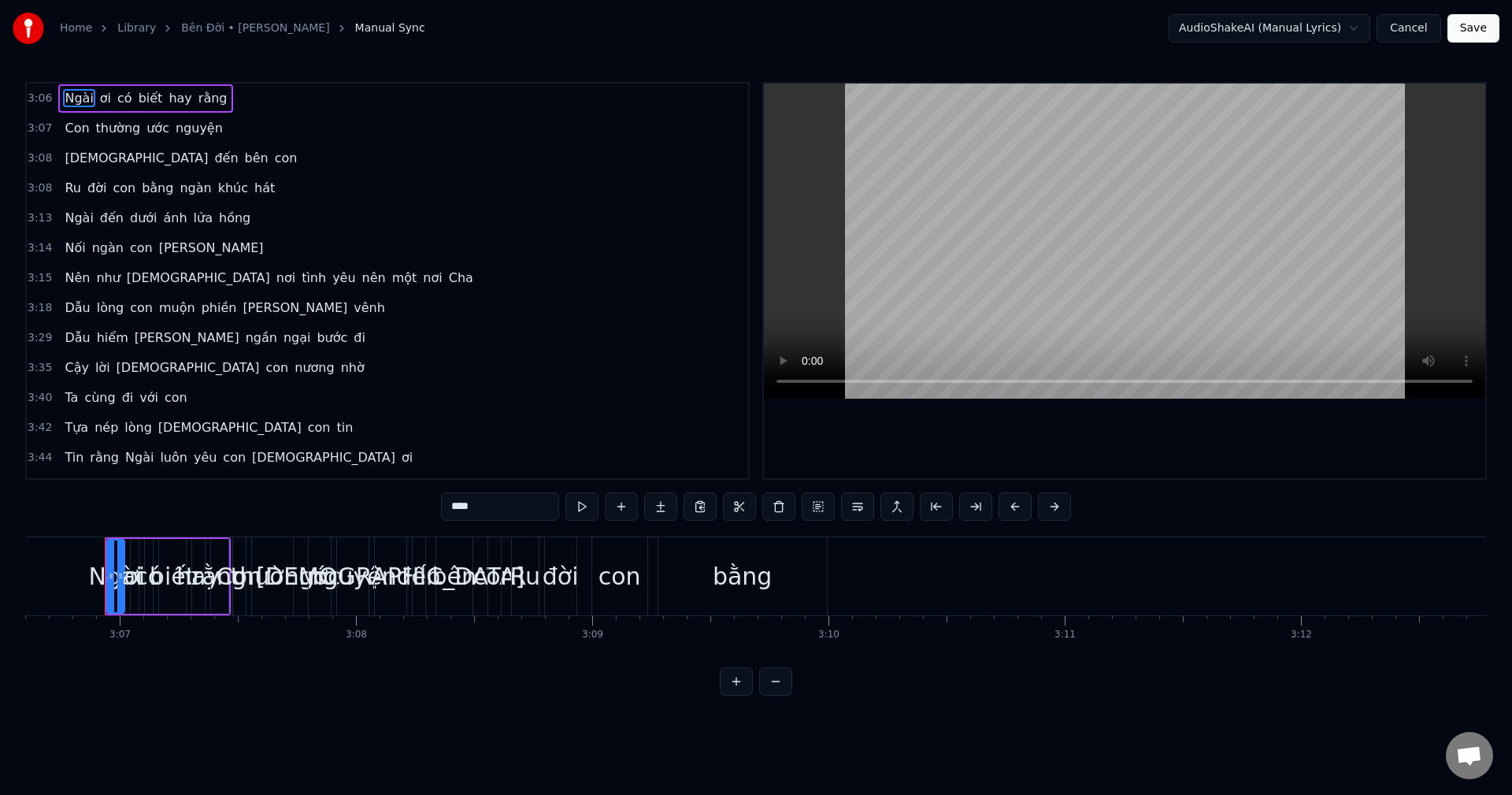
click at [99, 584] on div "Ngài" at bounding box center [116, 576] width 54 height 35
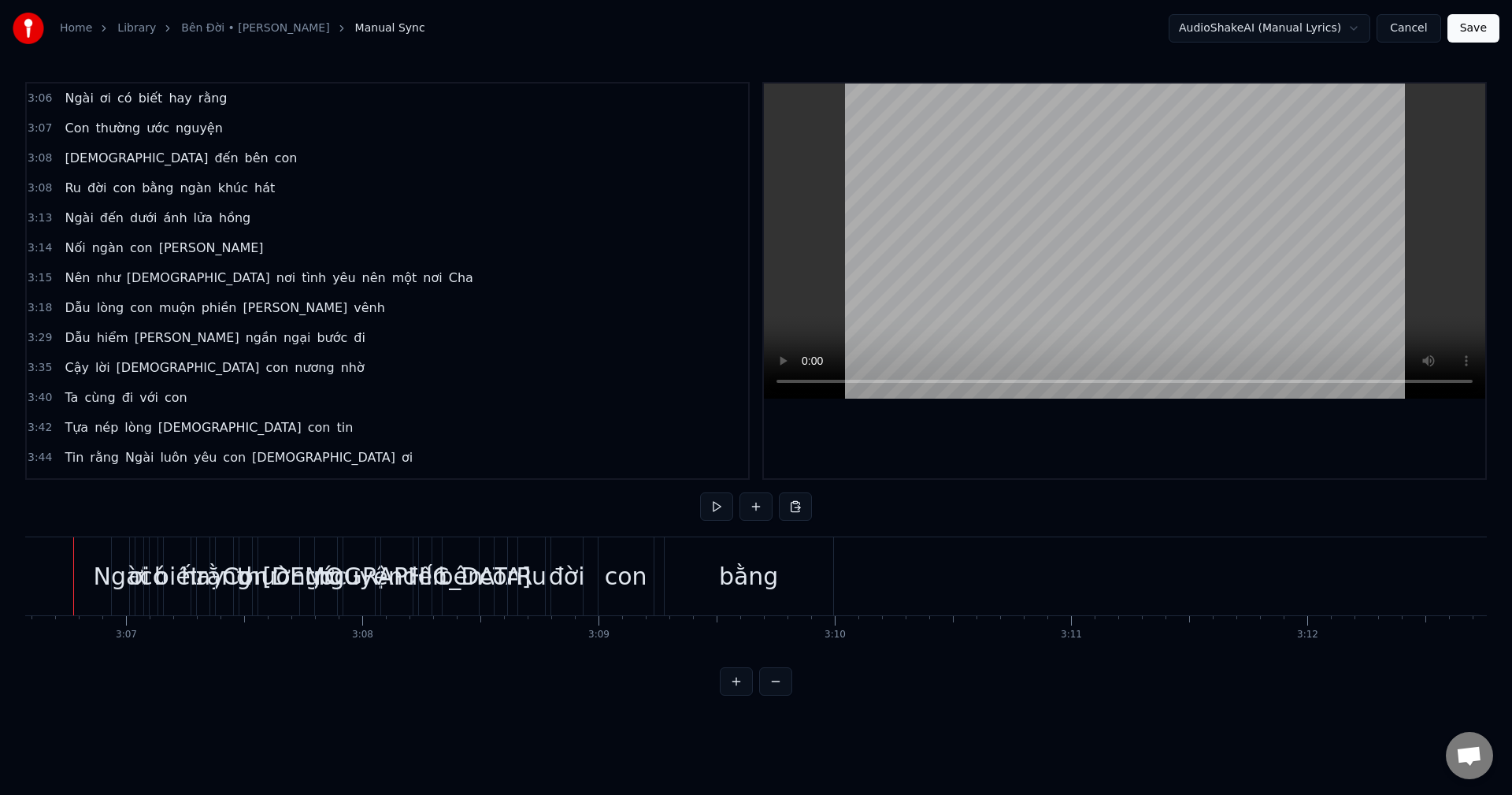
scroll to position [0, 44057]
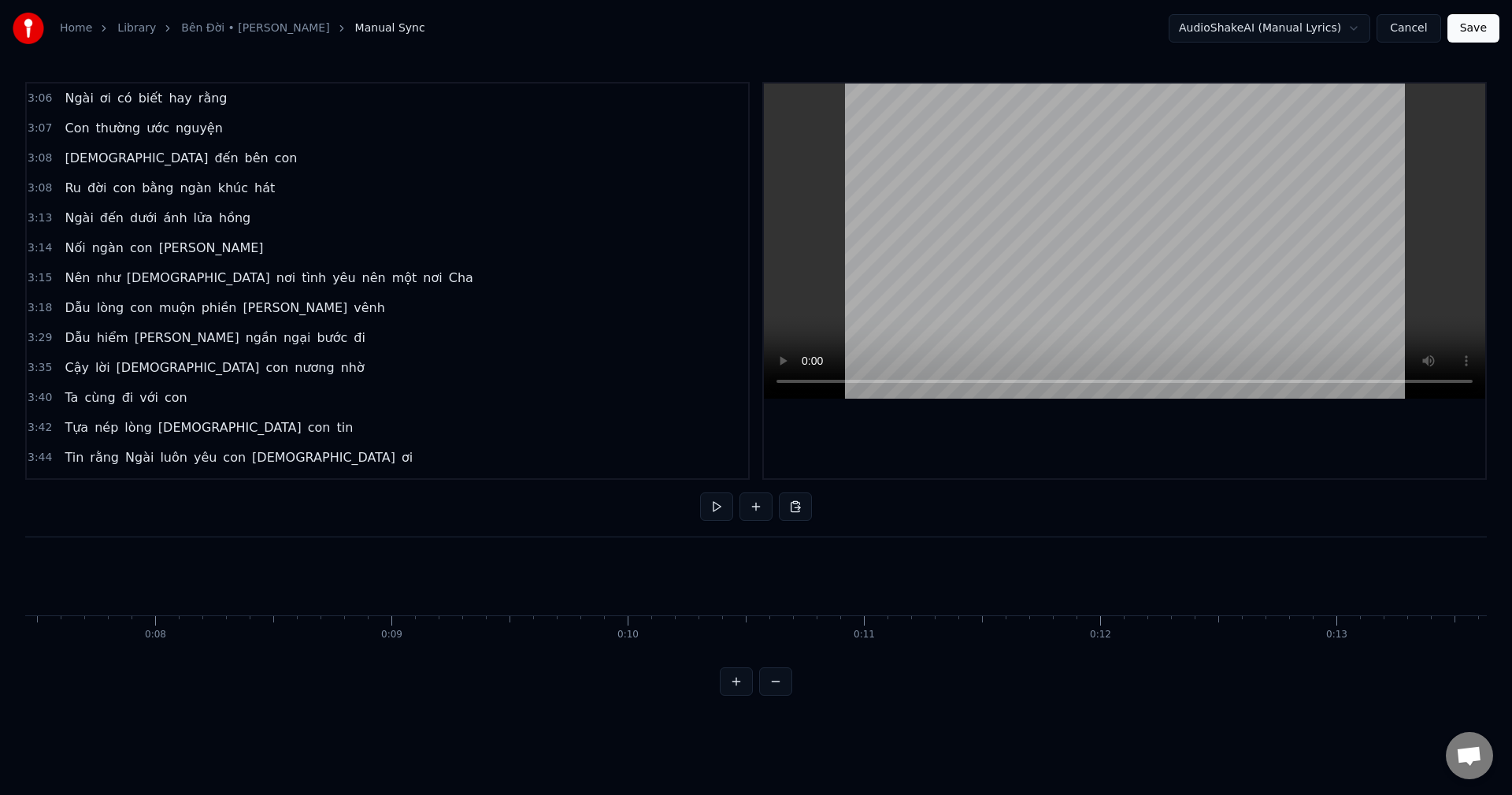
scroll to position [0, 0]
click at [49, 97] on div "3:06 Ngài ơi có [PERSON_NAME] rằng" at bounding box center [387, 98] width 721 height 30
click at [32, 102] on span "3:06" at bounding box center [39, 99] width 25 height 15
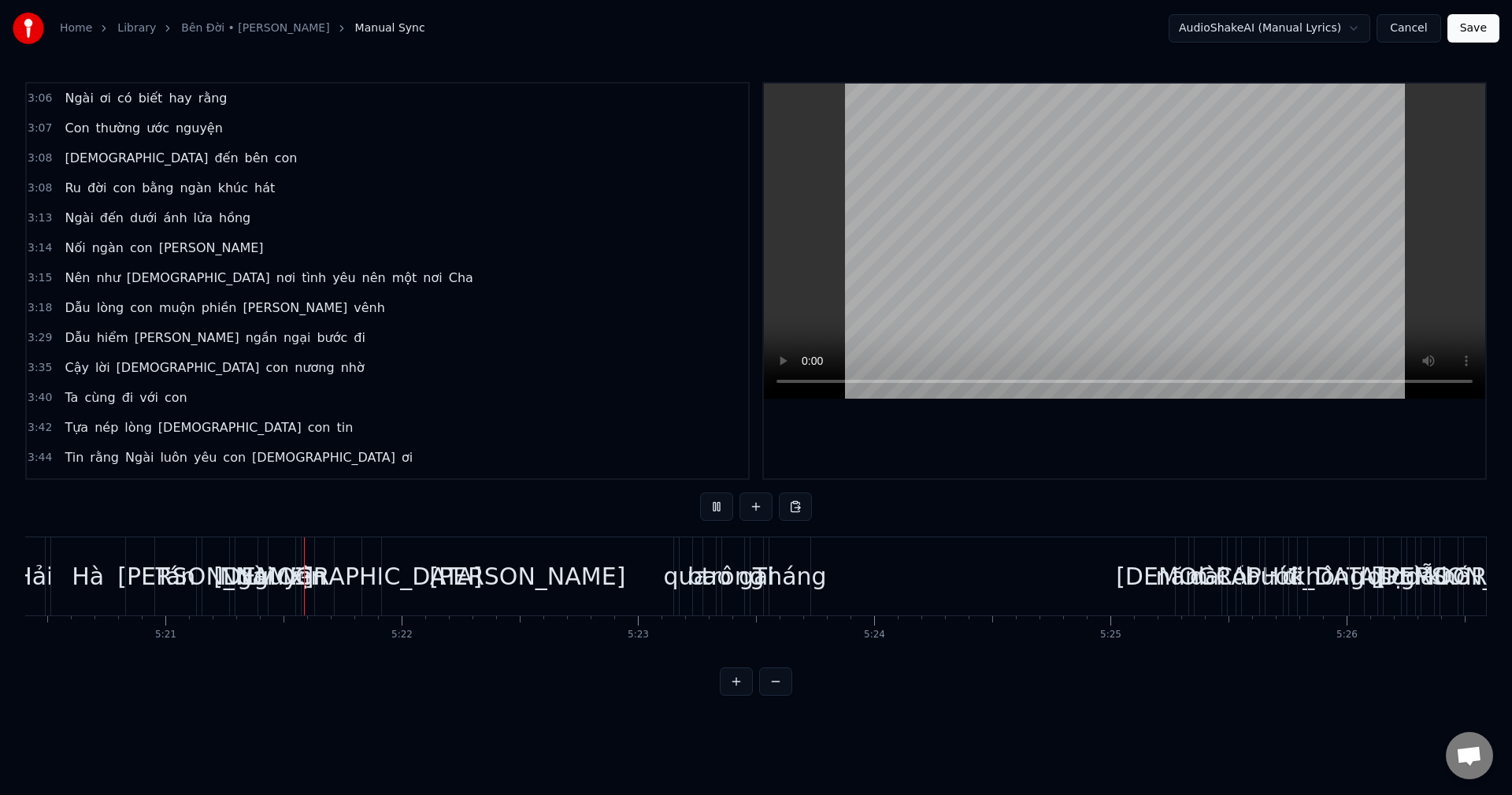
scroll to position [0, 75782]
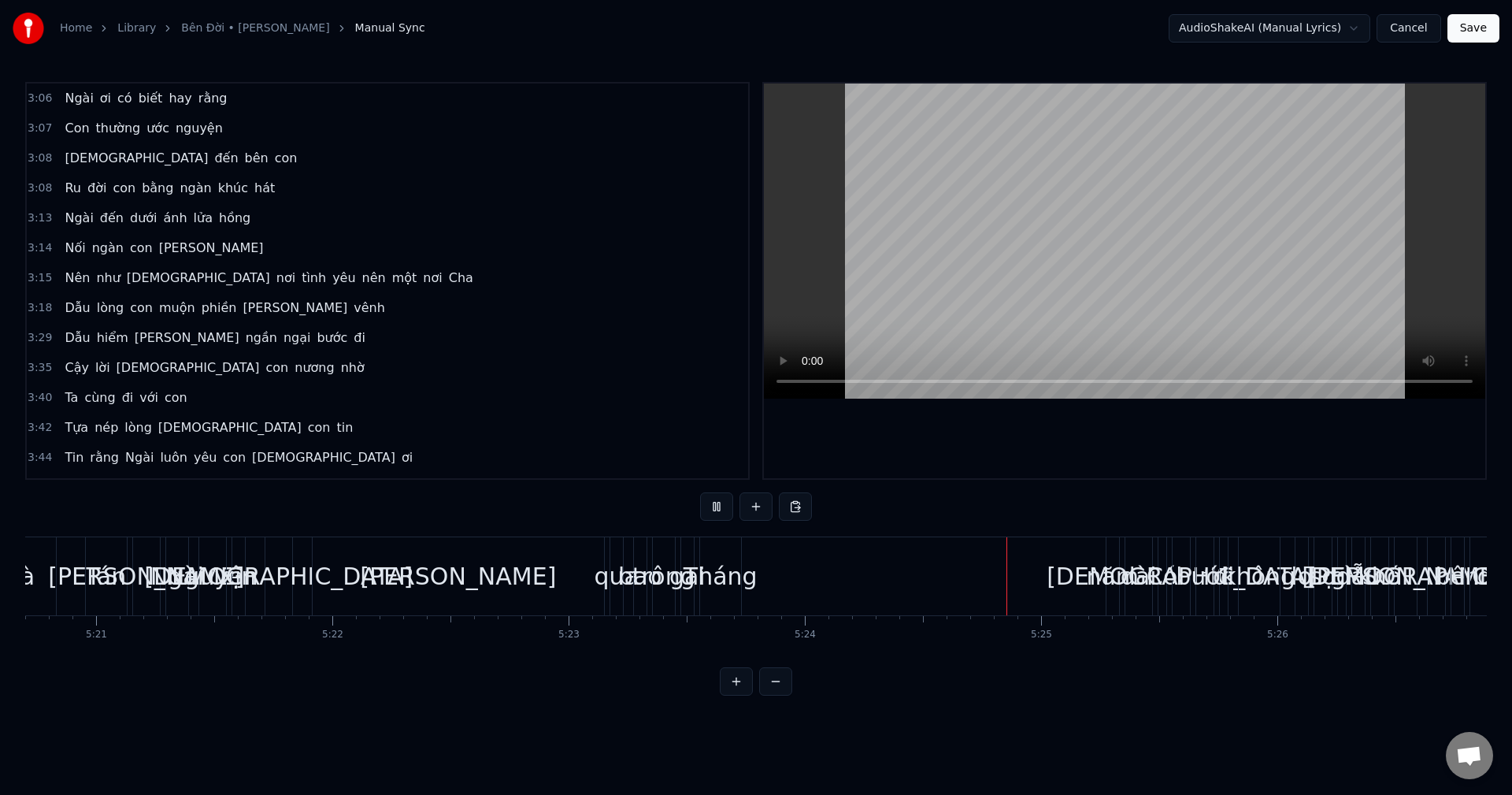
click at [941, 562] on div "[PERSON_NAME] dài" at bounding box center [927, 576] width 457 height 78
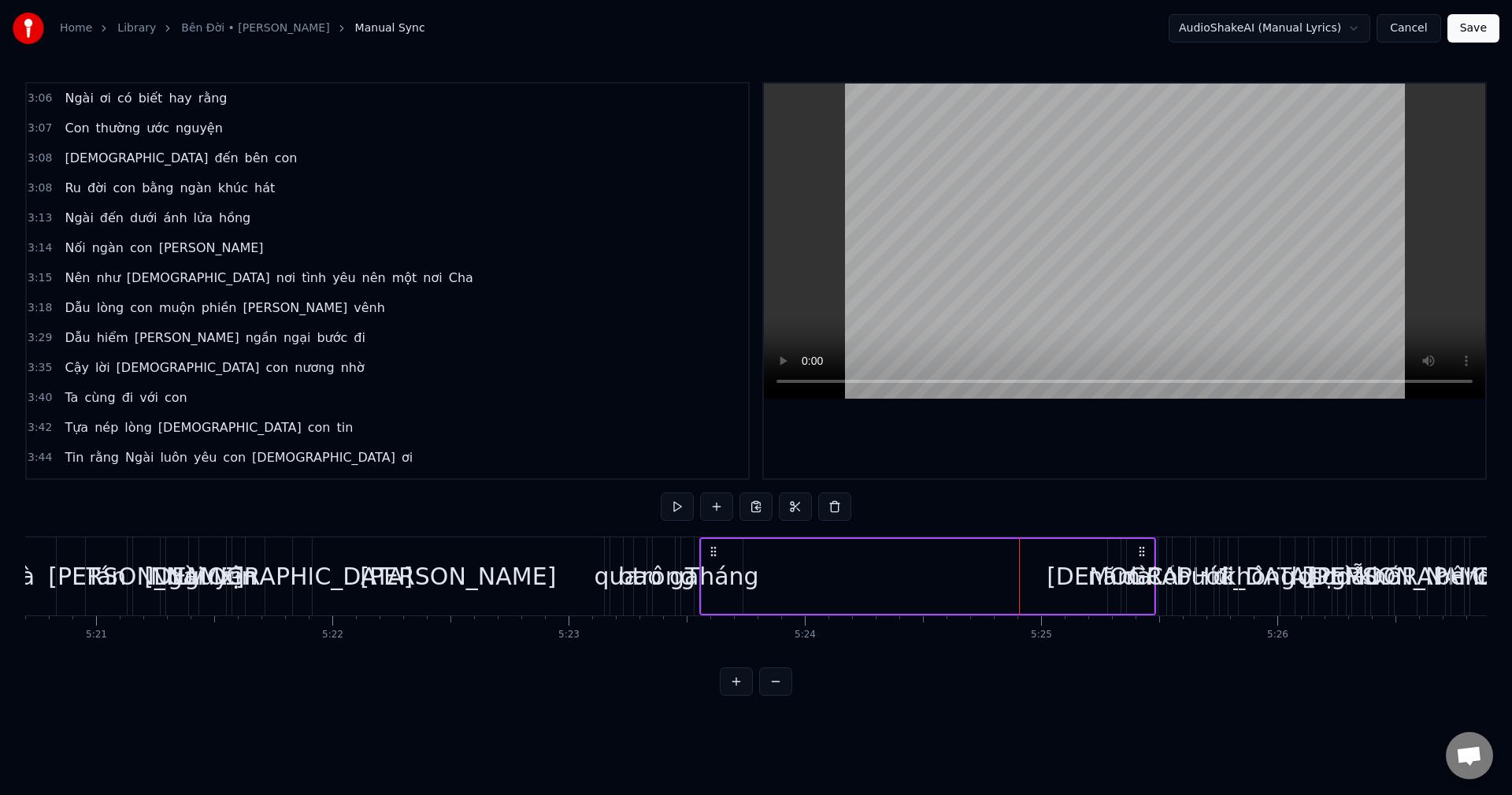
click at [1107, 571] on div "năm" at bounding box center [1115, 576] width 53 height 35
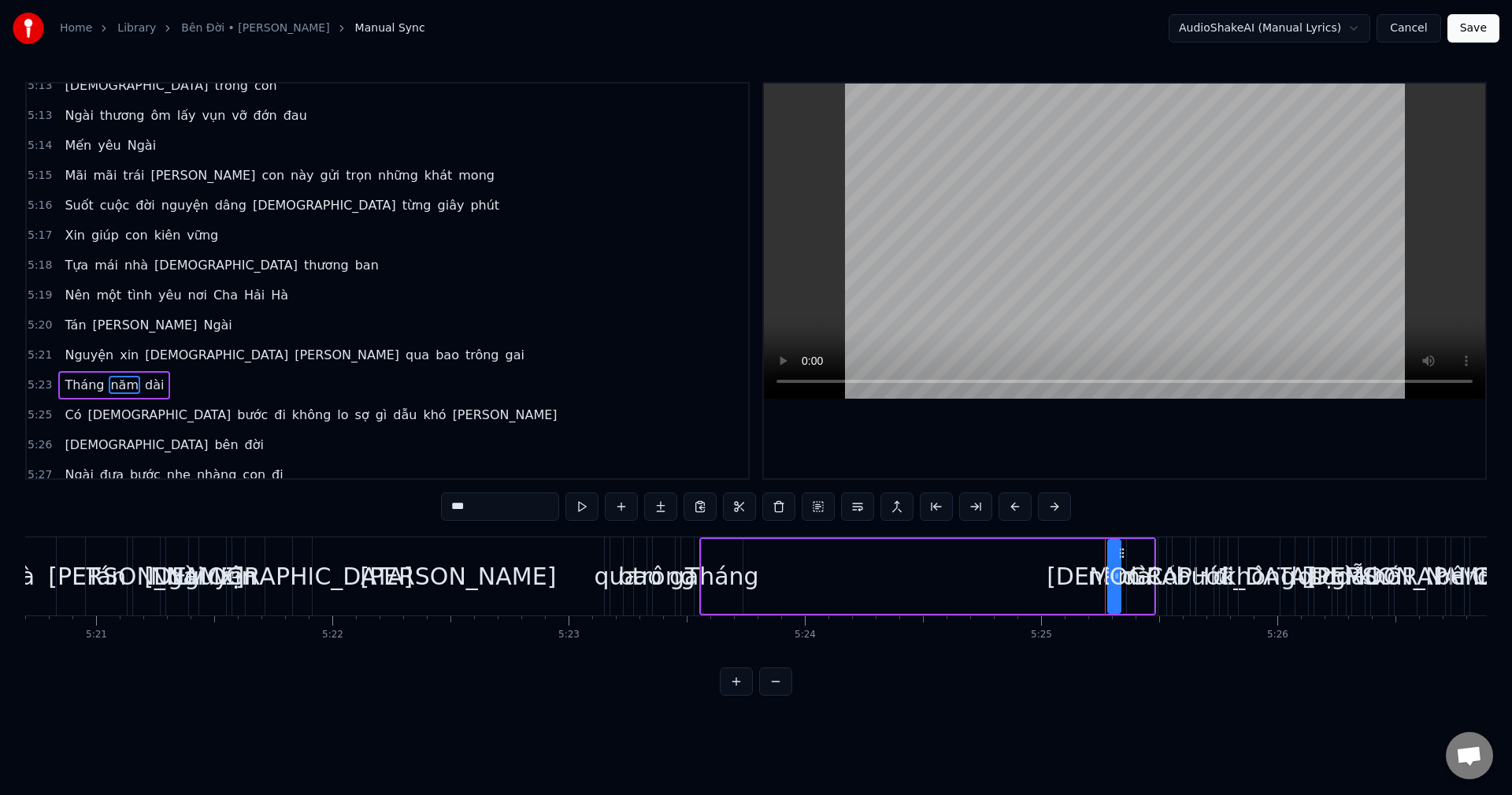
scroll to position [1314, 0]
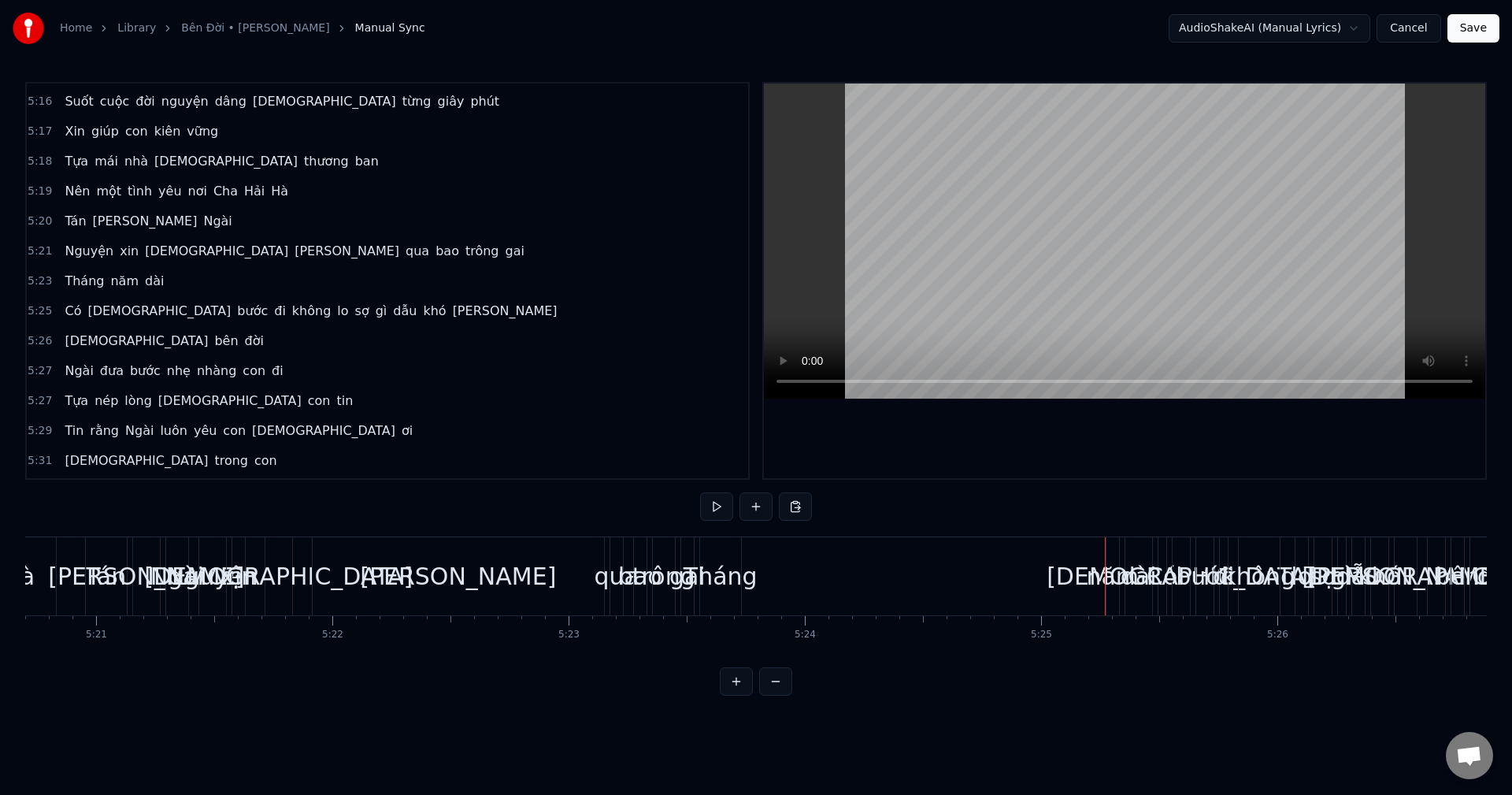
drag, startPoint x: 1103, startPoint y: 577, endPoint x: 1049, endPoint y: 584, distance: 54.5
click at [1049, 584] on div "[PERSON_NAME] dài" at bounding box center [927, 576] width 457 height 78
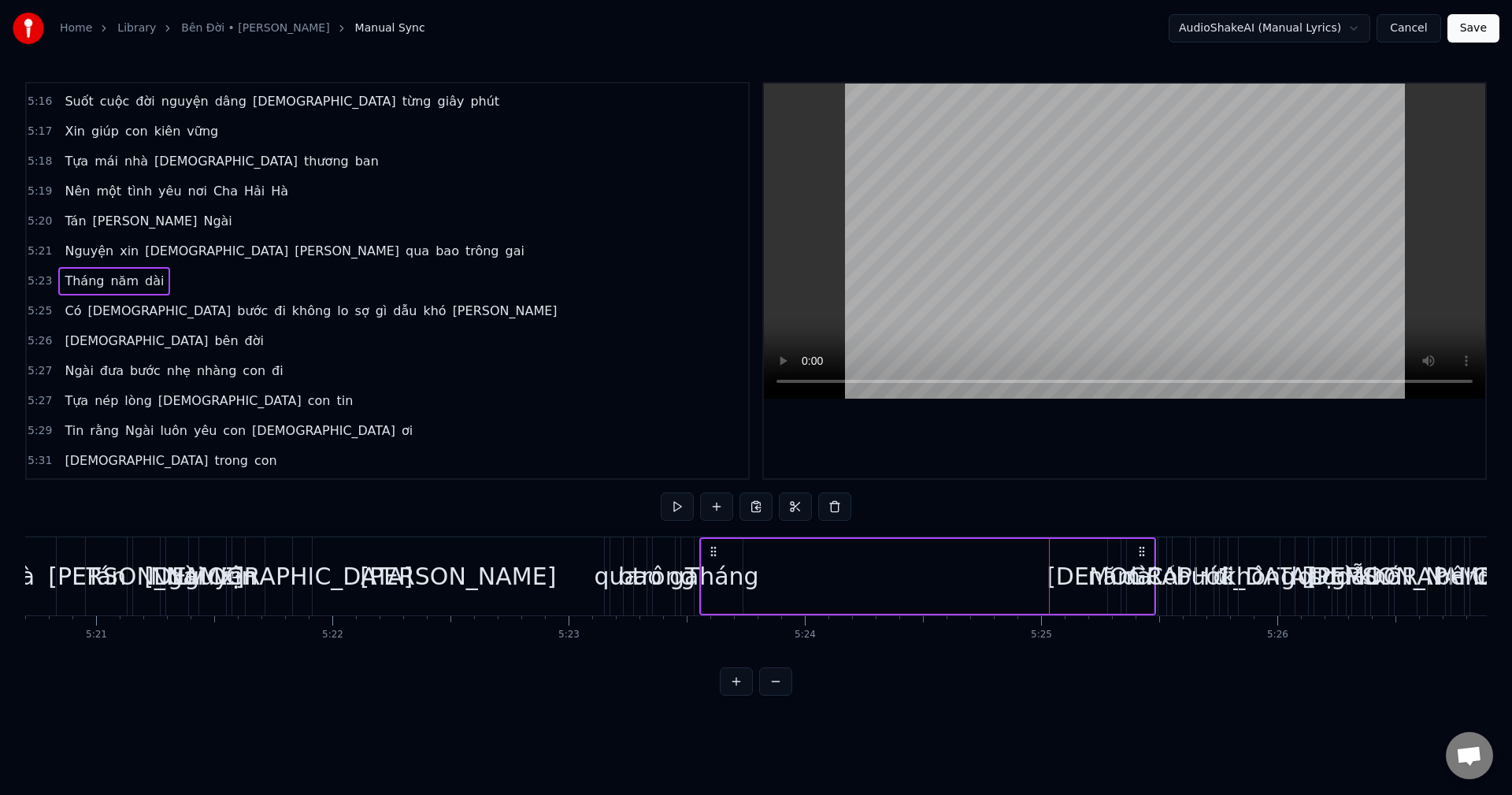
click at [744, 561] on div "Tháng" at bounding box center [722, 576] width 74 height 35
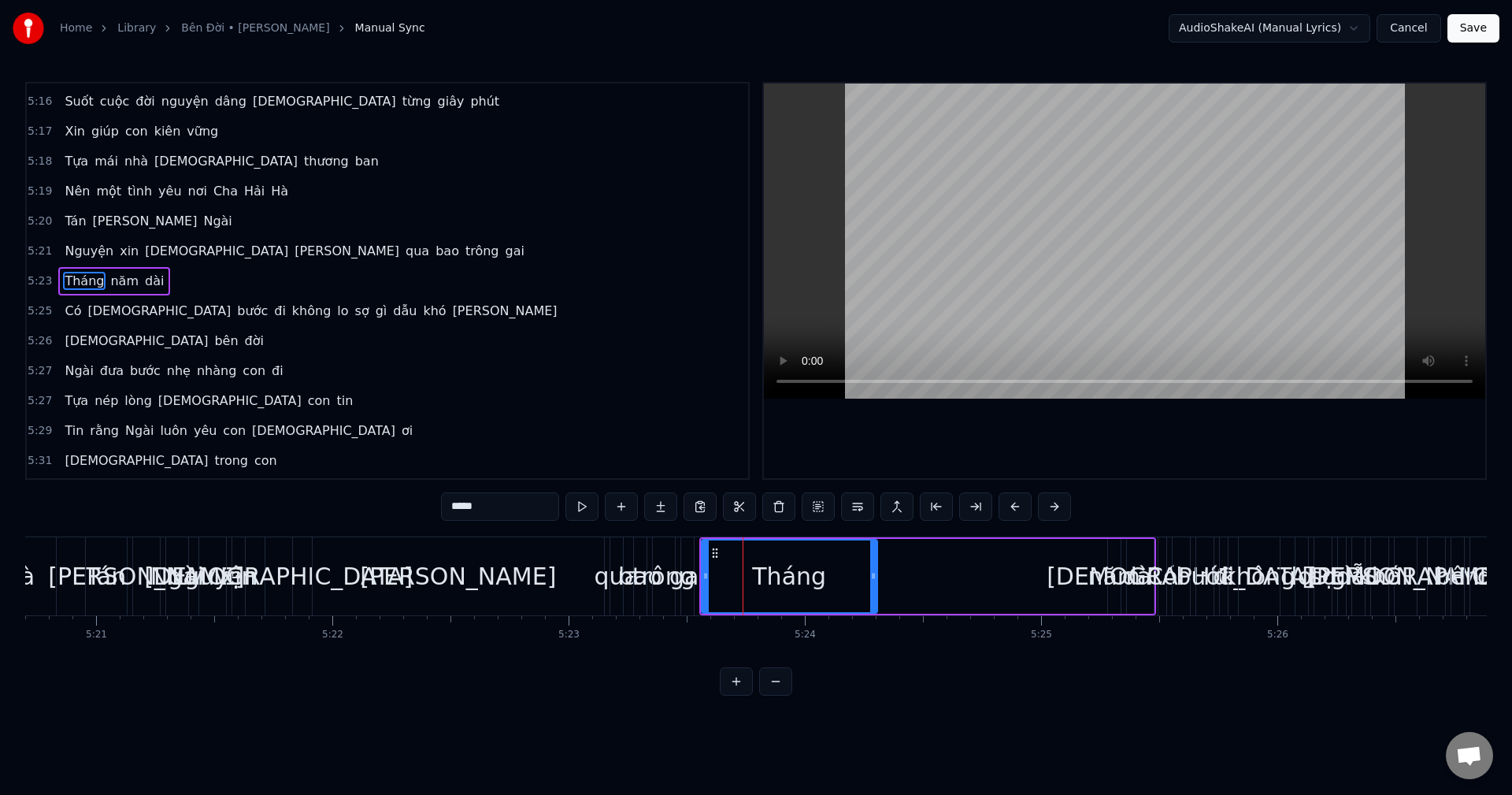
drag, startPoint x: 740, startPoint y: 564, endPoint x: 876, endPoint y: 563, distance: 136.0
click at [876, 563] on div at bounding box center [873, 577] width 6 height 72
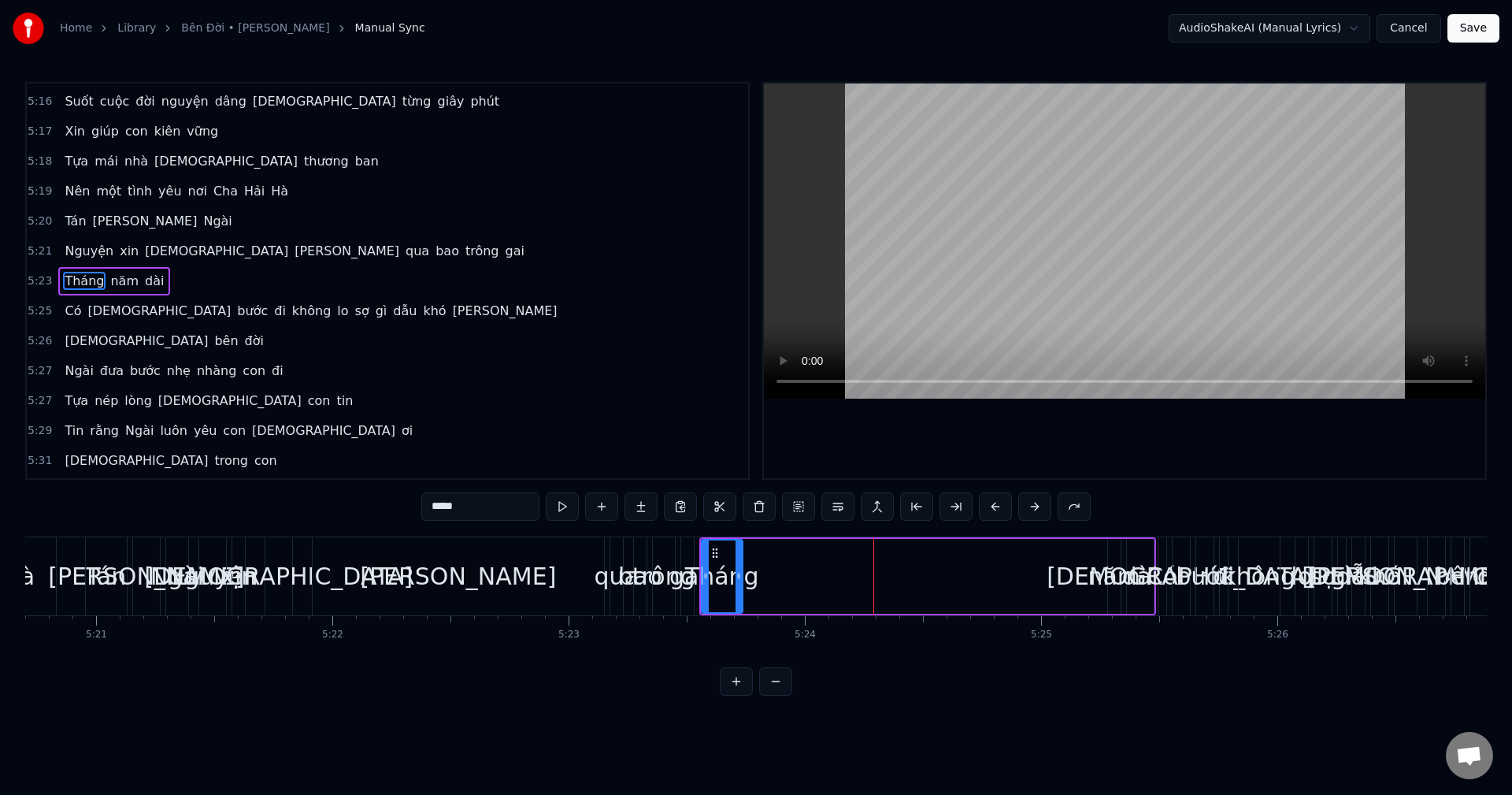
scroll to position [0, 74503]
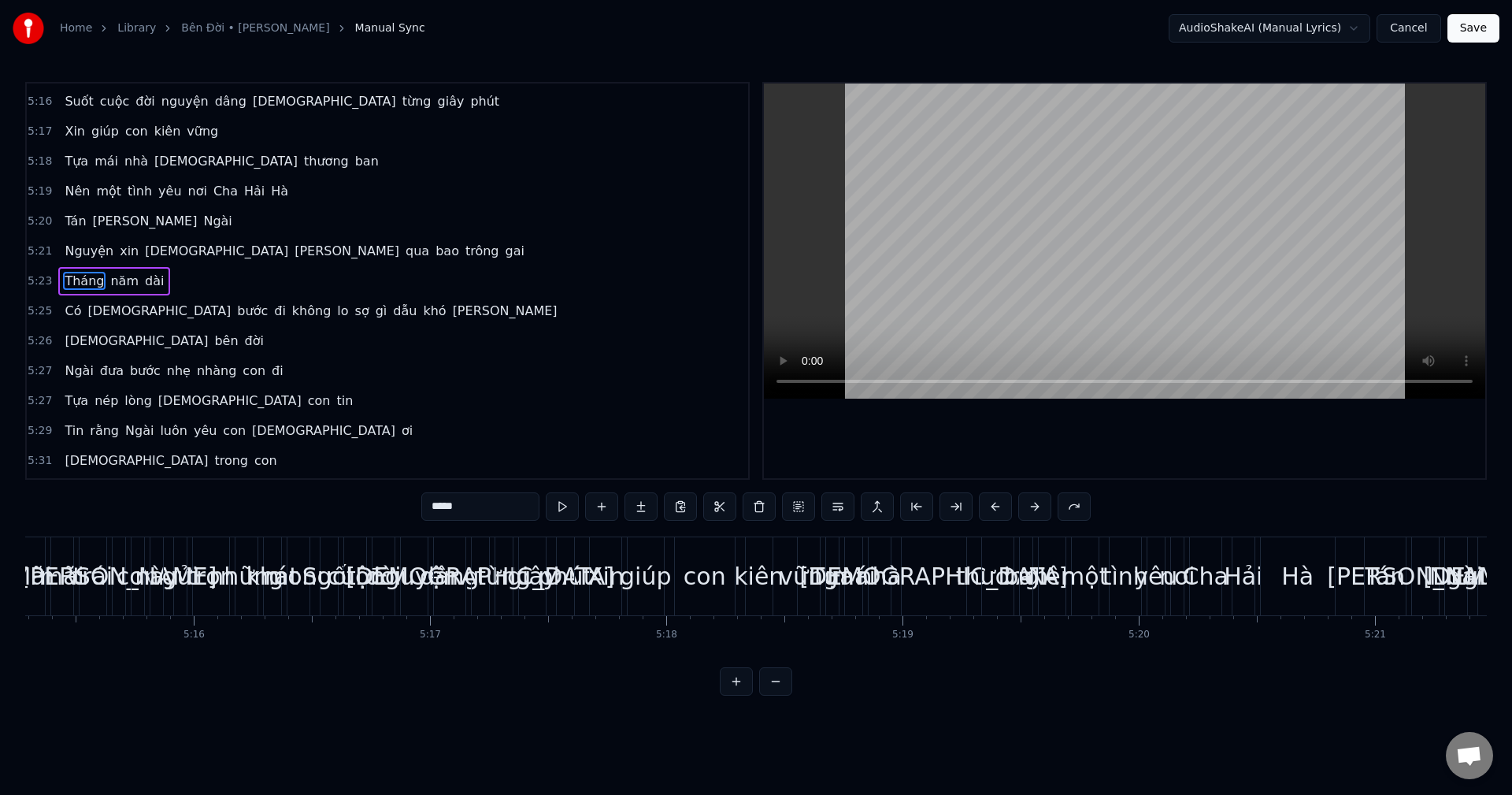
click at [82, 592] on div "trái" at bounding box center [93, 576] width 40 height 35
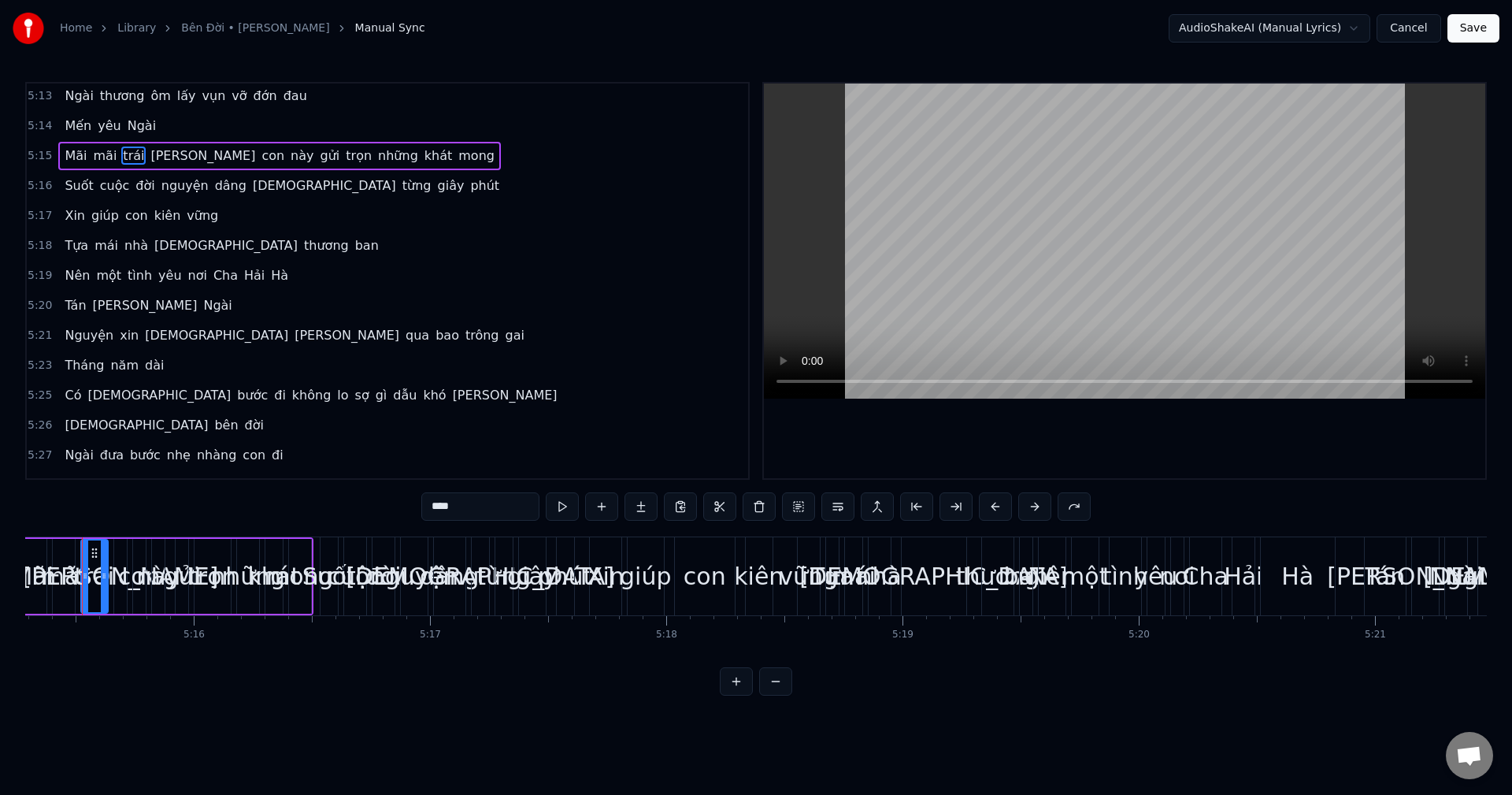
scroll to position [0, 74480]
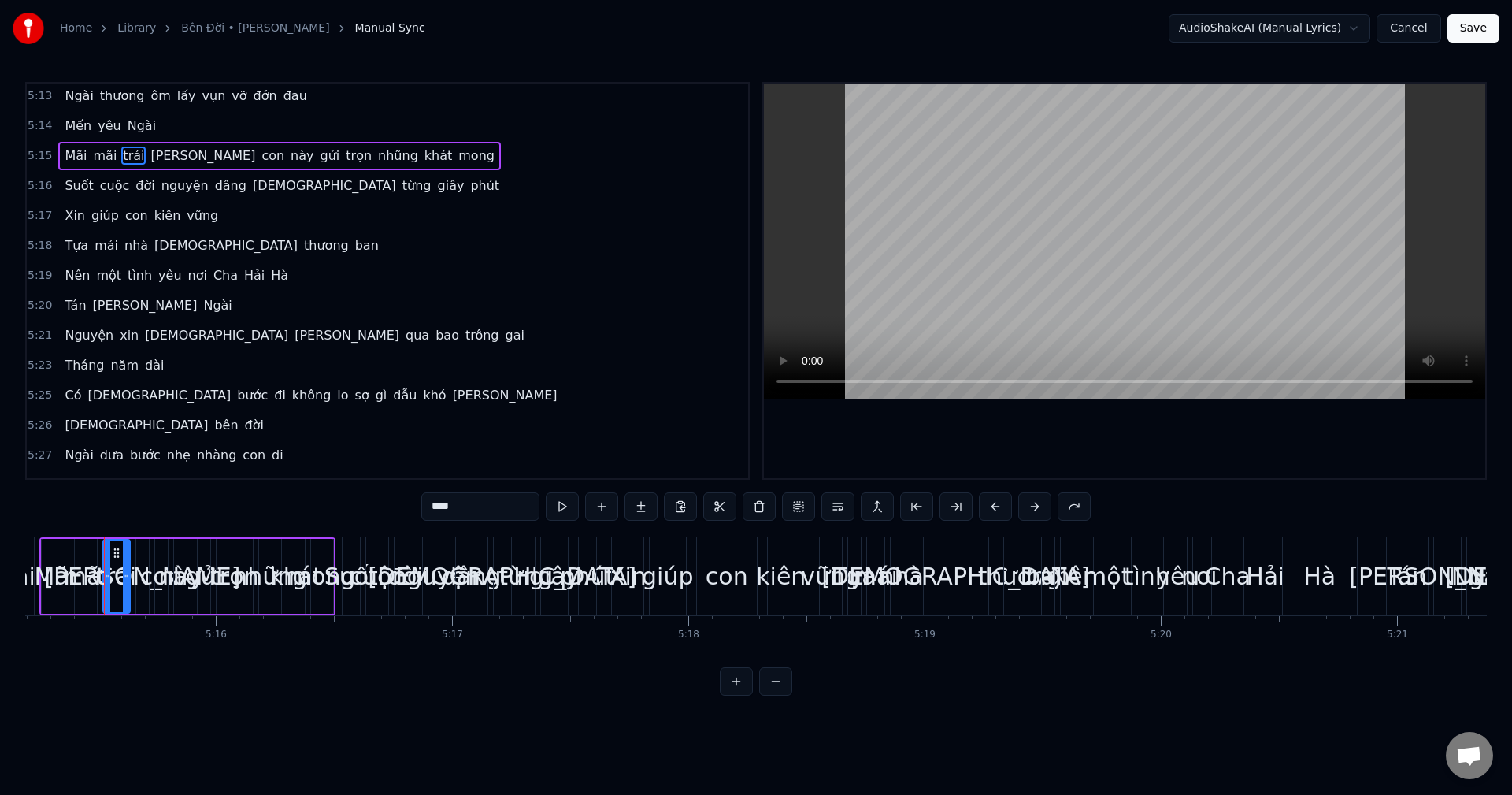
click at [38, 561] on div "Mãi" at bounding box center [55, 576] width 42 height 35
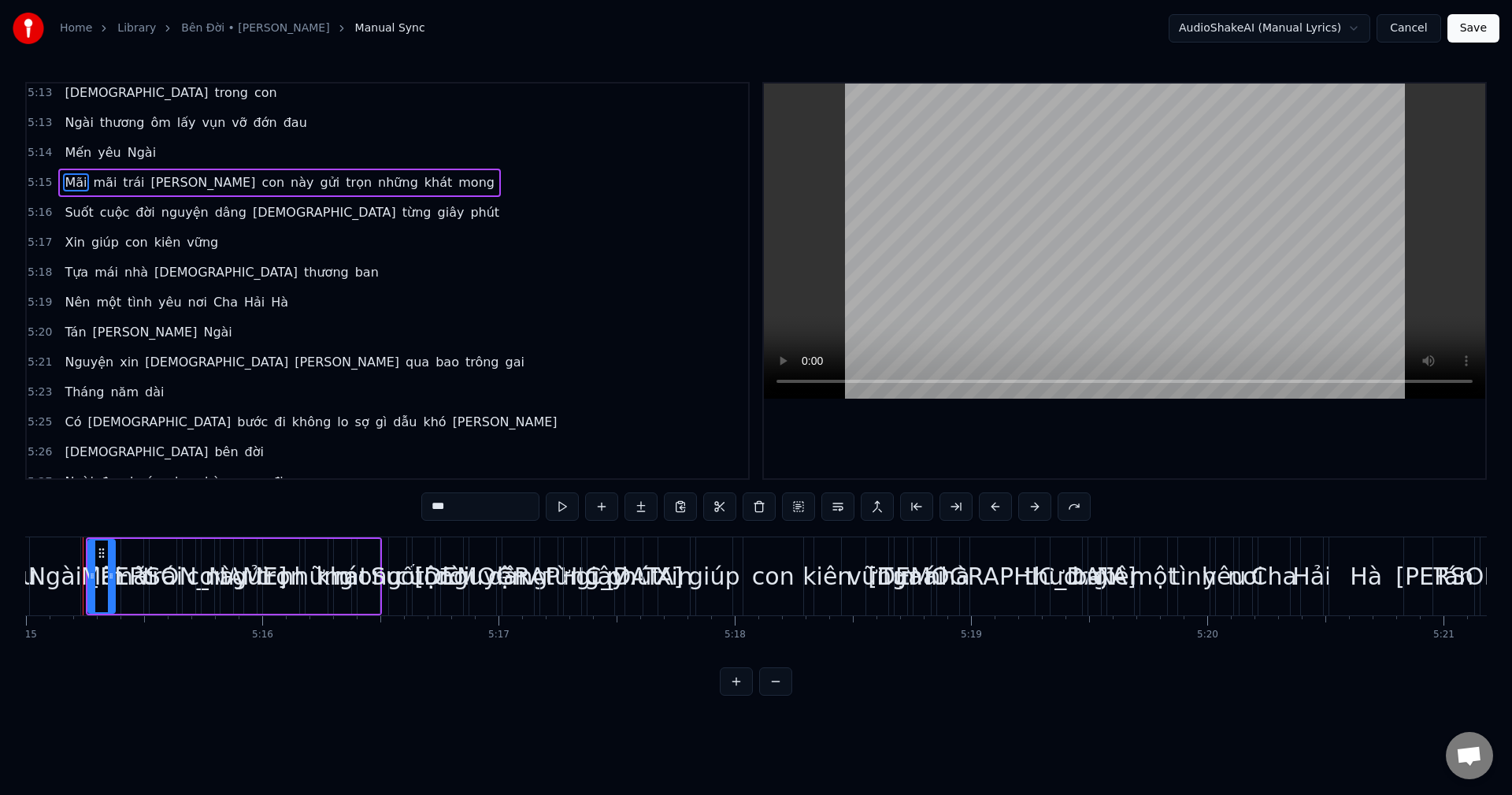
scroll to position [0, 74413]
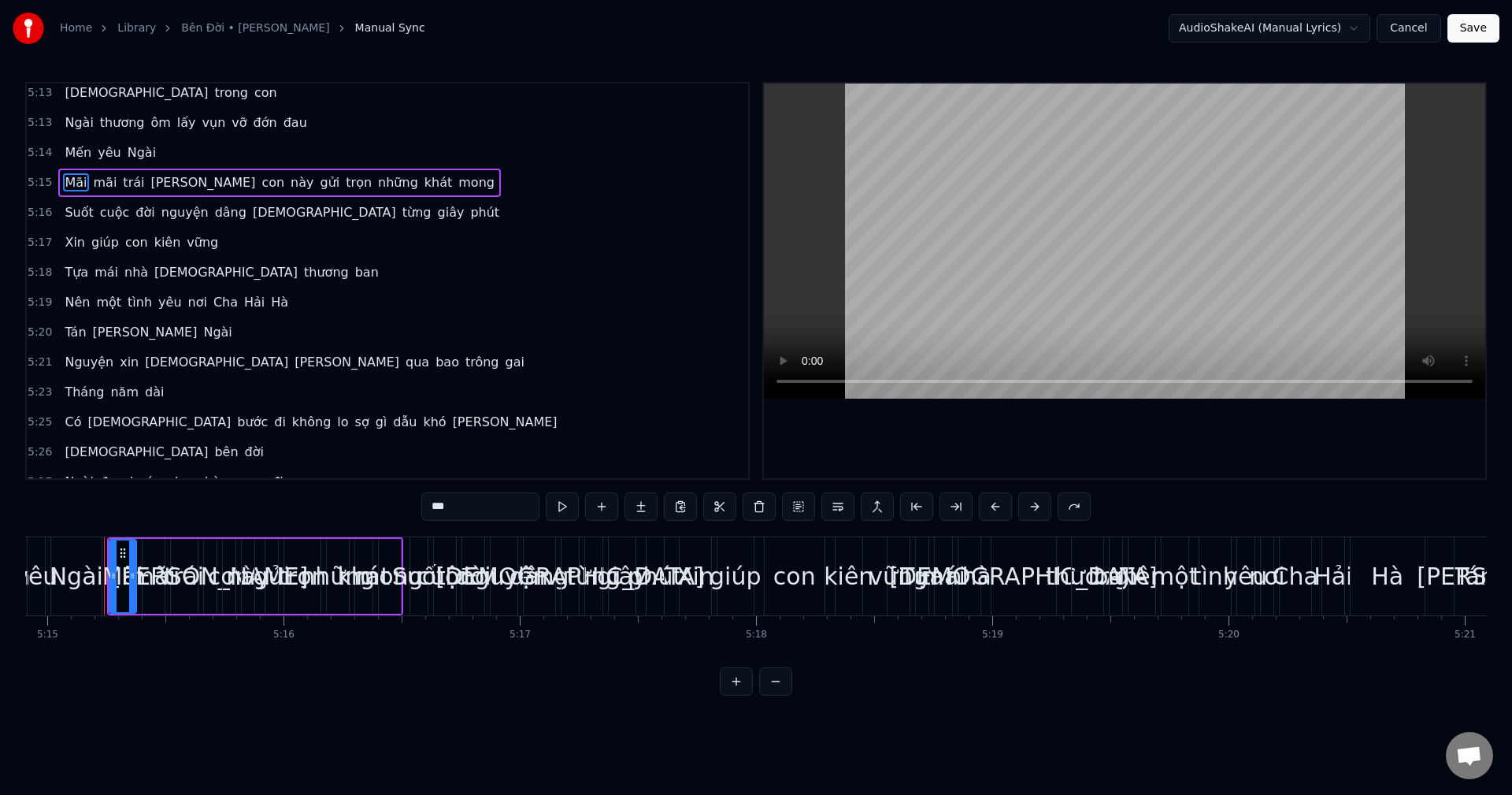
click at [57, 561] on div "Ngài" at bounding box center [76, 576] width 54 height 35
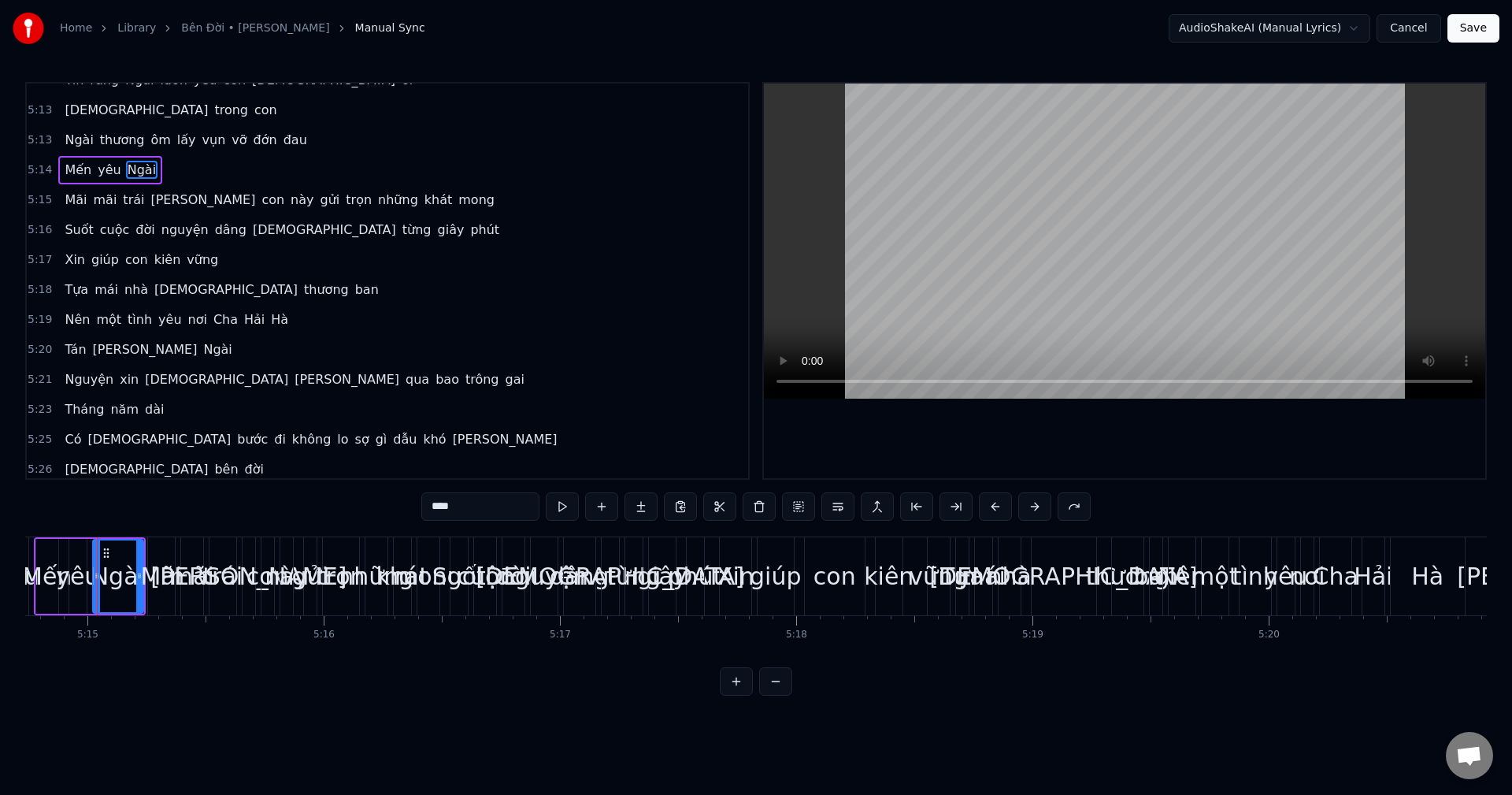
scroll to position [0, 74366]
click at [57, 561] on div "Mến" at bounding box center [54, 576] width 50 height 35
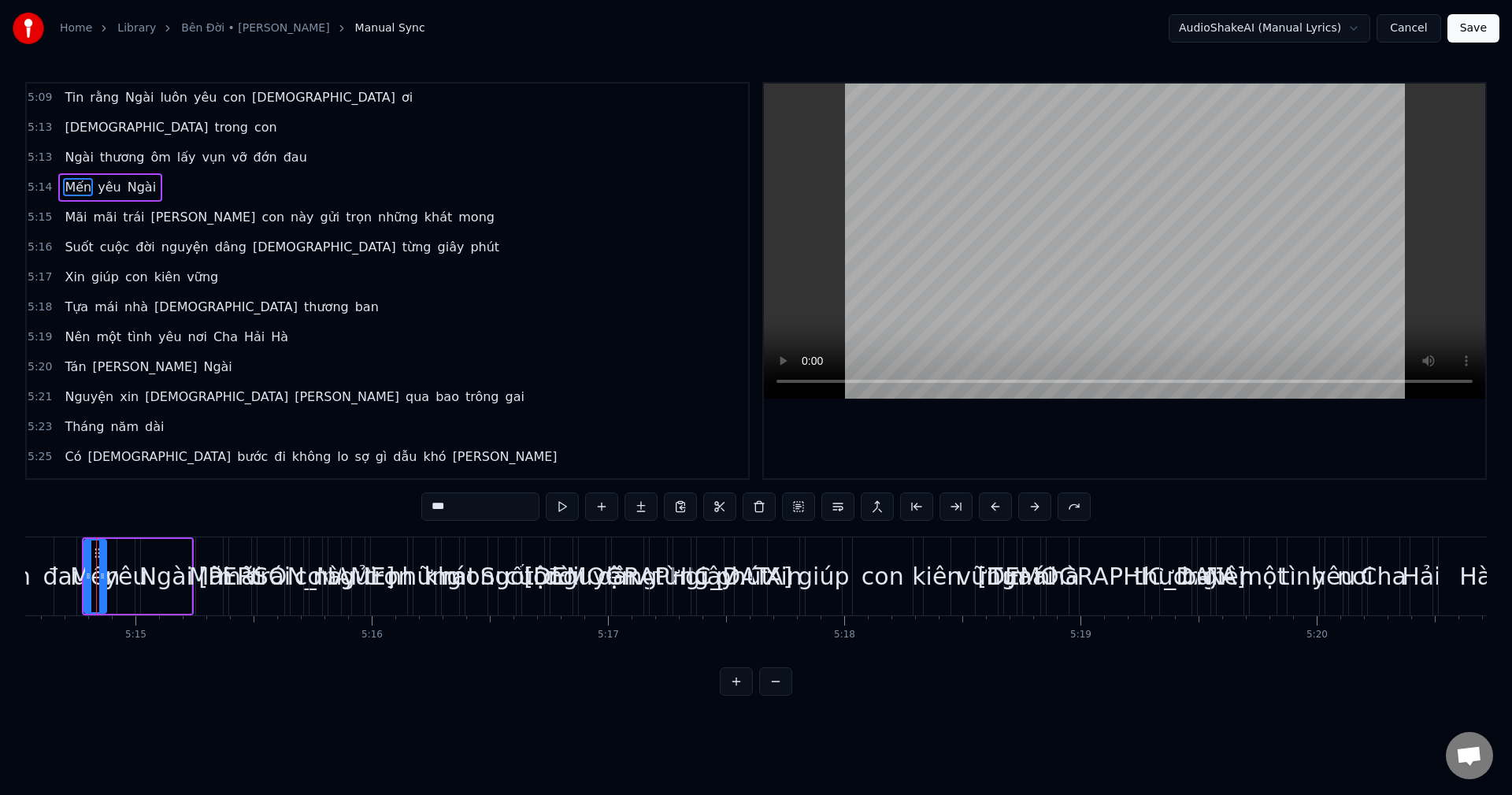
scroll to position [0, 74317]
click at [57, 561] on div "đau" at bounding box center [73, 576] width 44 height 35
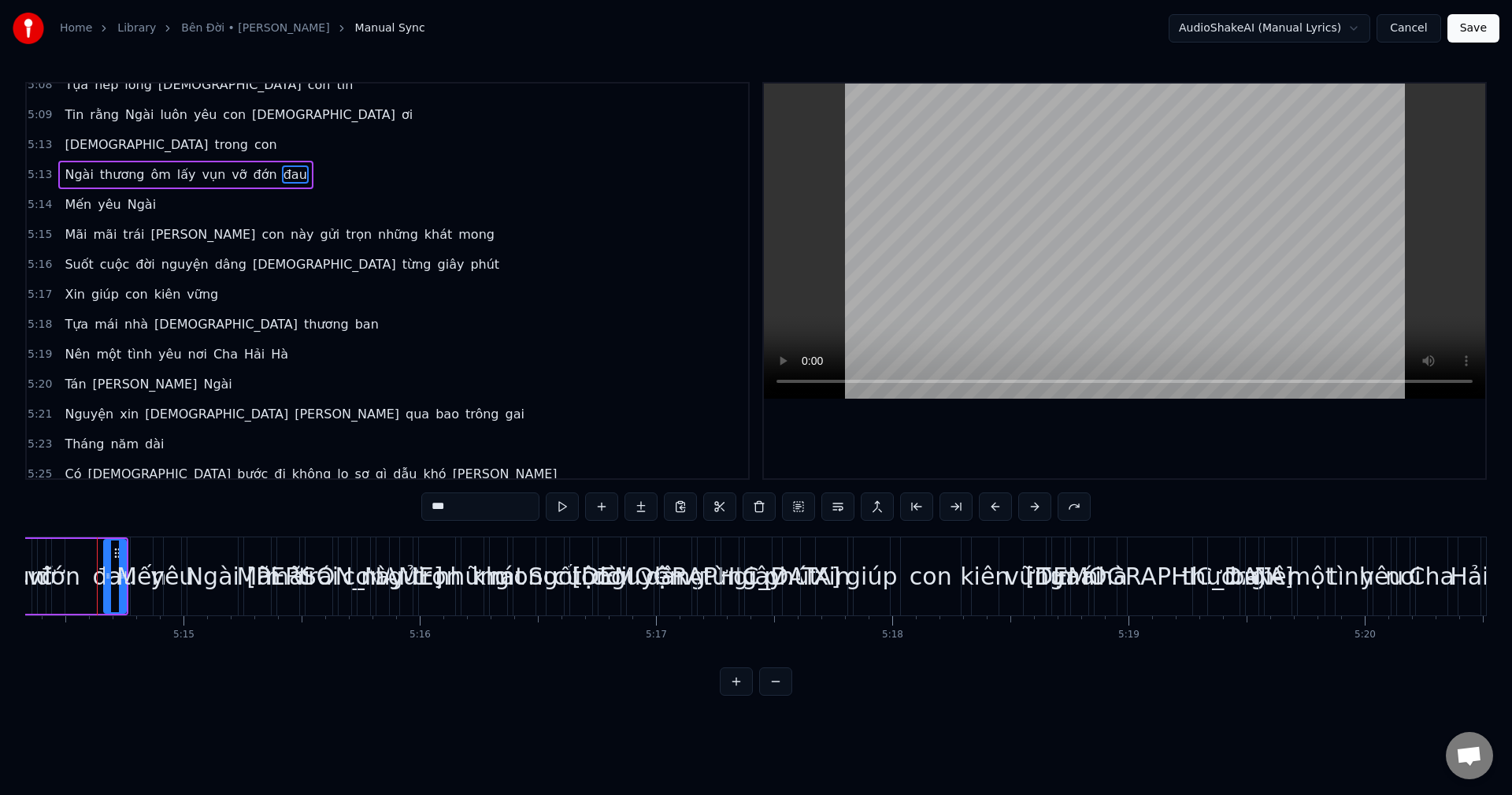
scroll to position [0, 74270]
click at [57, 561] on div "đớn" at bounding box center [65, 576] width 44 height 35
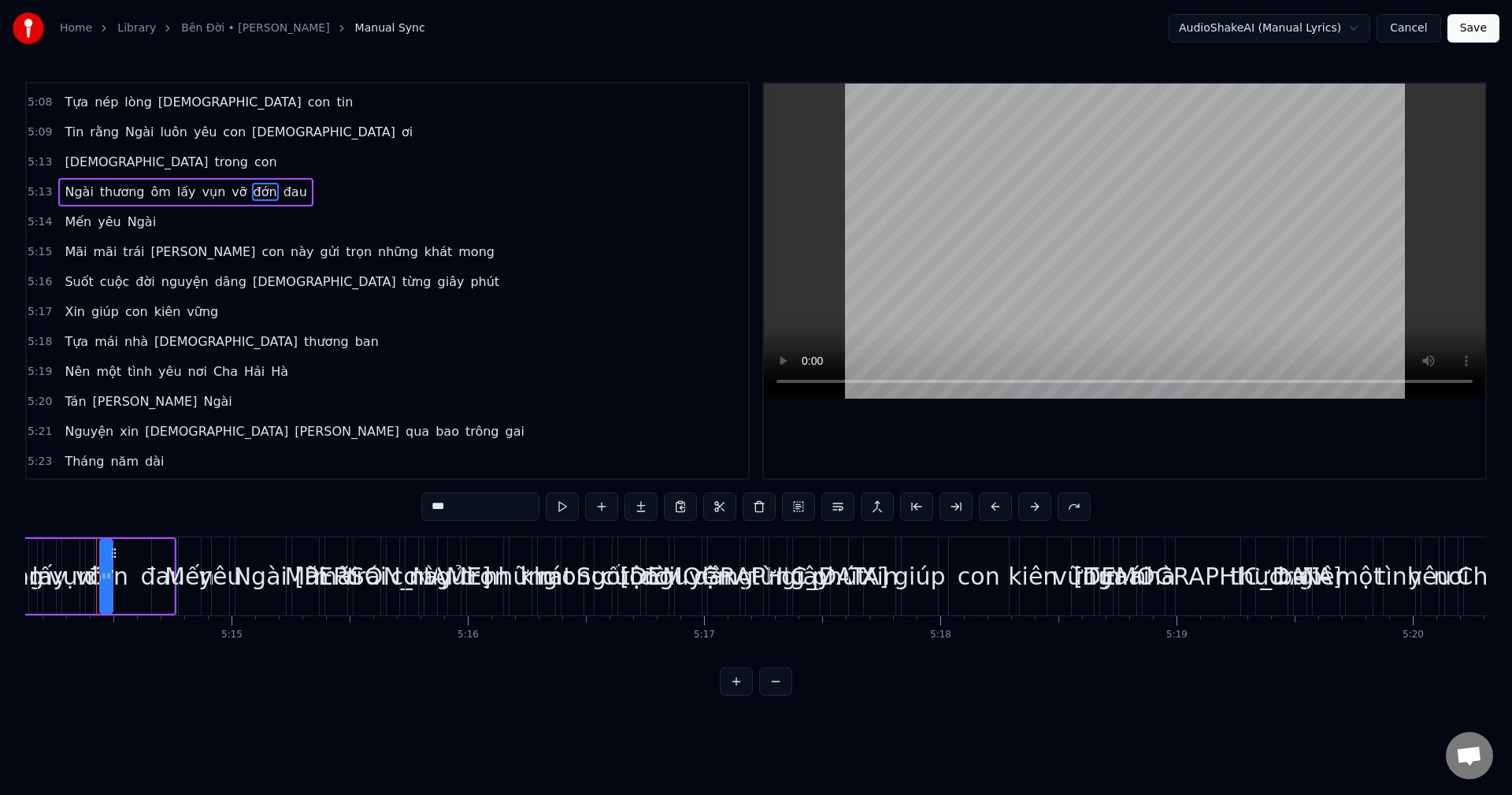
scroll to position [0, 74221]
click at [57, 561] on div "lấy" at bounding box center [57, 576] width 34 height 35
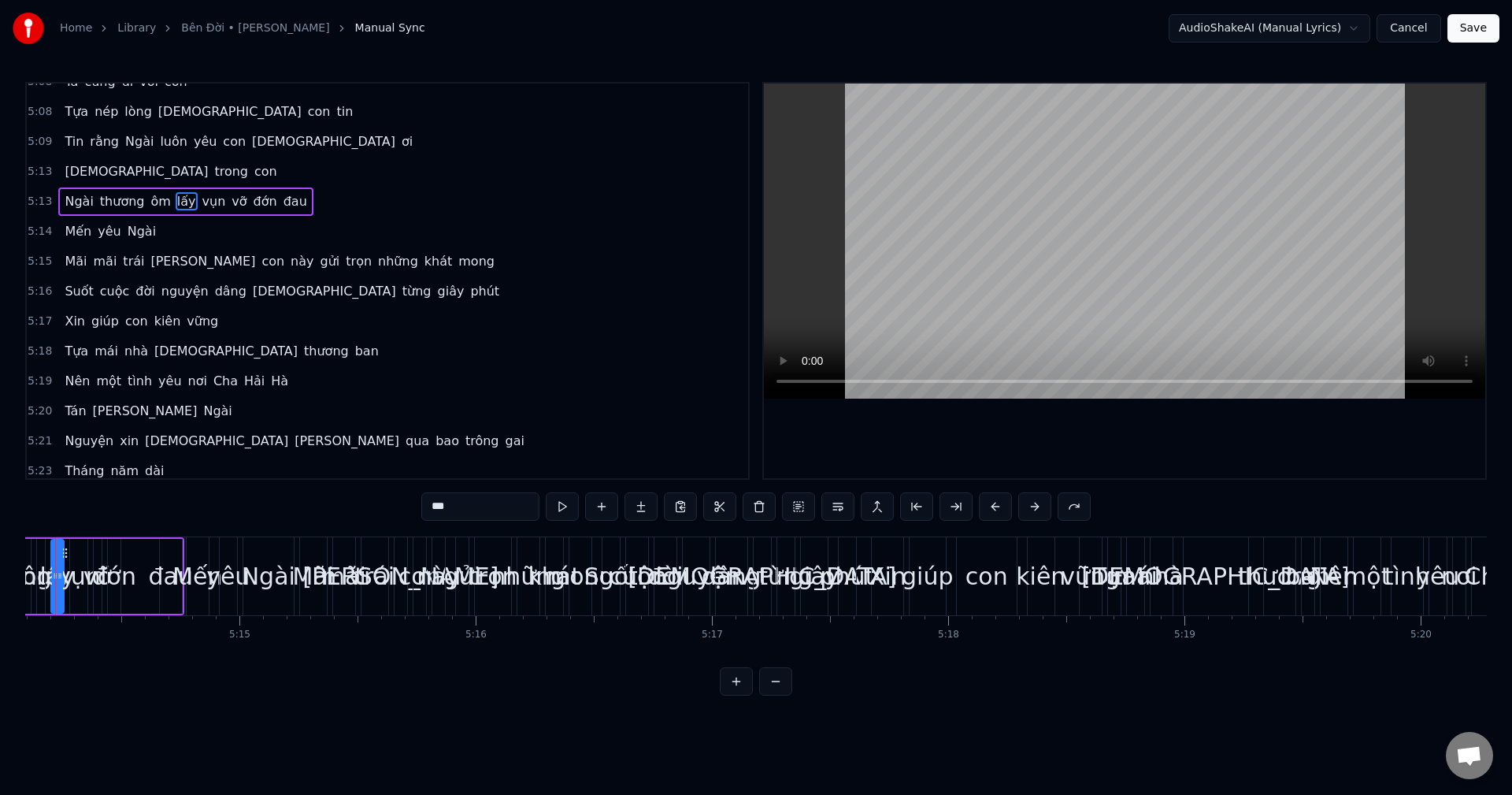
scroll to position [0, 74172]
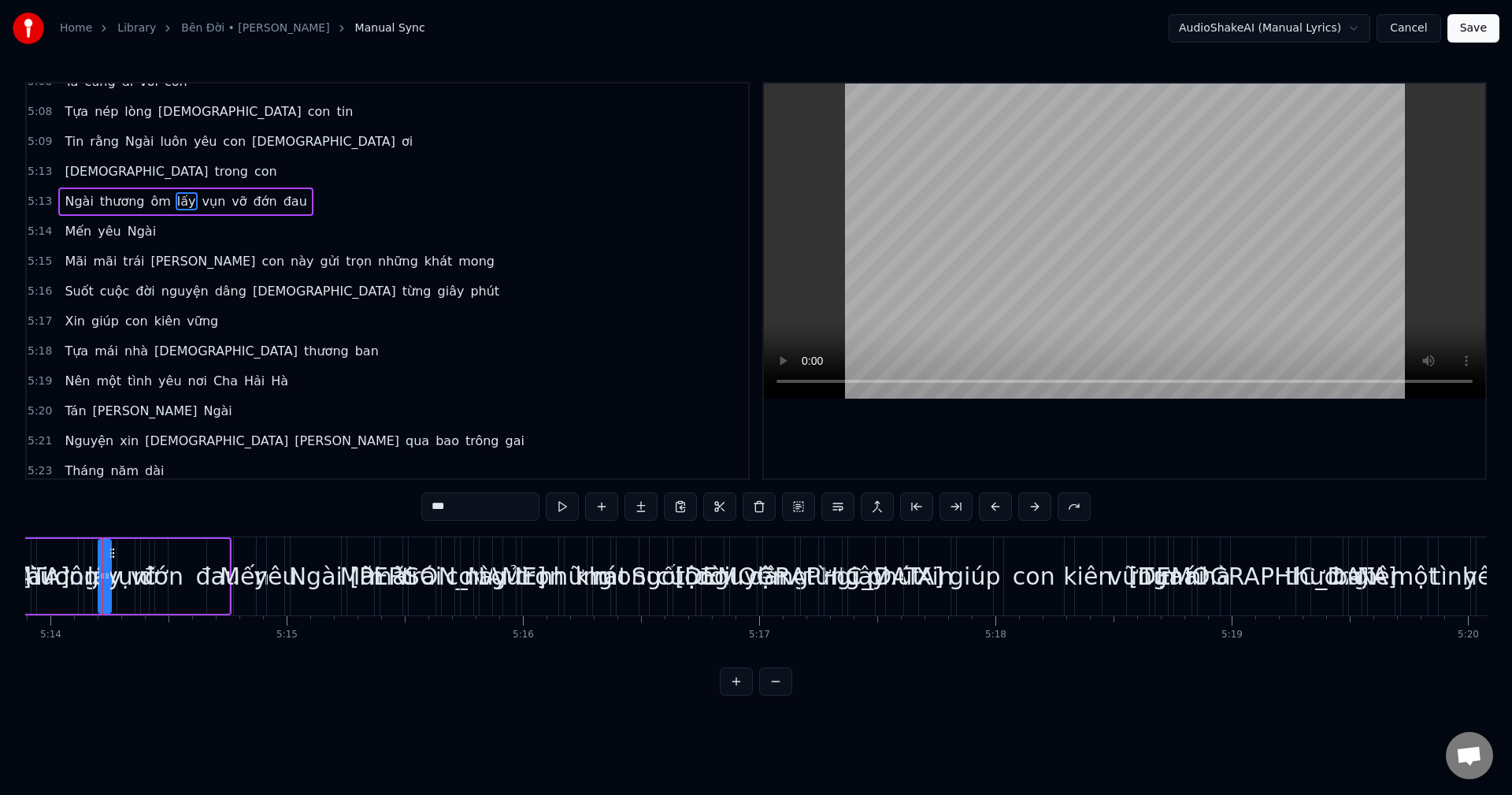
click at [57, 561] on div "thương" at bounding box center [57, 576] width 83 height 35
type input "******"
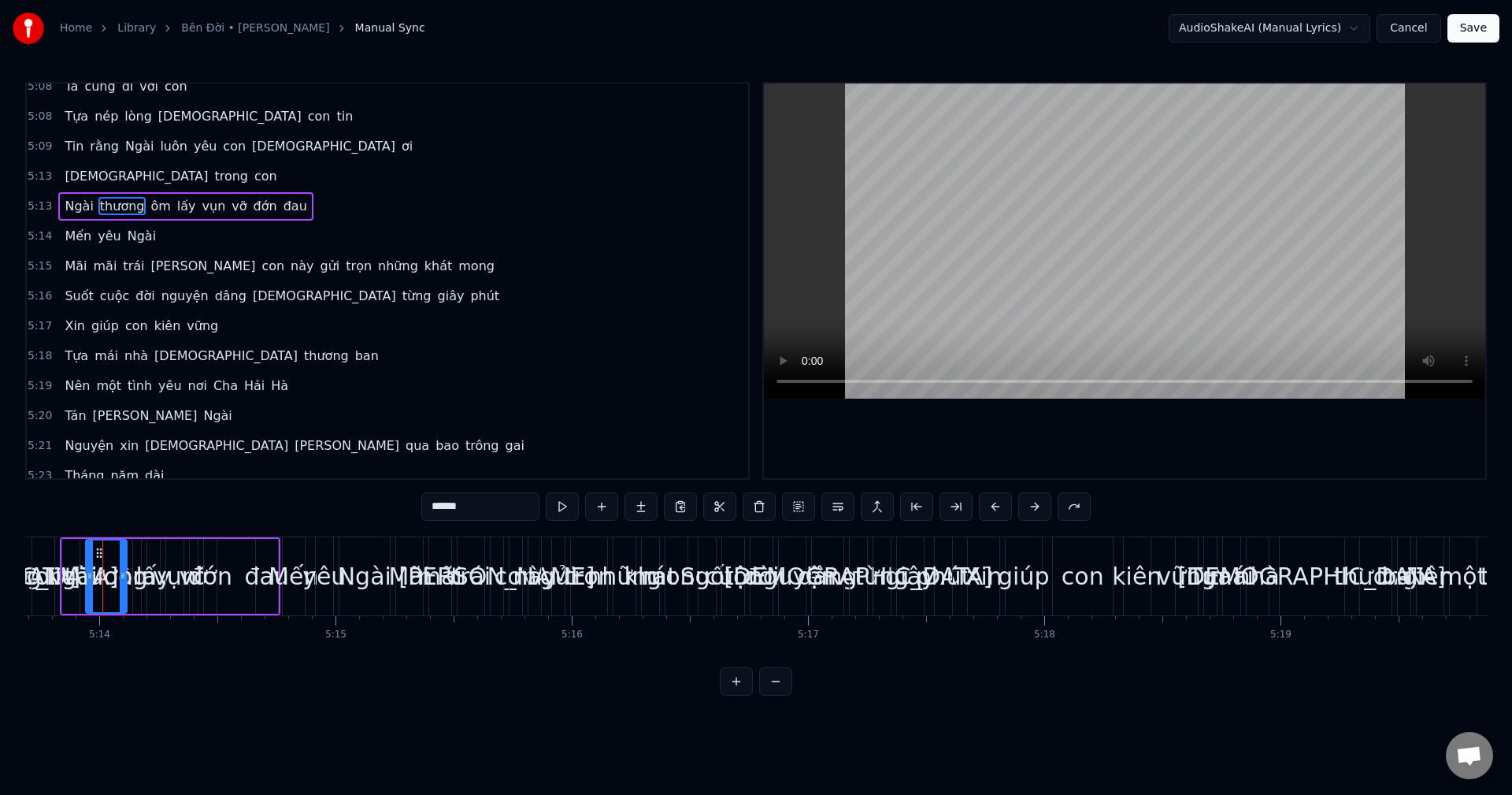
click at [60, 561] on div "[PERSON_NAME] [PERSON_NAME] [PERSON_NAME] đớn đau" at bounding box center [170, 576] width 220 height 78
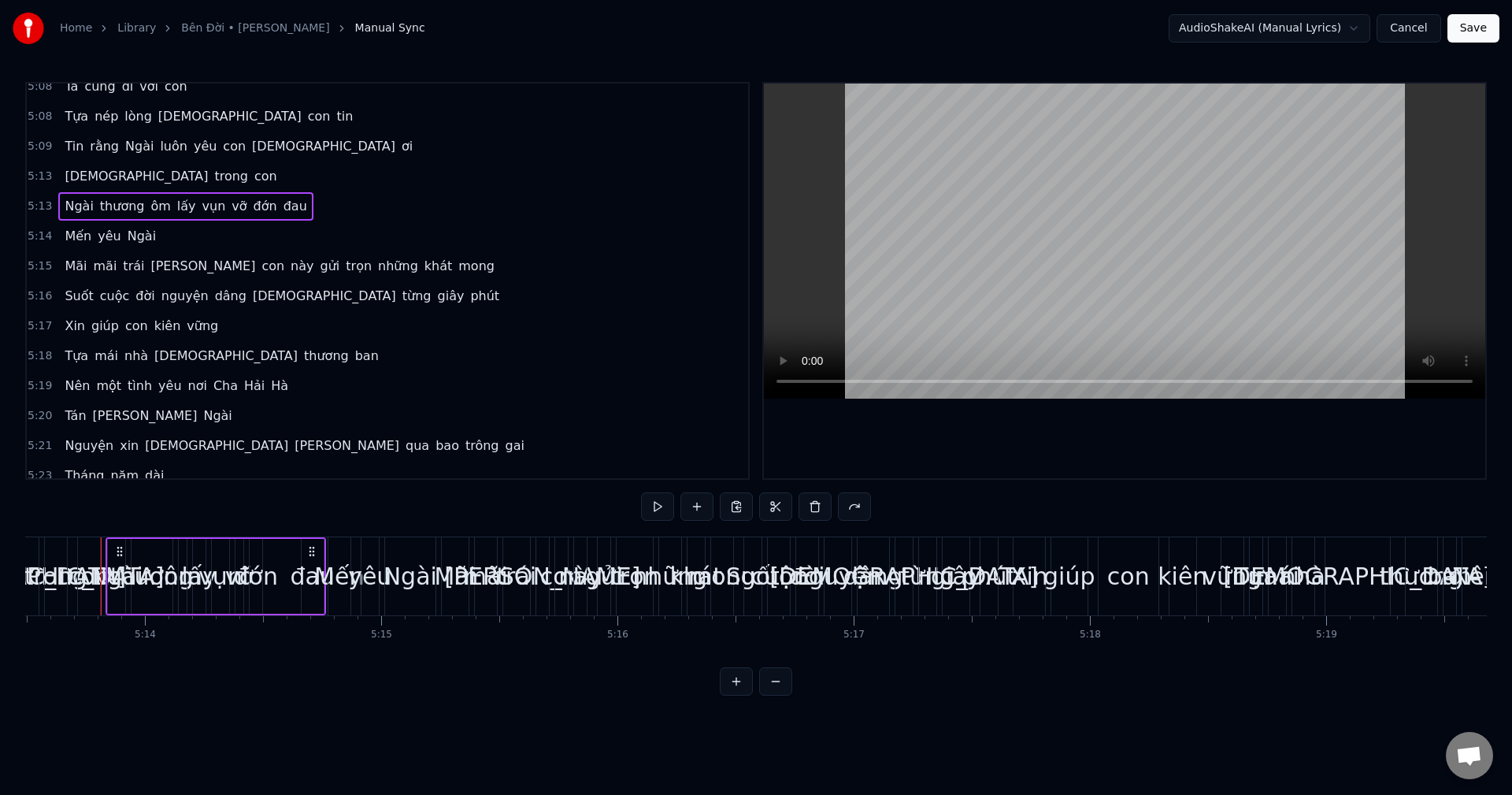
click at [57, 561] on div "[DEMOGRAPHIC_DATA][PERSON_NAME] con" at bounding box center [62, 576] width 83 height 78
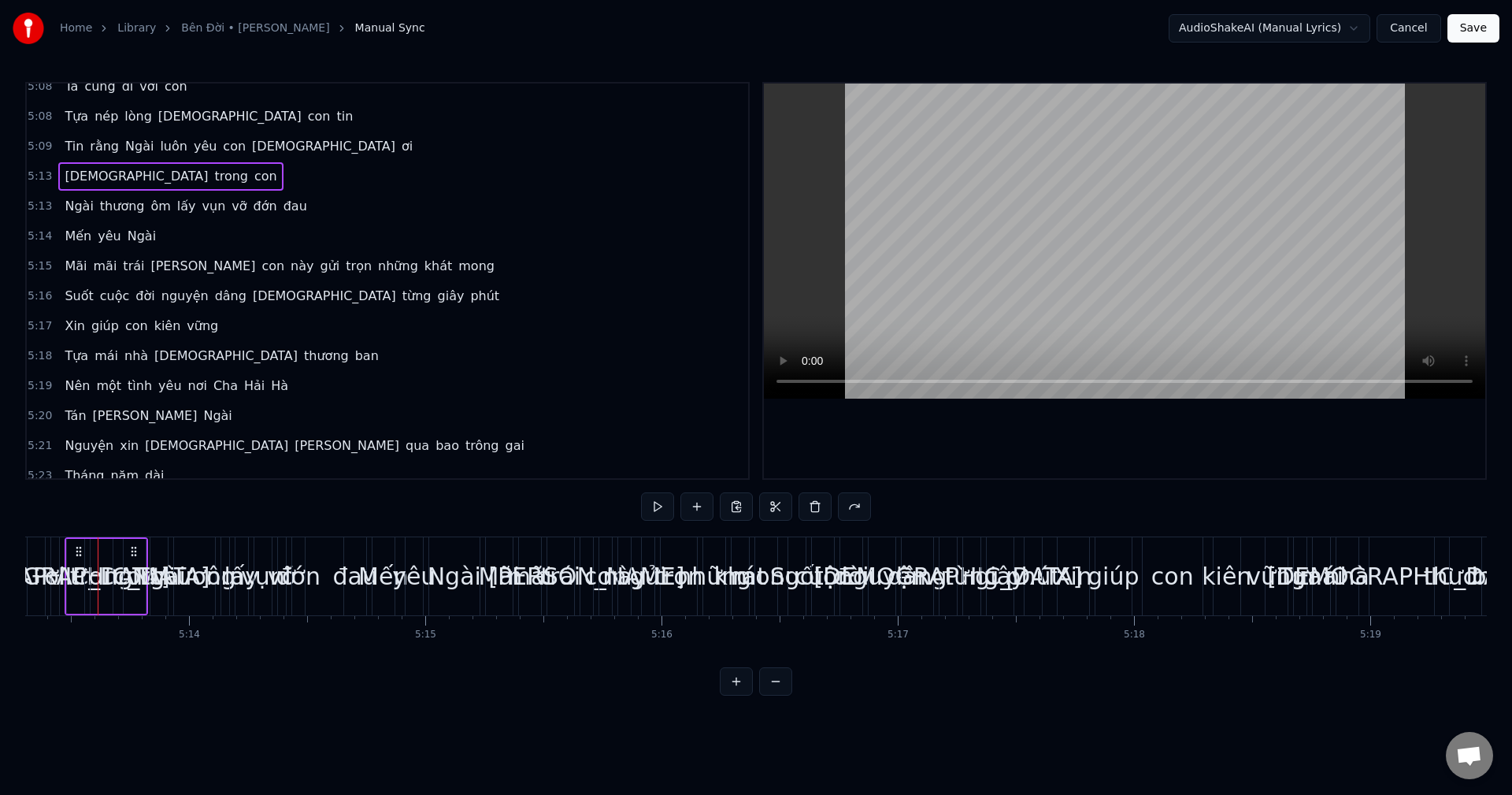
click at [64, 561] on div "[DEMOGRAPHIC_DATA][PERSON_NAME] con" at bounding box center [105, 576] width 83 height 78
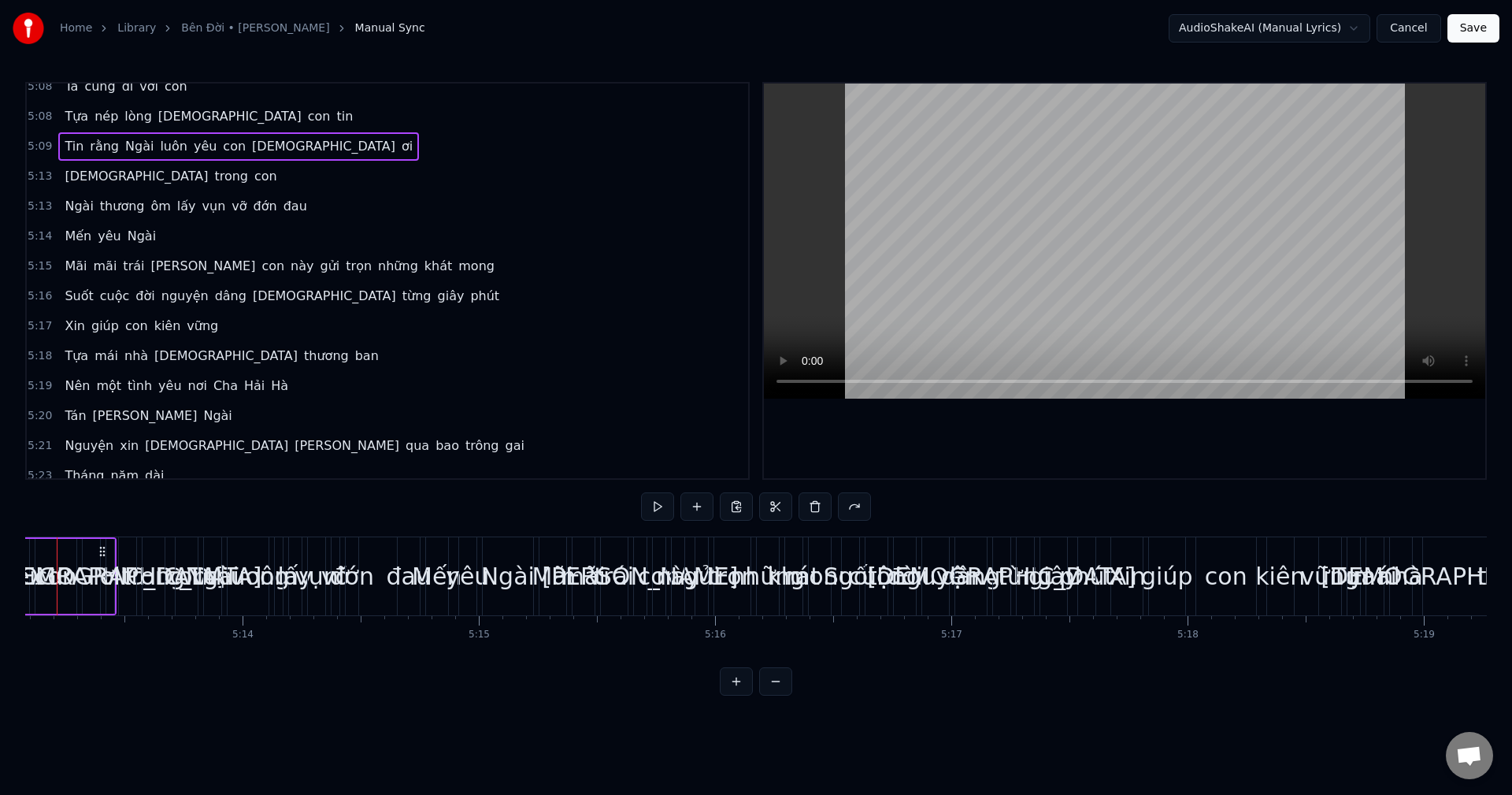
scroll to position [0, 73934]
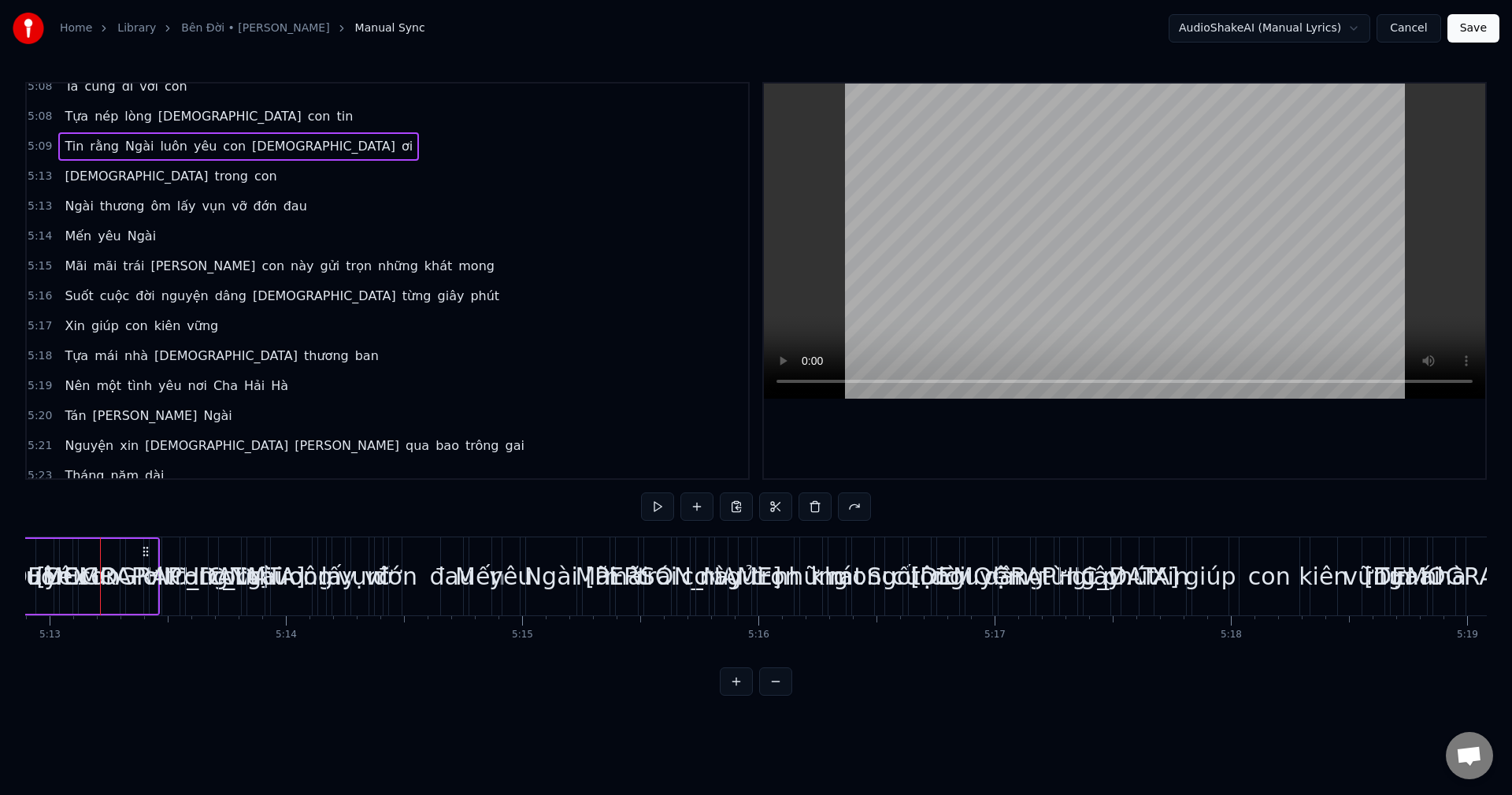
click at [57, 561] on div "yêu" at bounding box center [65, 576] width 44 height 35
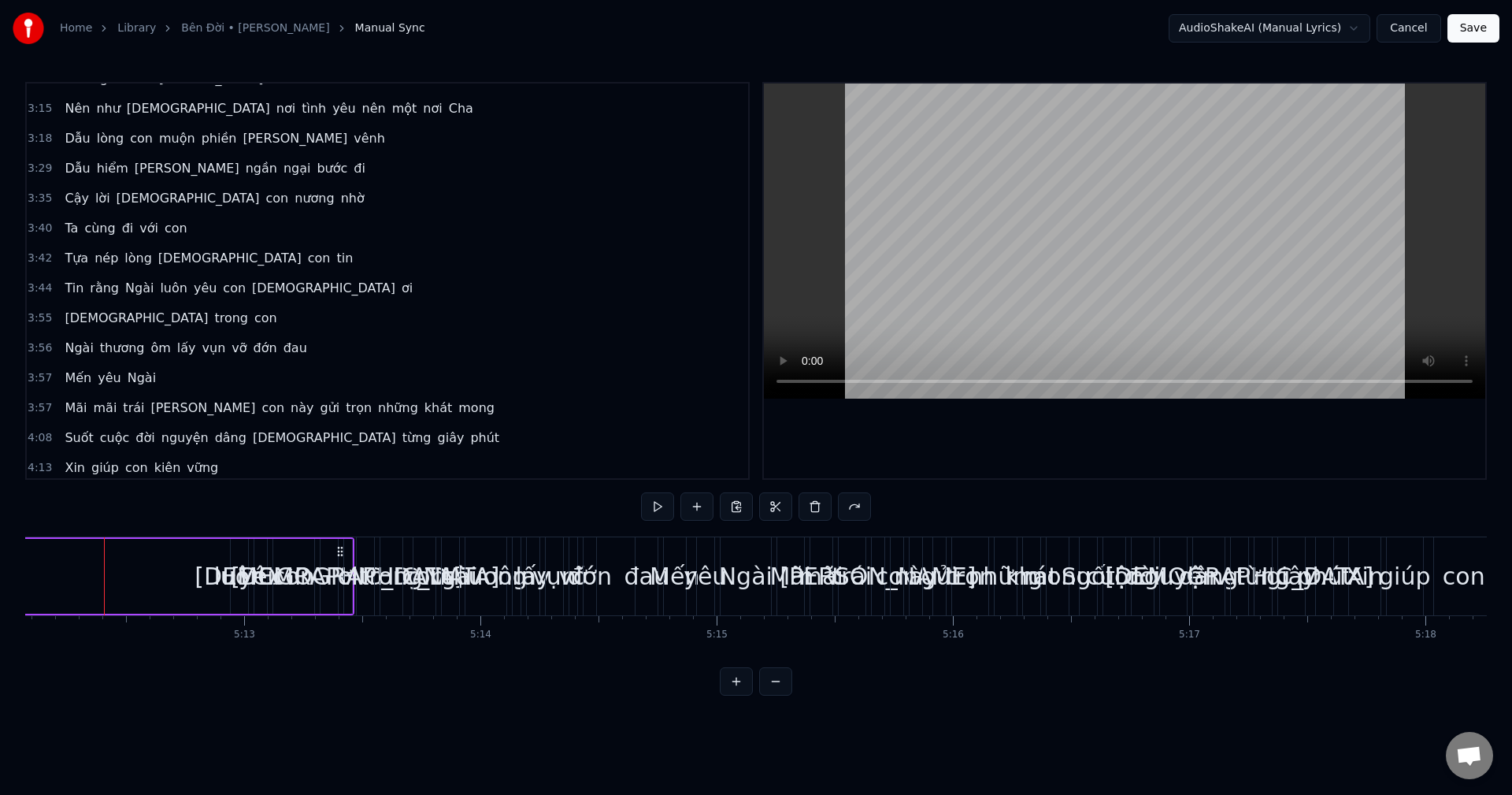
scroll to position [0, 0]
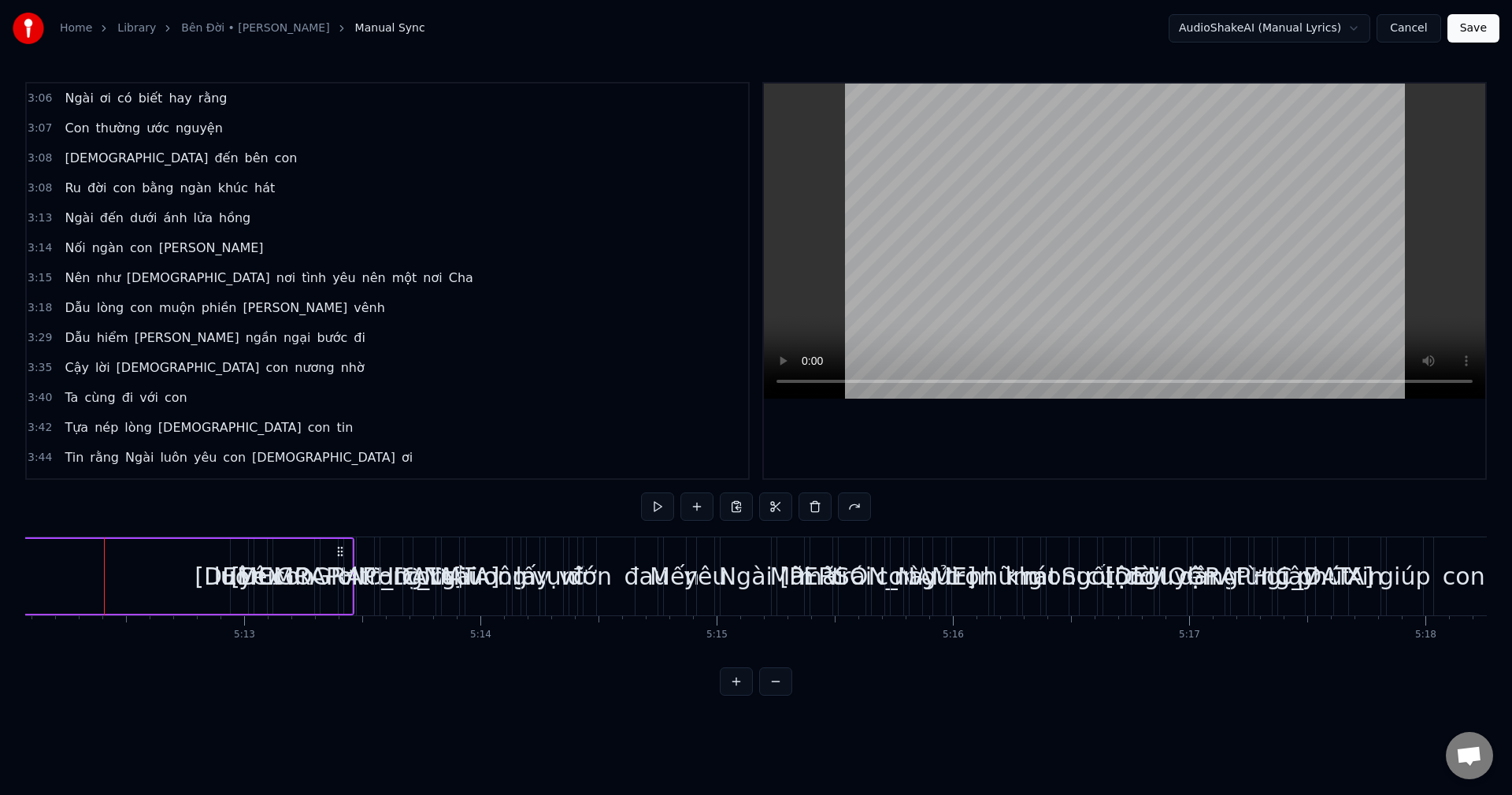
click at [71, 93] on span "Ngài" at bounding box center [79, 98] width 32 height 18
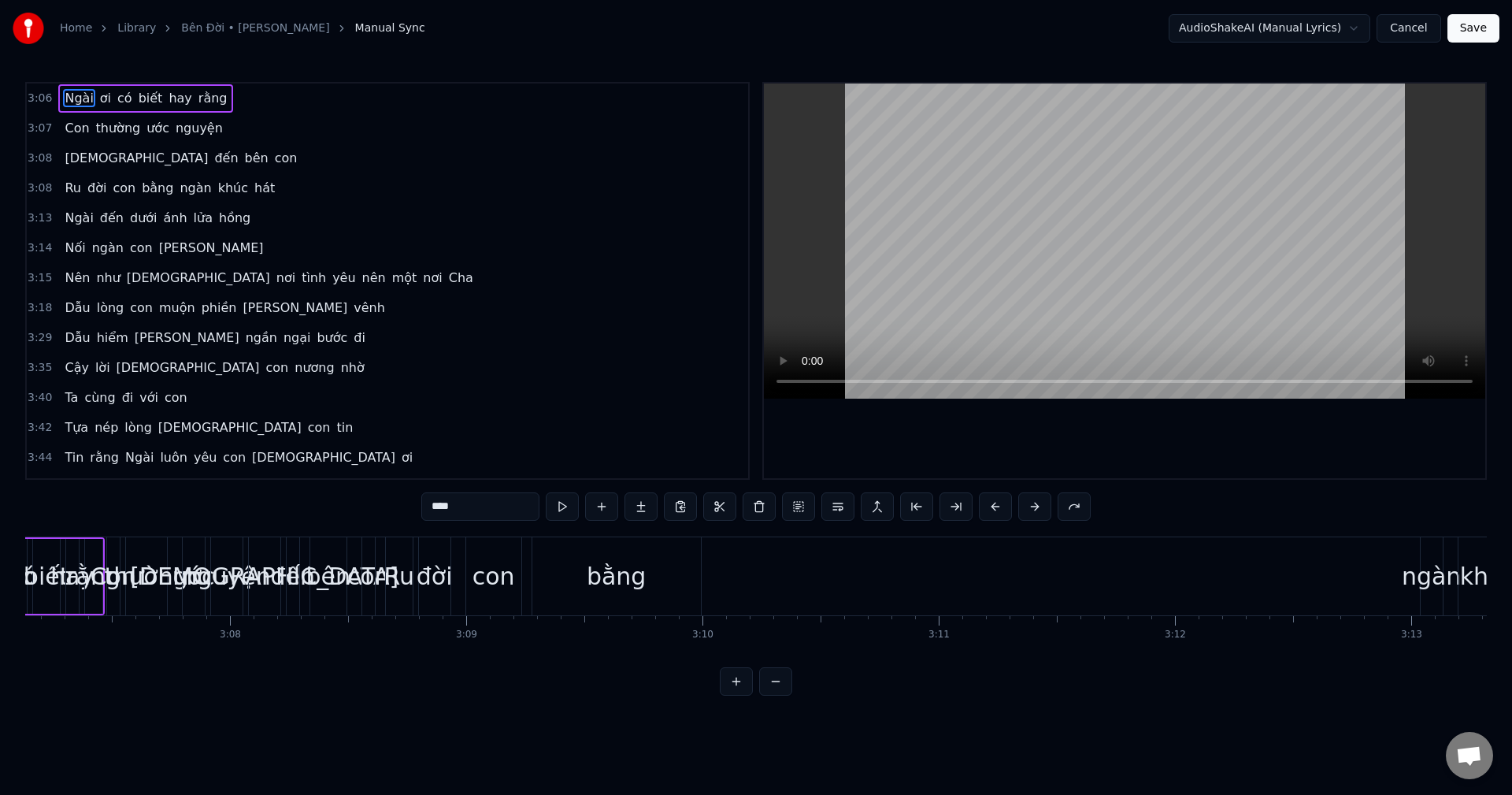
scroll to position [0, 44094]
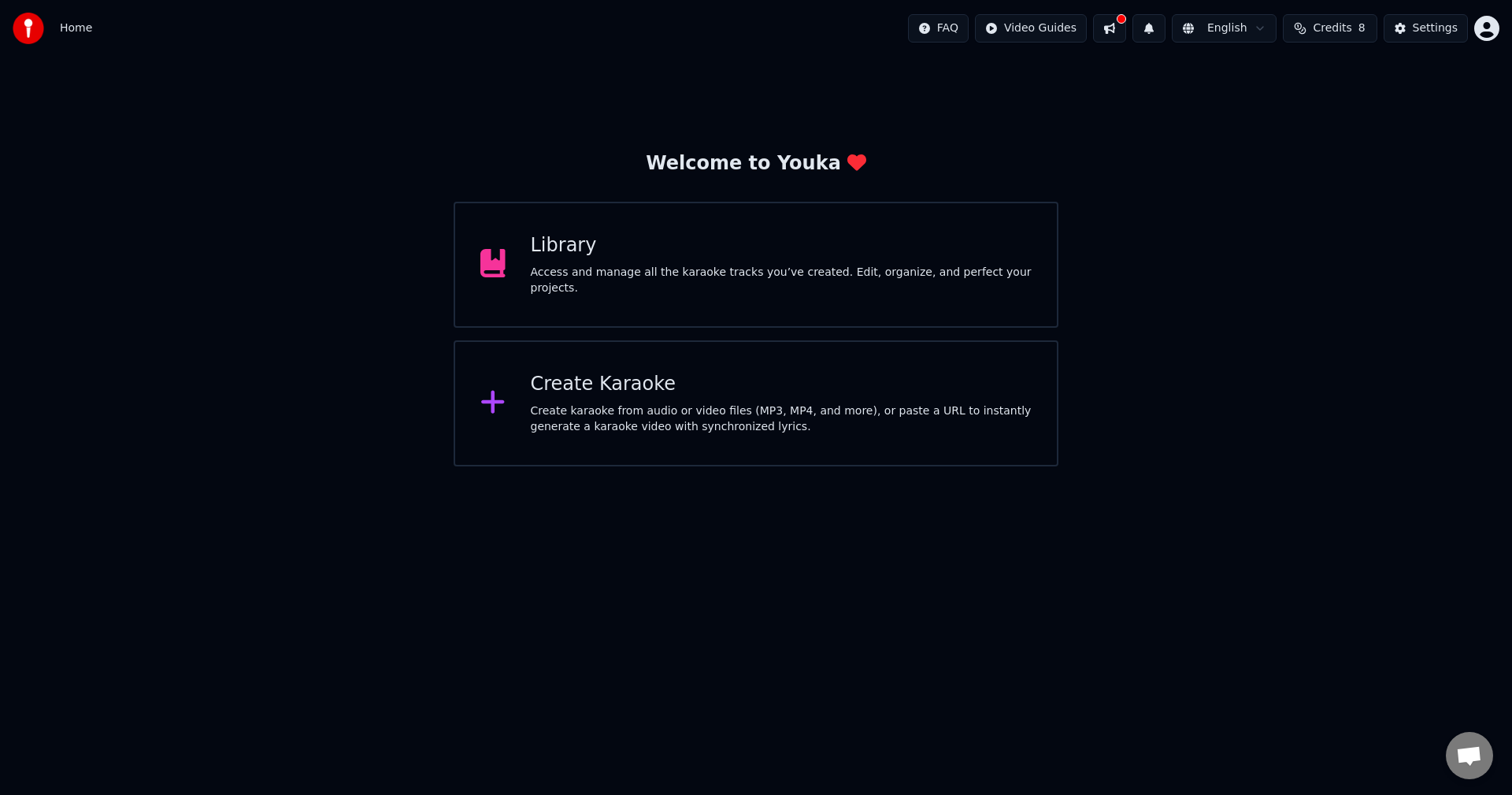
click at [596, 380] on div "Create Karaoke" at bounding box center [782, 384] width 502 height 25
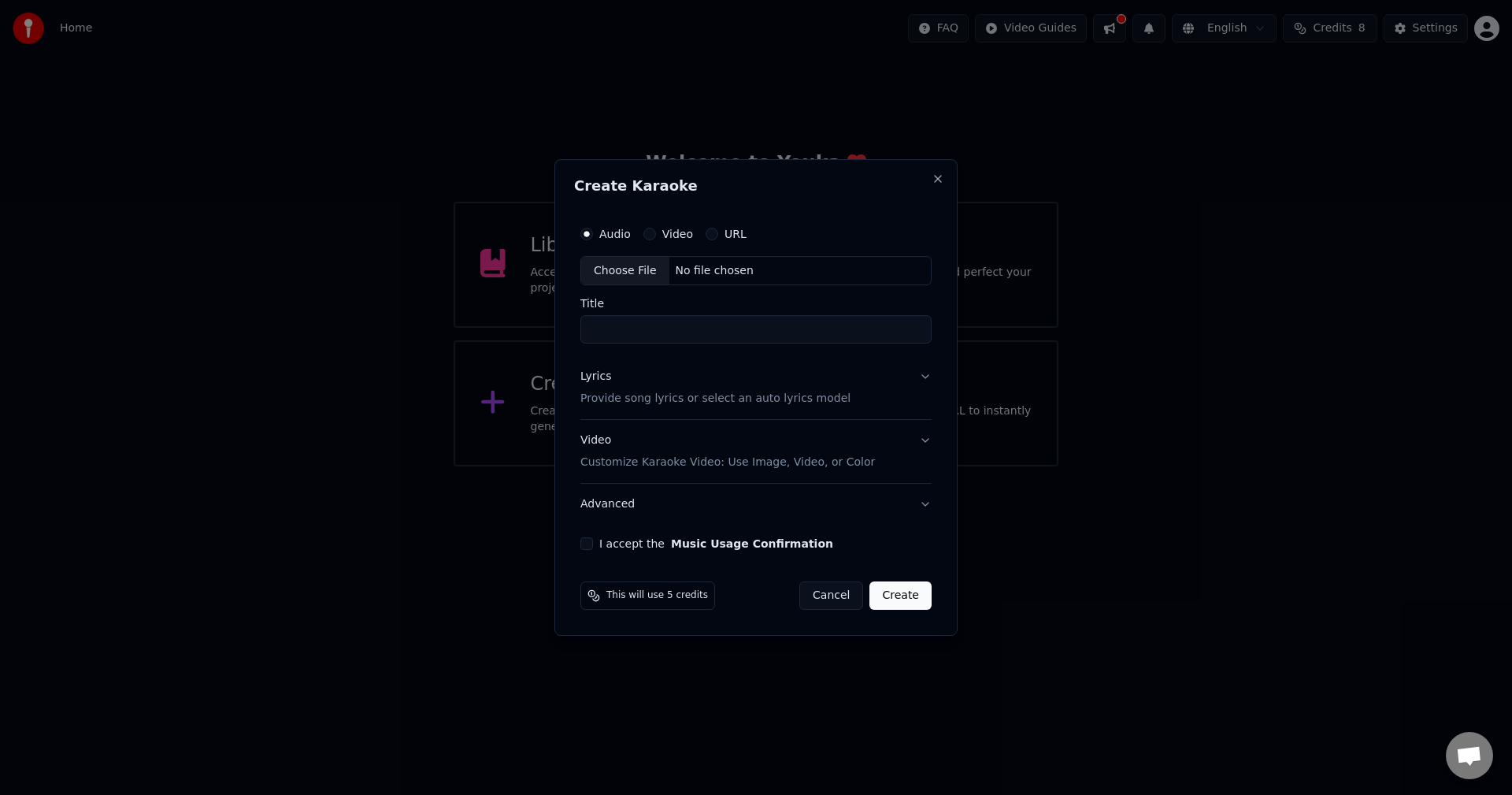
click at [639, 271] on div "Choose File" at bounding box center [625, 271] width 88 height 28
click at [662, 234] on label "Video" at bounding box center [678, 234] width 31 height 11
click at [656, 234] on button "Video" at bounding box center [649, 234] width 13 height 13
click at [642, 271] on div "Choose File" at bounding box center [625, 271] width 88 height 28
type input "**********"
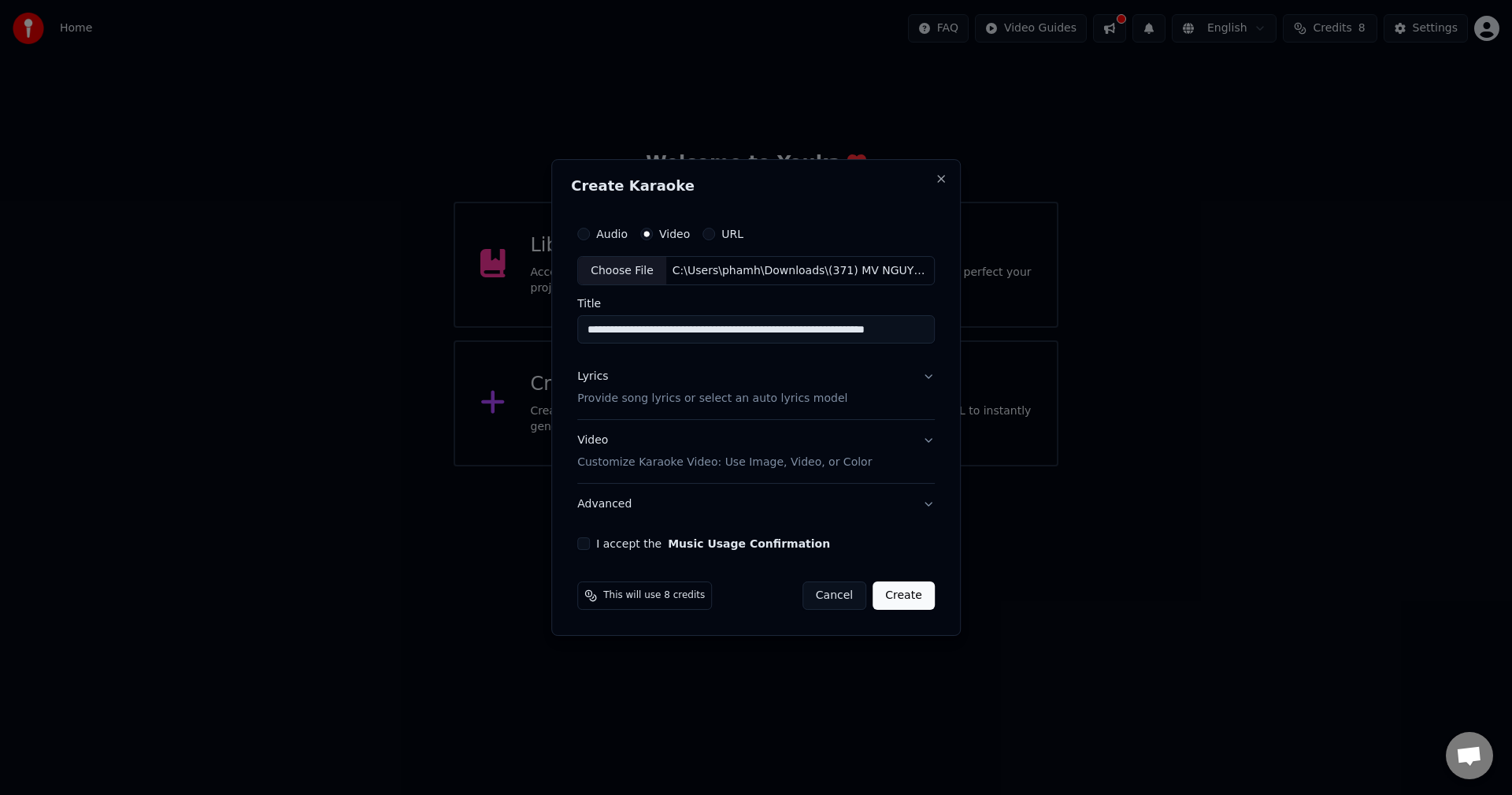
click at [636, 378] on div "Lyrics Provide song lyrics or select an auto lyrics model" at bounding box center [712, 388] width 270 height 38
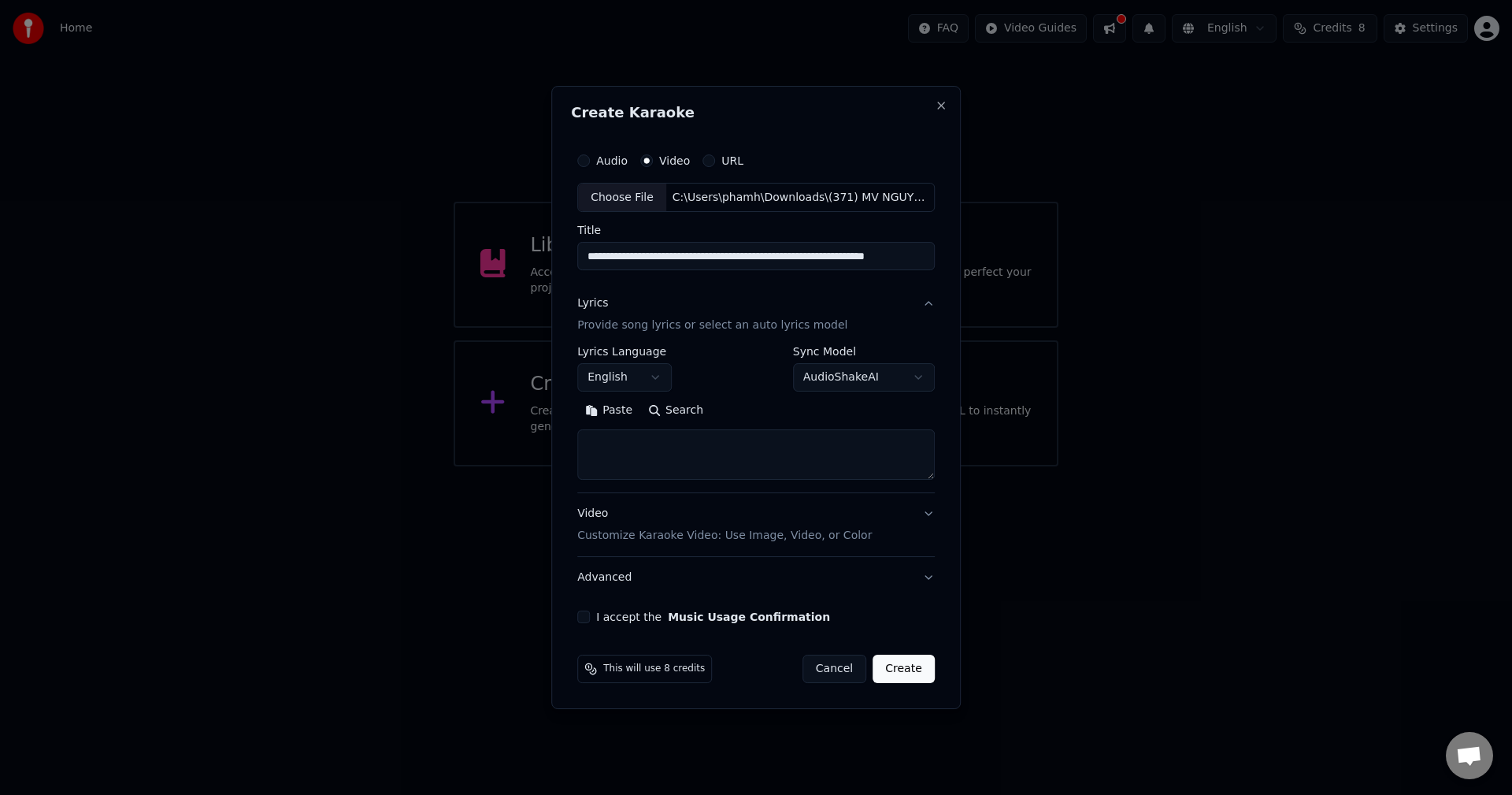
click at [637, 376] on body "**********" at bounding box center [756, 233] width 1512 height 466
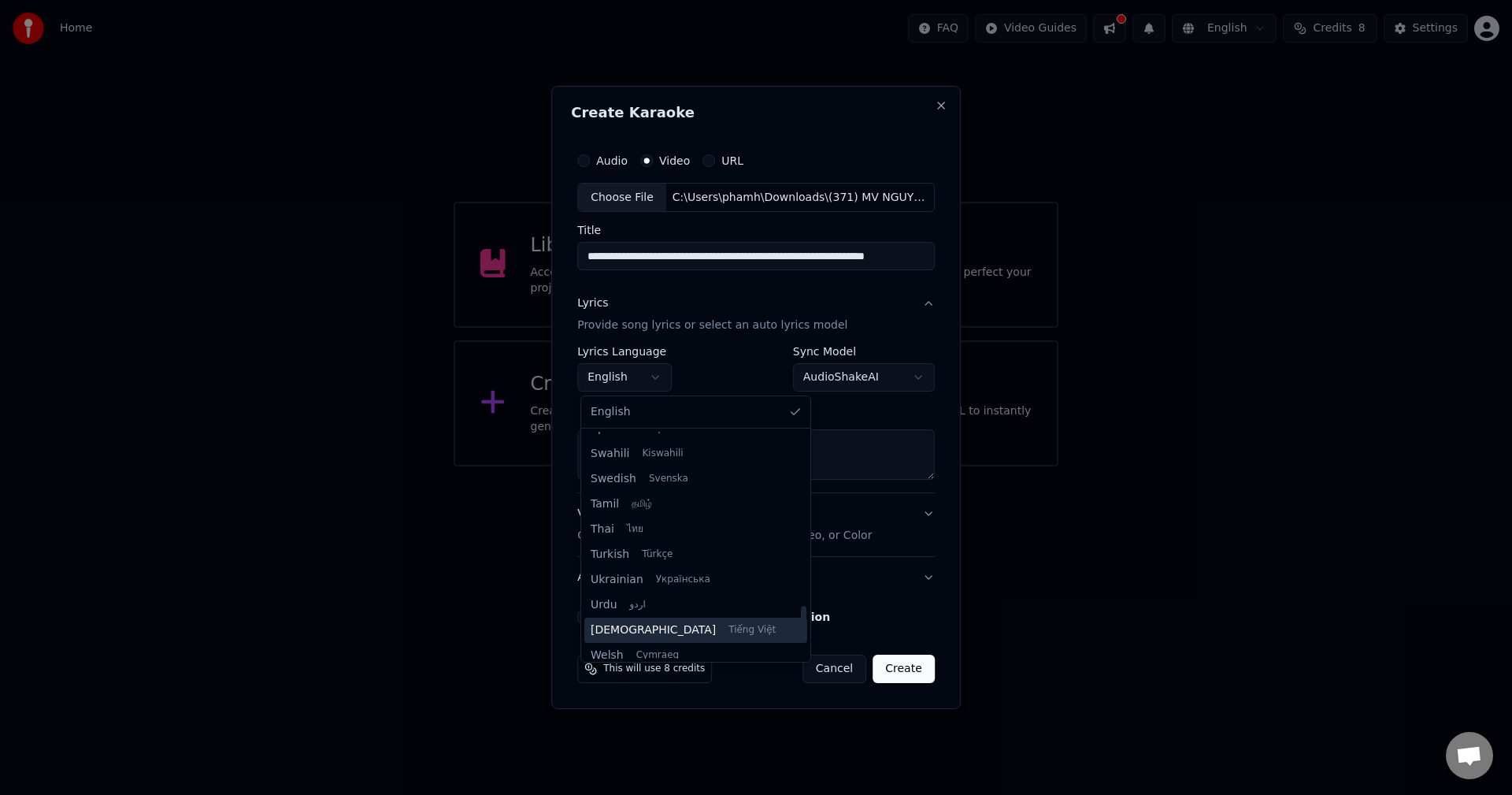
scroll to position [1209, 0]
select select "**"
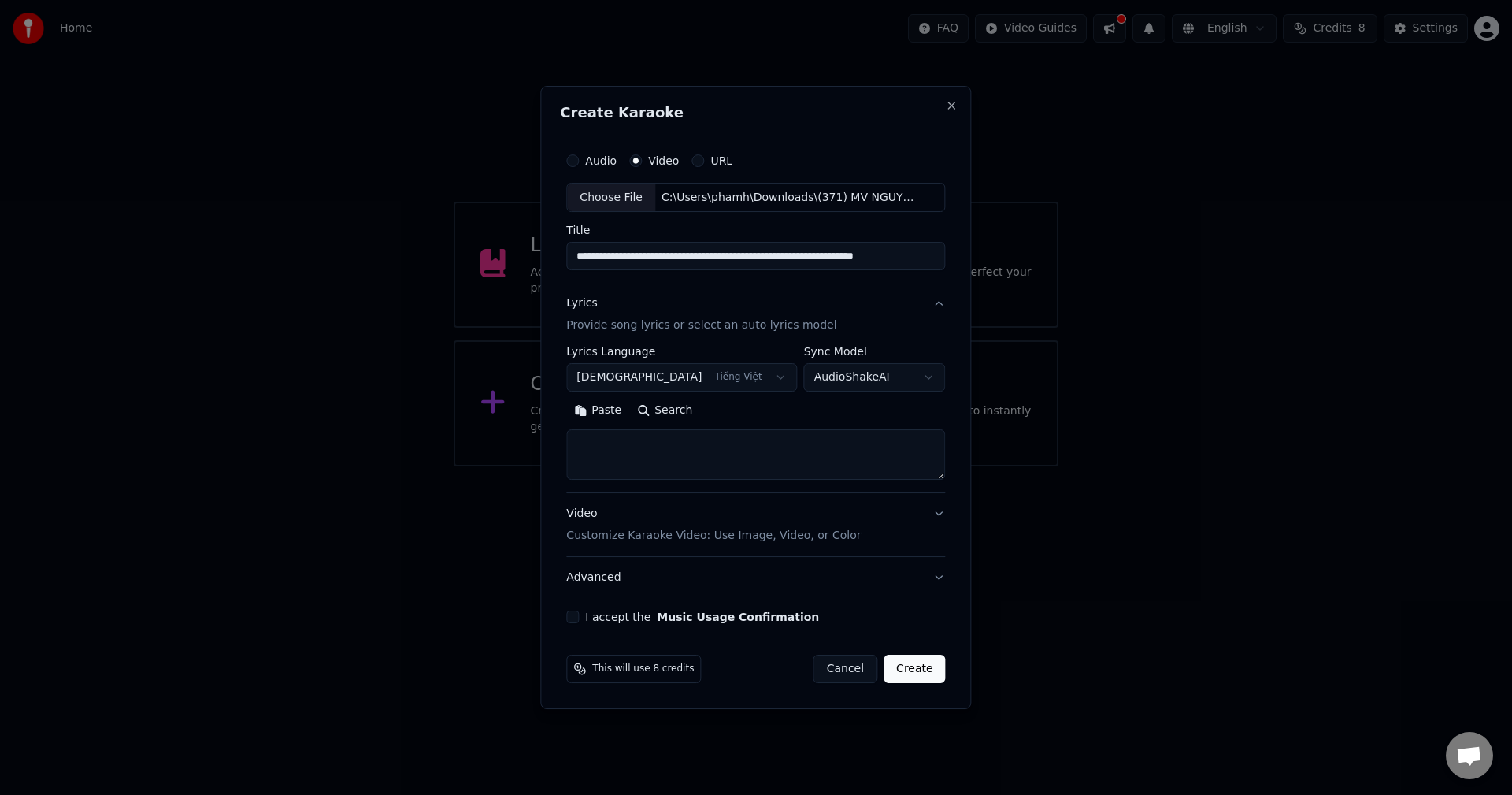
click at [649, 438] on textarea at bounding box center [756, 455] width 379 height 51
click at [616, 403] on button "Paste" at bounding box center [598, 410] width 63 height 25
type textarea "******"
click at [654, 437] on textarea "******" at bounding box center [742, 455] width 351 height 51
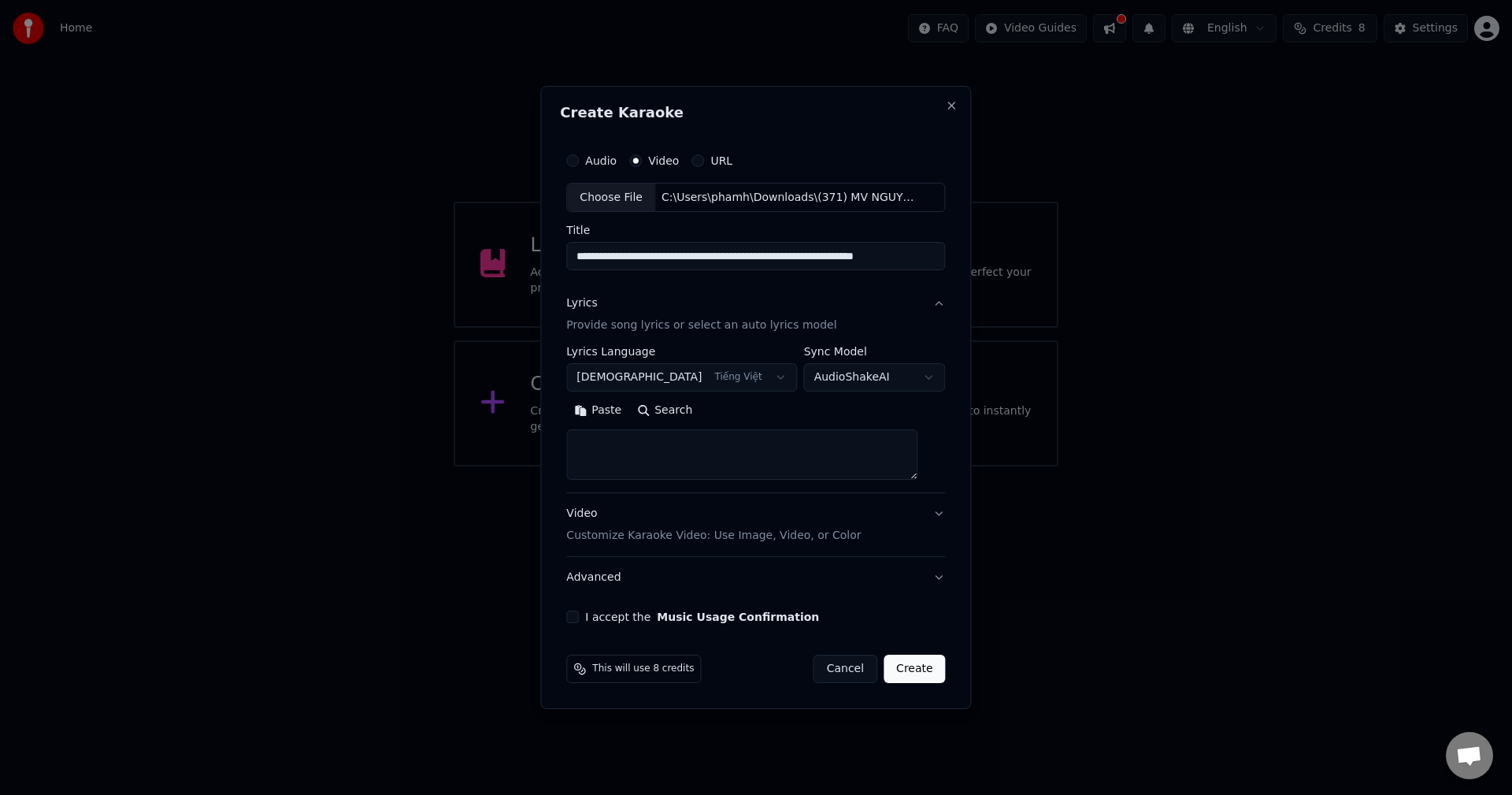
paste textarea "**********"
type textarea "**********"
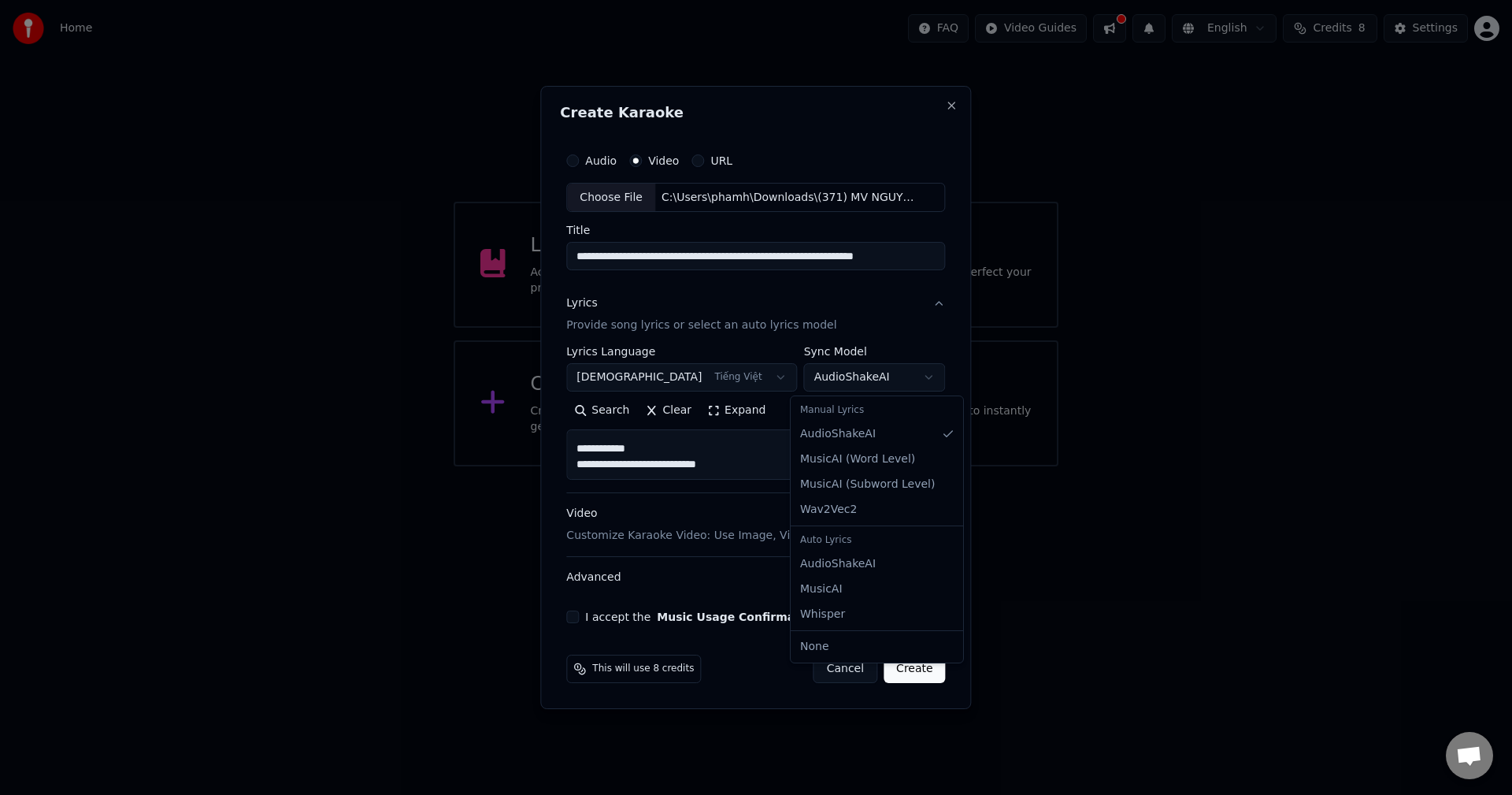
click at [846, 386] on body "**********" at bounding box center [756, 233] width 1512 height 466
click at [853, 383] on body "**********" at bounding box center [756, 233] width 1512 height 466
click at [847, 503] on button "Video Customize Karaoke Video: Use Image, Video, or Color" at bounding box center [756, 526] width 379 height 63
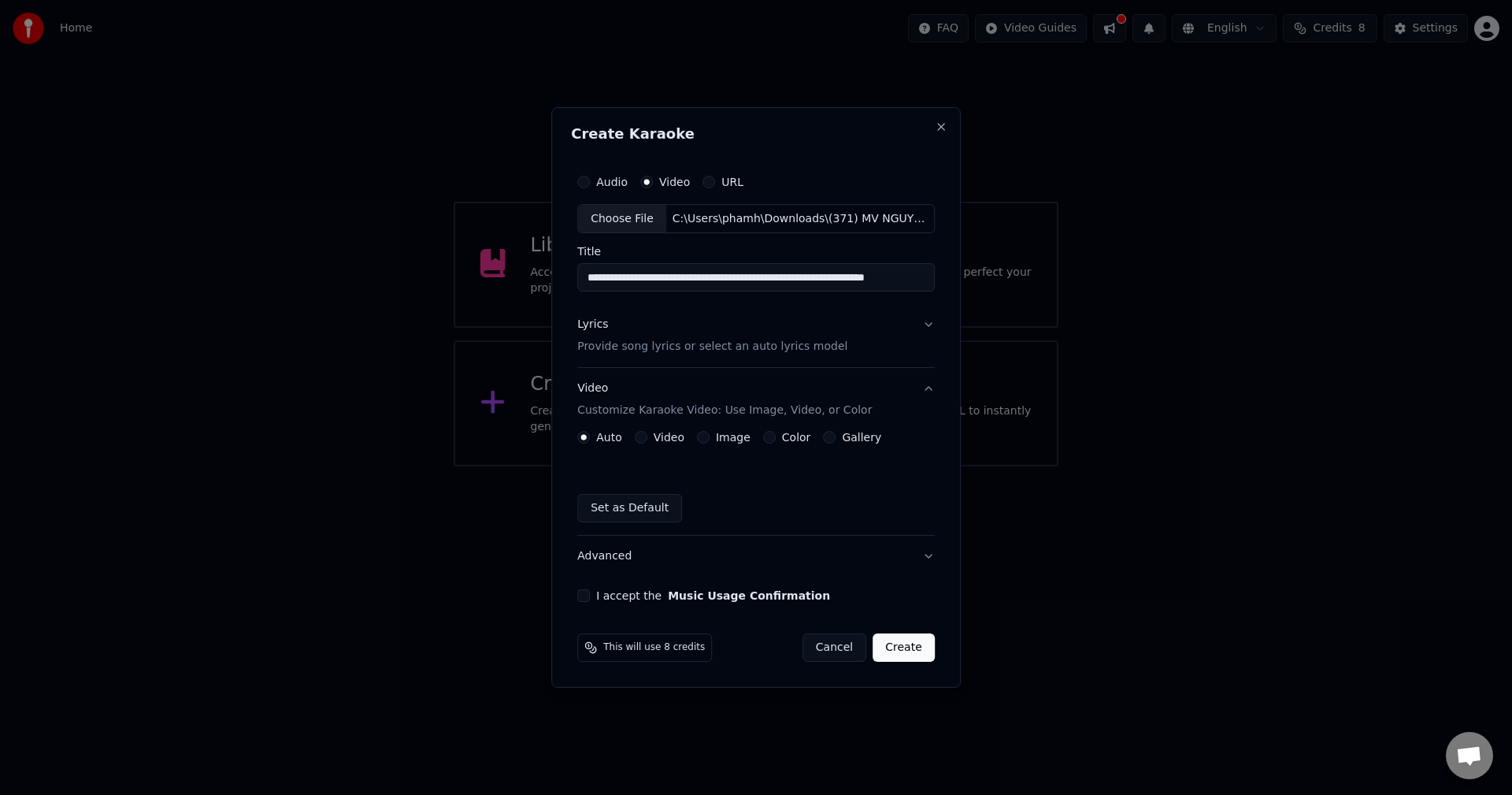
click at [639, 435] on button "Video" at bounding box center [641, 437] width 13 height 13
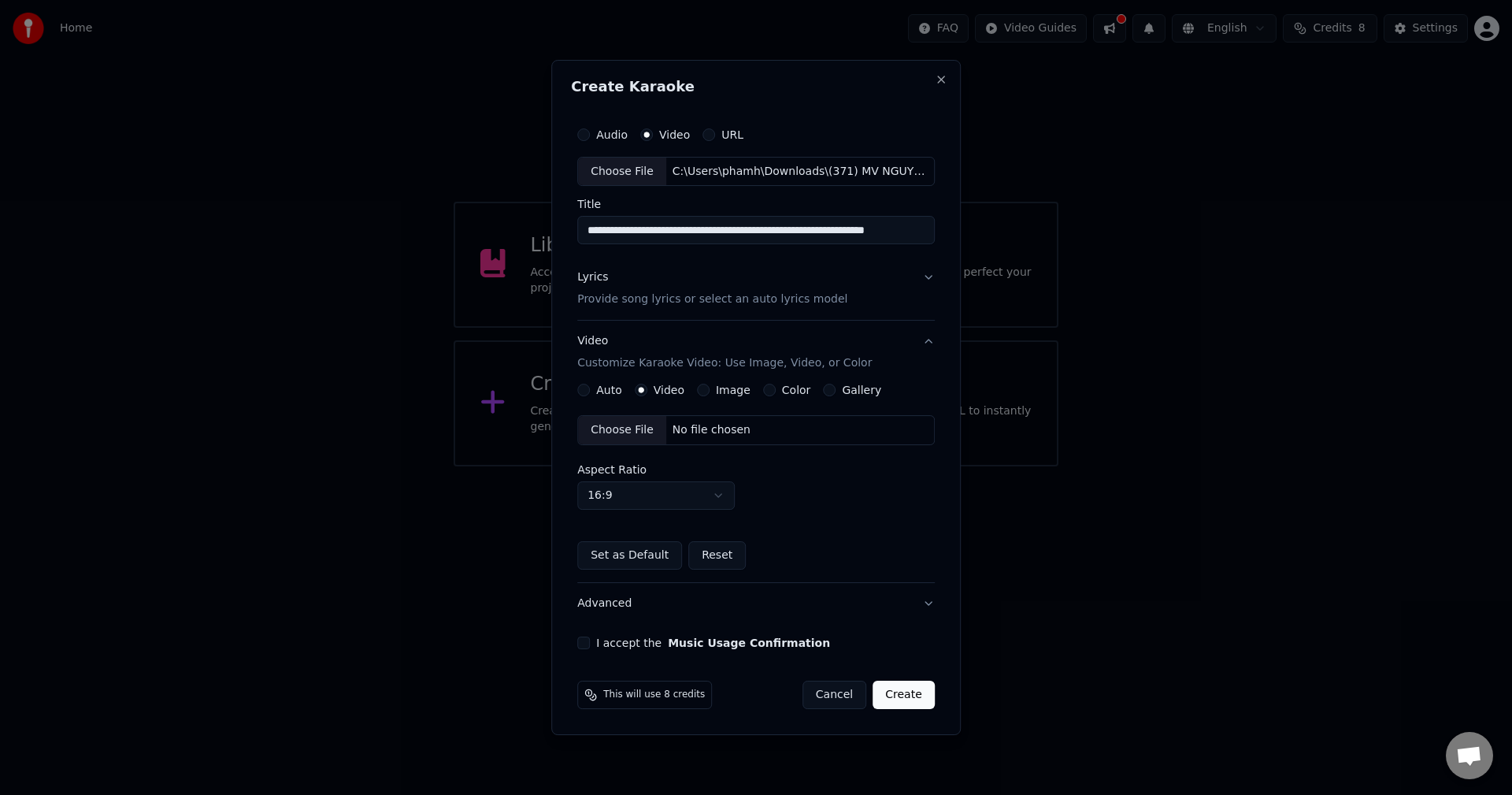
click at [638, 434] on div "Choose File" at bounding box center [622, 429] width 88 height 28
click at [590, 388] on button "Auto" at bounding box center [583, 390] width 13 height 13
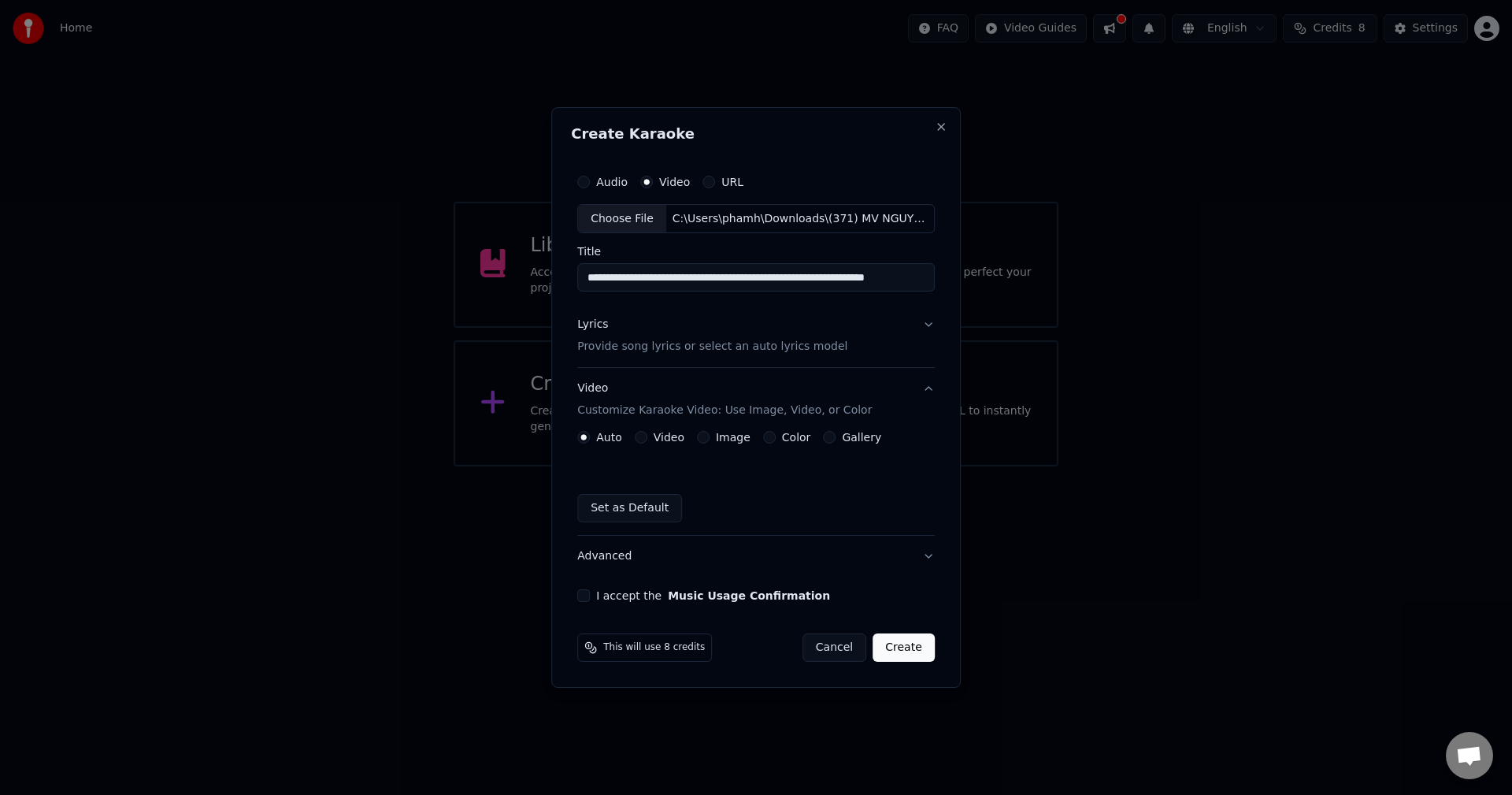
click at [647, 509] on button "Set as Default" at bounding box center [630, 508] width 105 height 28
click at [585, 596] on button "I accept the Music Usage Confirmation" at bounding box center [583, 595] width 13 height 13
click at [925, 330] on button "Lyrics Provide song lyrics or select an auto lyrics model" at bounding box center [756, 337] width 357 height 63
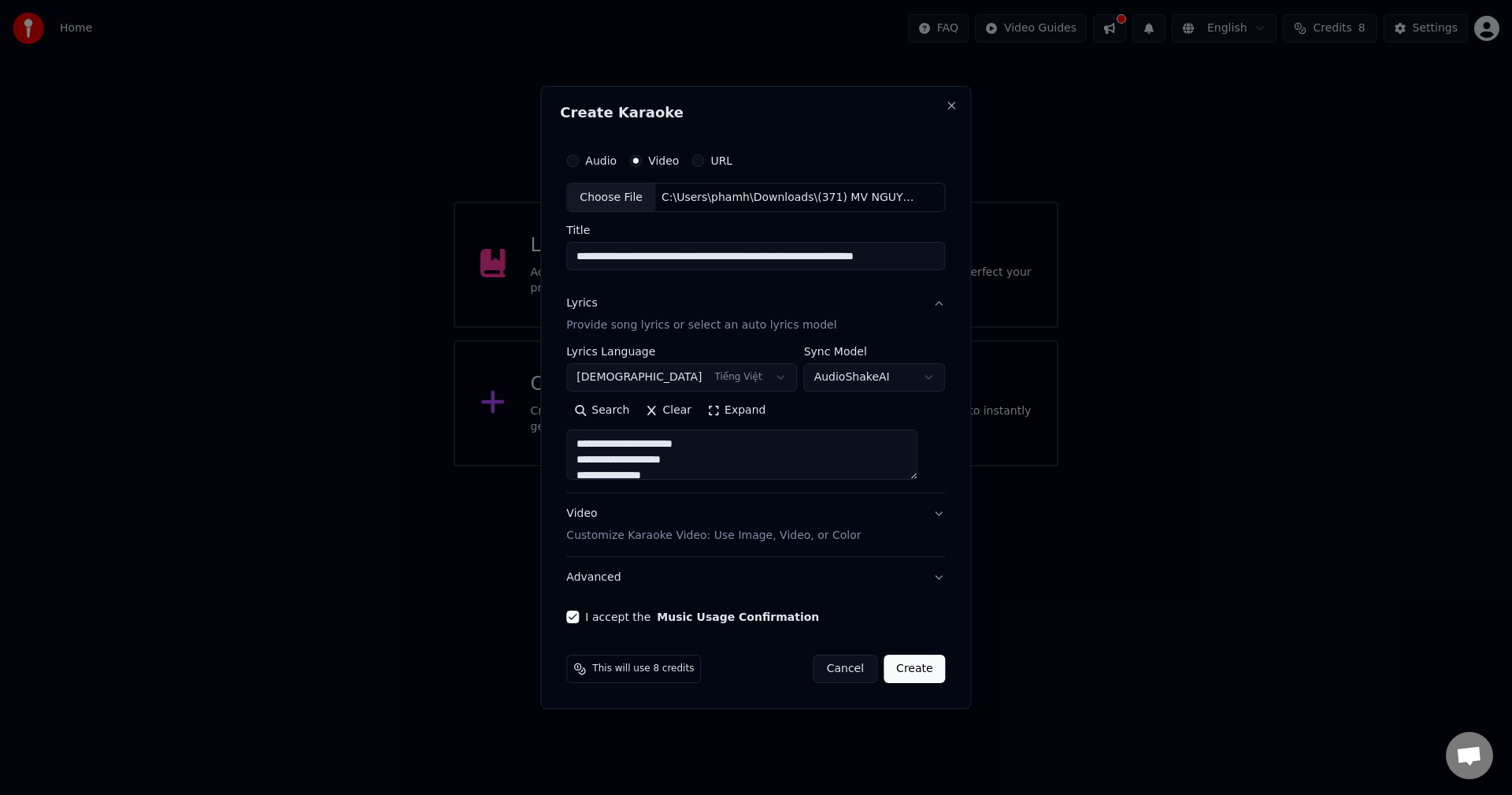
click at [916, 668] on button "Create" at bounding box center [915, 668] width 63 height 28
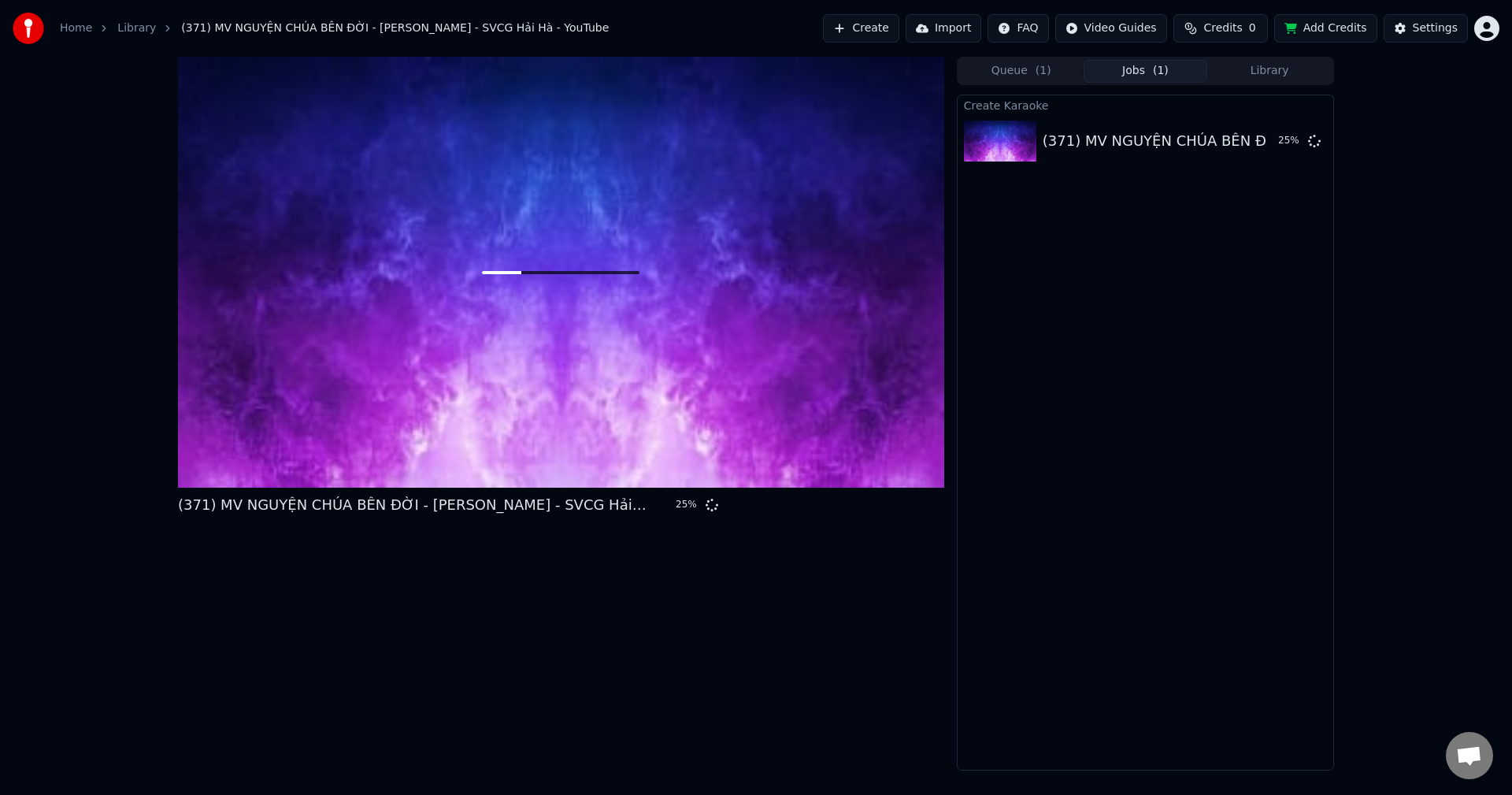
click at [828, 666] on div "(371) MV NGUYỆN CHÚA BÊN ĐỜI - Trần Công Minh - SVCG Hải Hà - YouTube 25 %" at bounding box center [561, 413] width 767 height 714
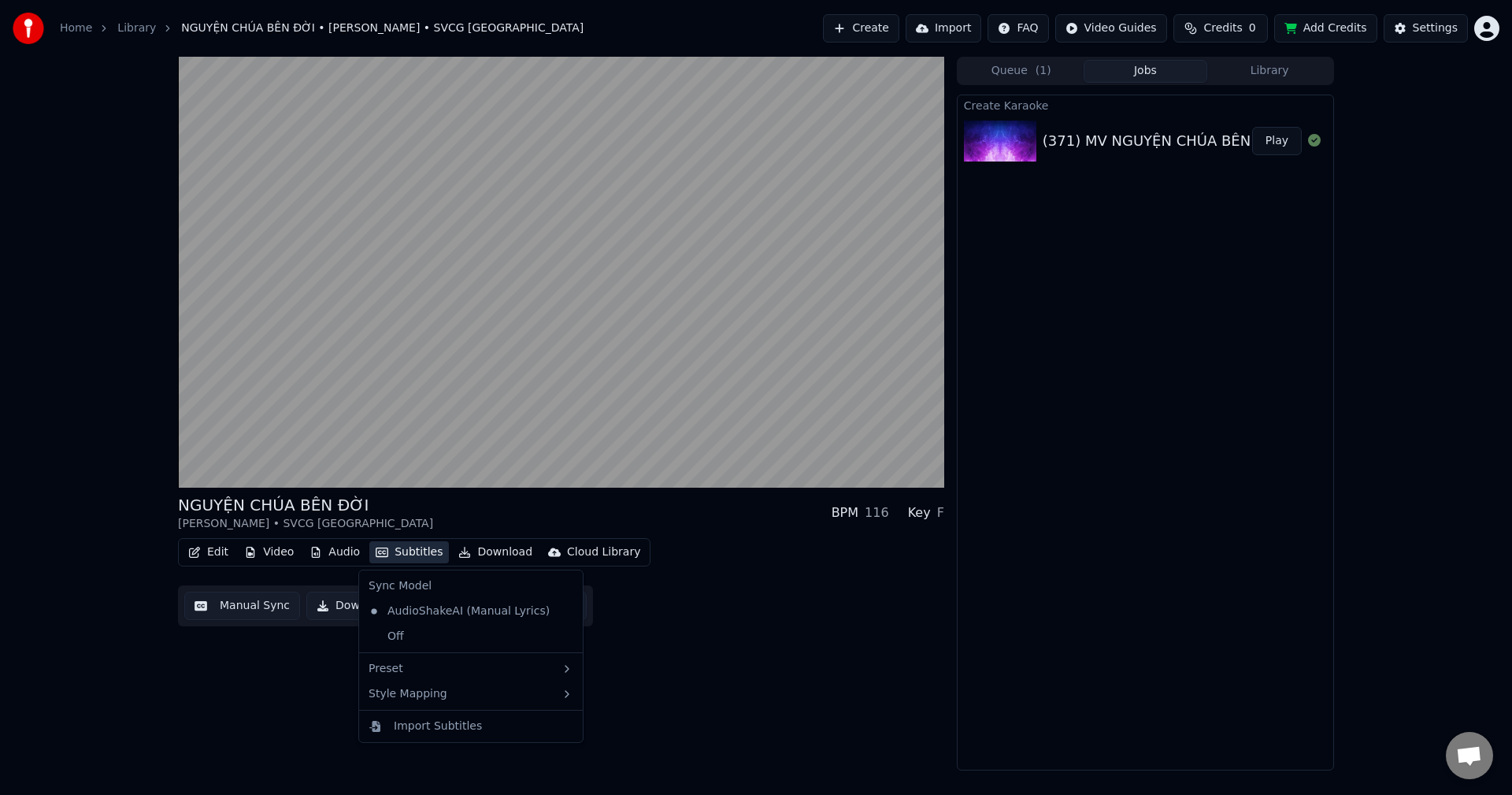
click at [403, 553] on button "Subtitles" at bounding box center [409, 553] width 80 height 22
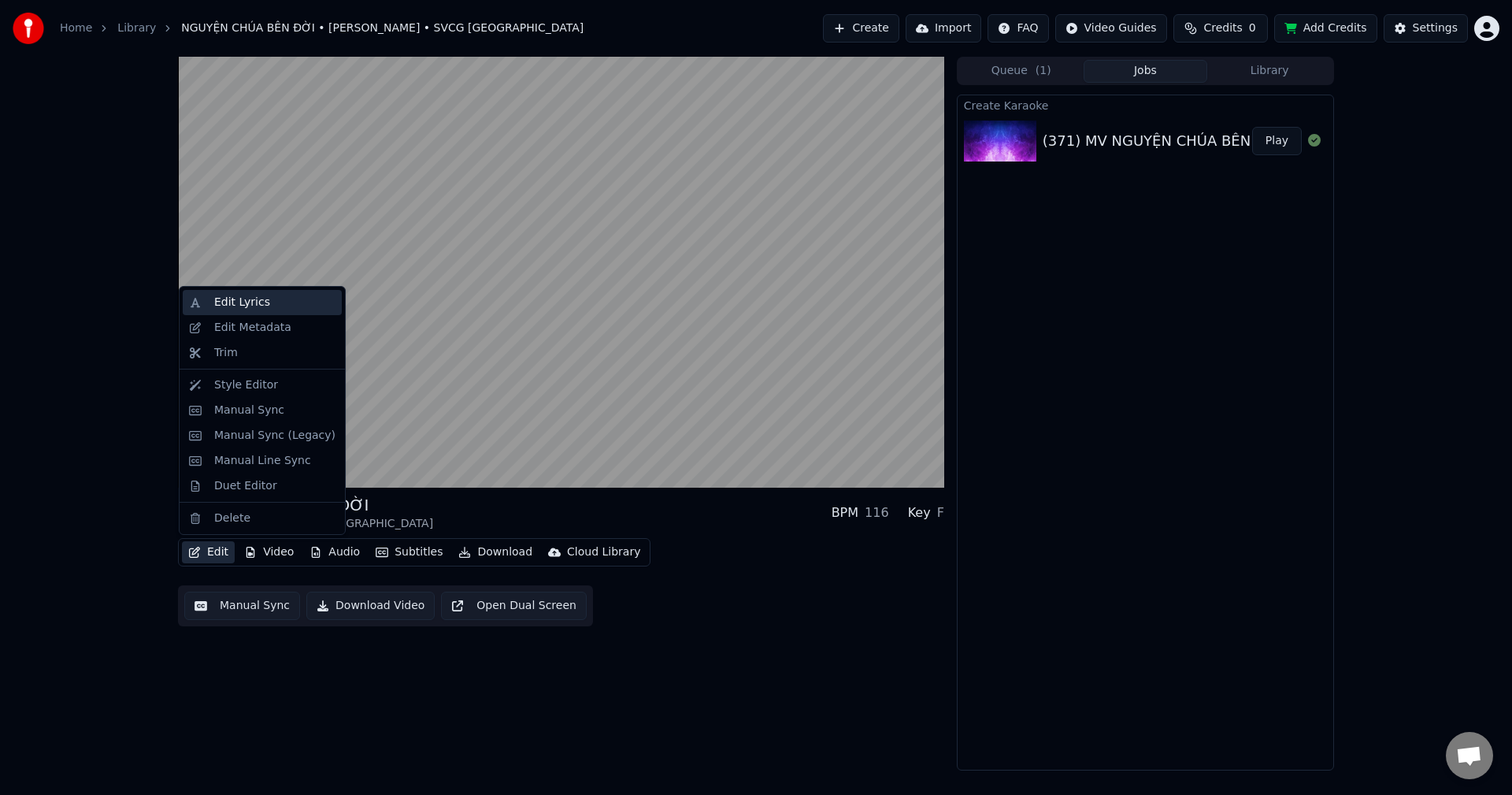
click at [243, 296] on div "Edit Lyrics" at bounding box center [242, 302] width 56 height 15
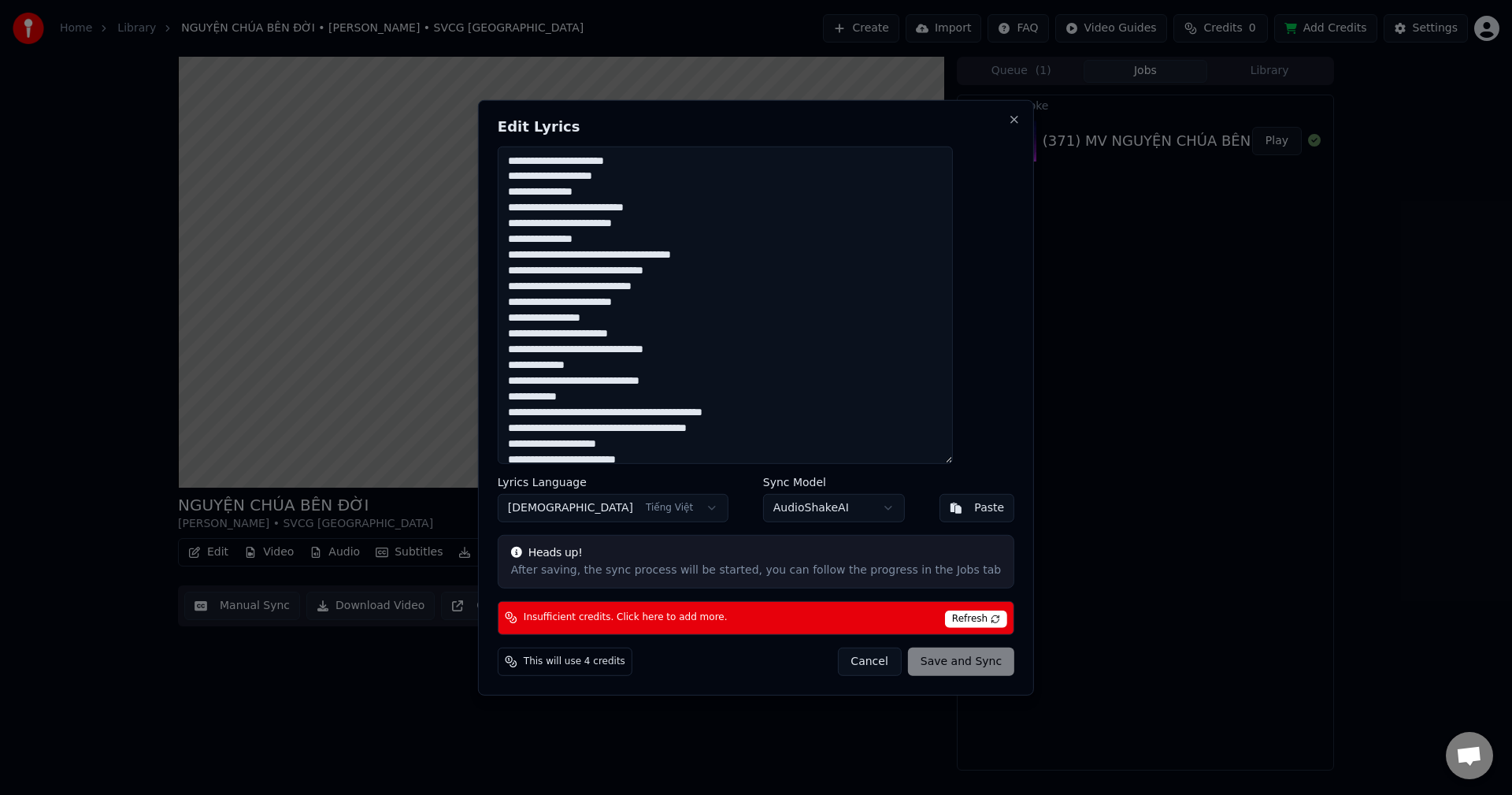
click at [862, 665] on button "Cancel" at bounding box center [869, 661] width 63 height 28
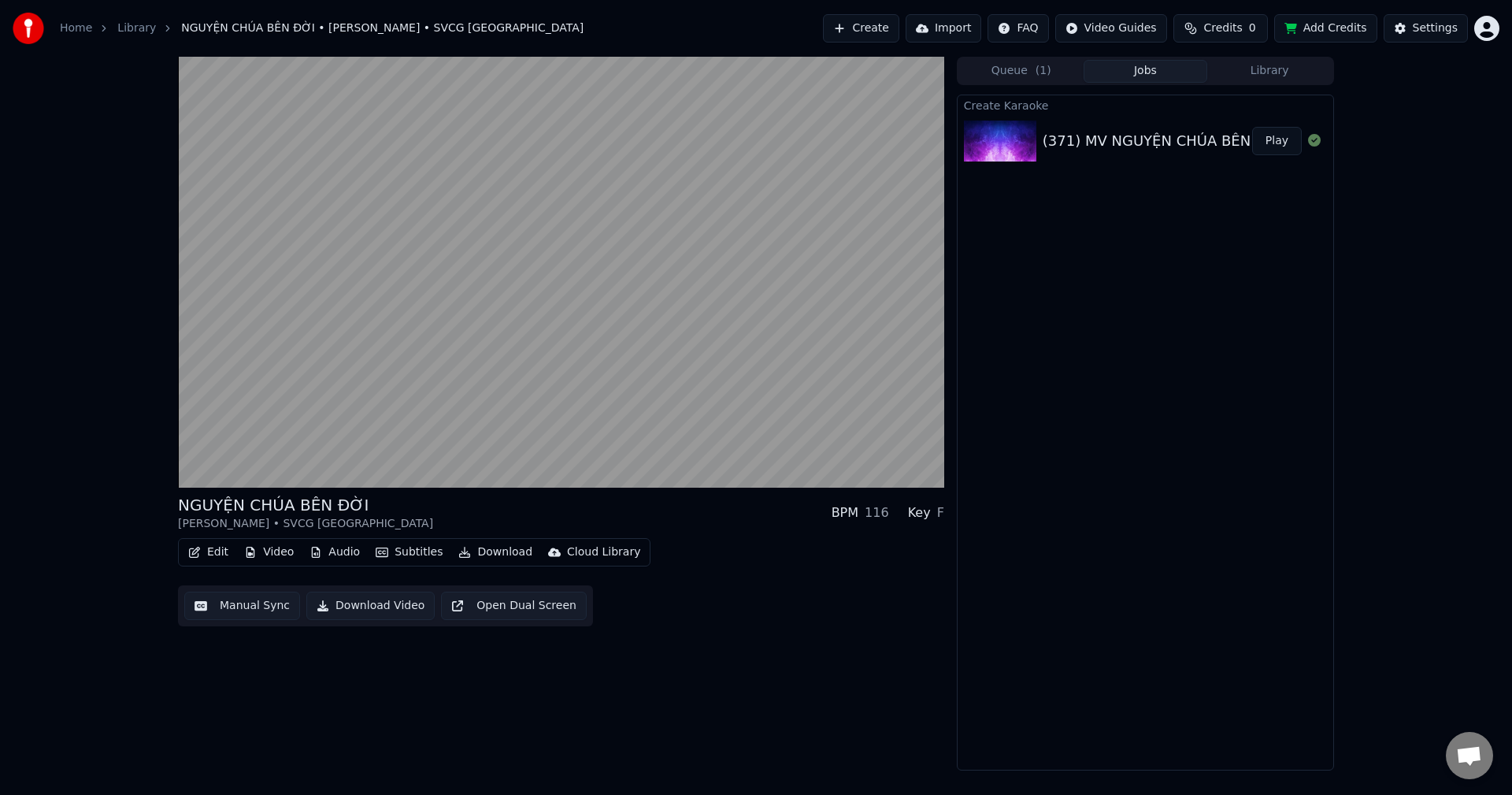
click at [372, 608] on button "Download Video" at bounding box center [371, 606] width 128 height 28
